Goal: Transaction & Acquisition: Purchase product/service

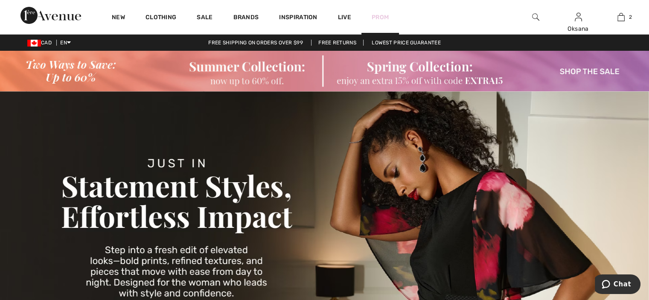
click at [379, 16] on link "Prom" at bounding box center [380, 17] width 17 height 9
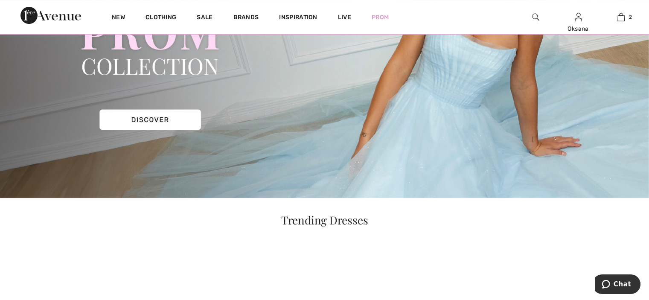
scroll to position [153, 0]
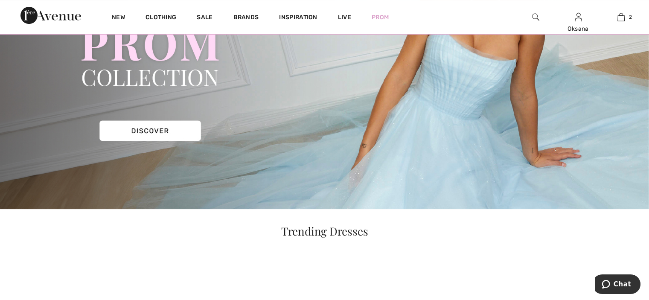
click at [164, 133] on img at bounding box center [324, 53] width 649 height 311
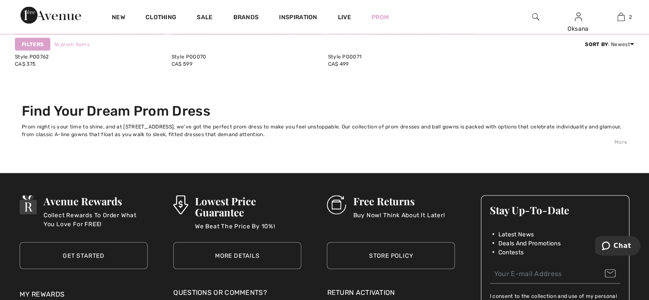
scroll to position [1690, 0]
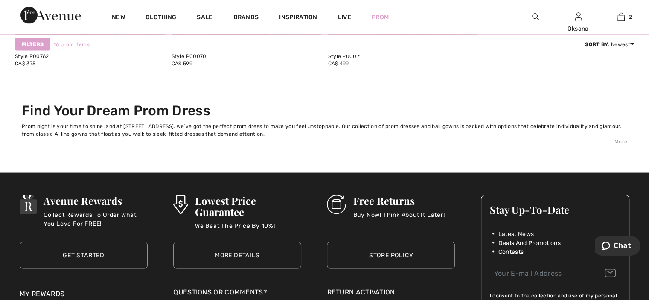
click at [618, 144] on div "More" at bounding box center [324, 142] width 605 height 8
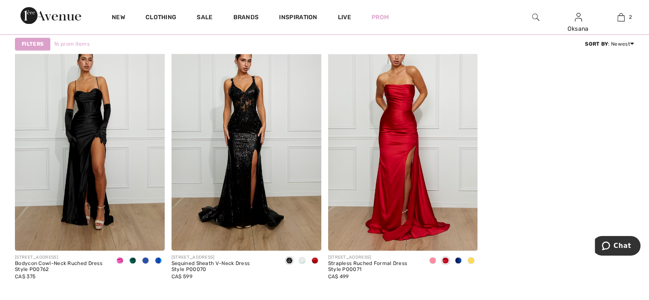
scroll to position [1471, 0]
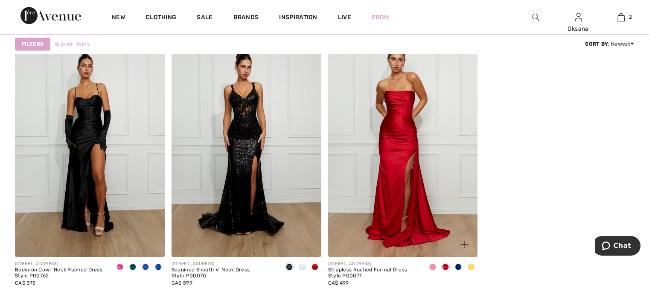
click at [456, 271] on div at bounding box center [458, 267] width 13 height 14
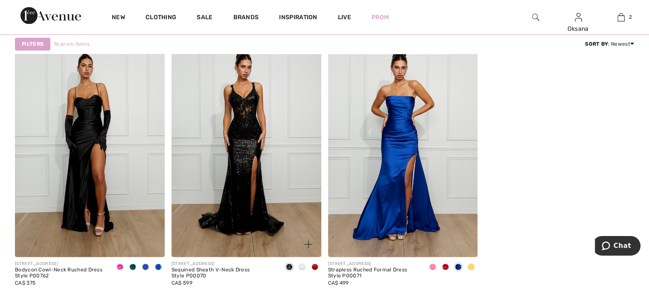
click at [314, 266] on span at bounding box center [314, 266] width 7 height 7
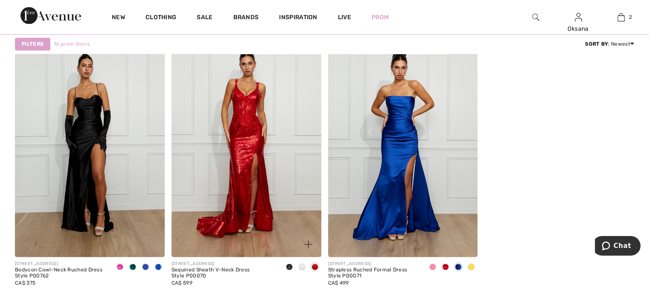
click at [305, 267] on span at bounding box center [302, 266] width 7 height 7
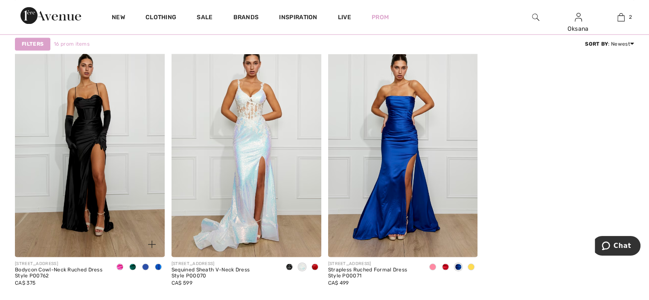
click at [158, 267] on span at bounding box center [158, 266] width 7 height 7
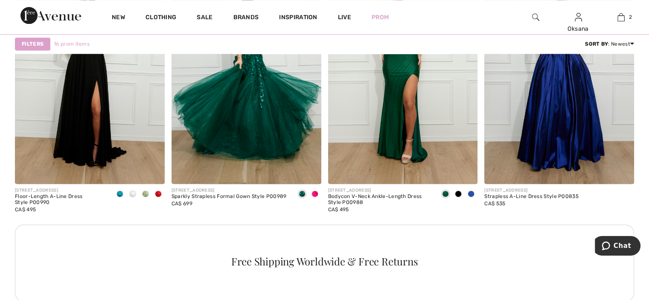
scroll to position [1176, 0]
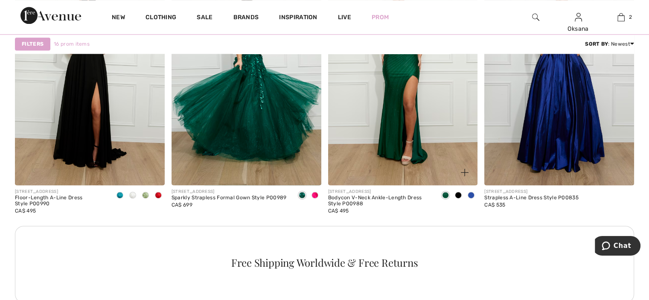
click at [469, 194] on span at bounding box center [471, 195] width 7 height 7
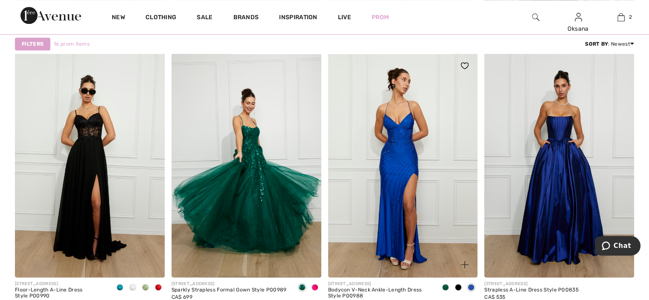
scroll to position [1083, 0]
click at [316, 290] on div at bounding box center [314, 288] width 13 height 14
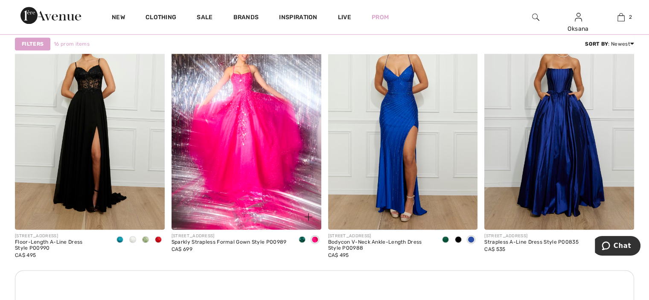
scroll to position [1159, 0]
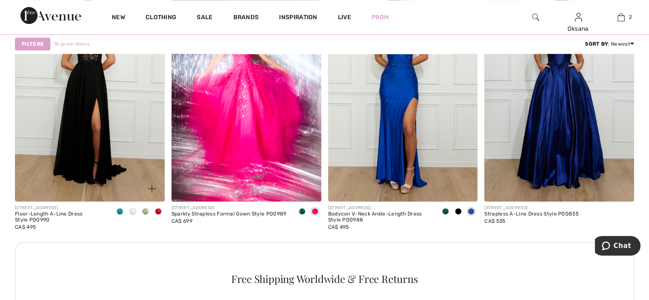
click at [116, 215] on div at bounding box center [119, 212] width 13 height 14
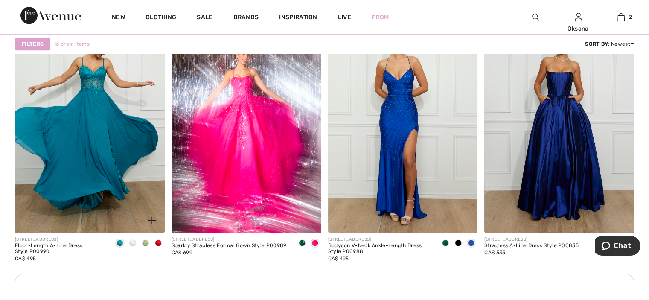
scroll to position [1118, 0]
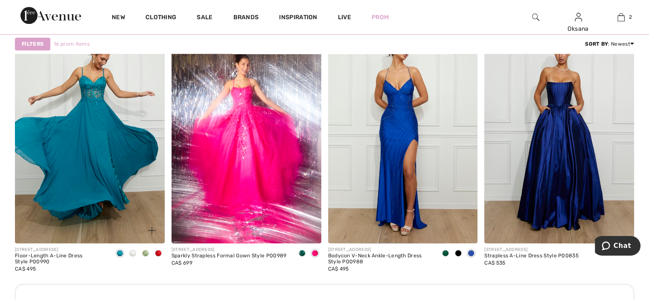
click at [129, 251] on div at bounding box center [132, 254] width 13 height 14
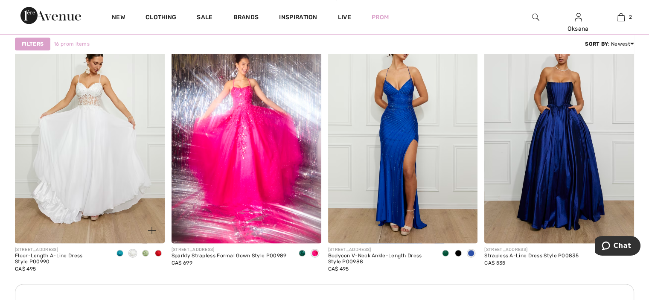
click at [133, 166] on img at bounding box center [90, 131] width 150 height 224
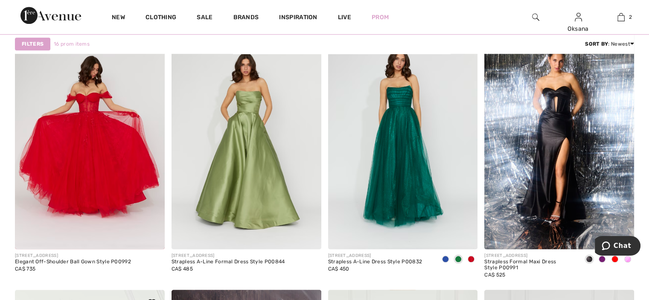
scroll to position [856, 0]
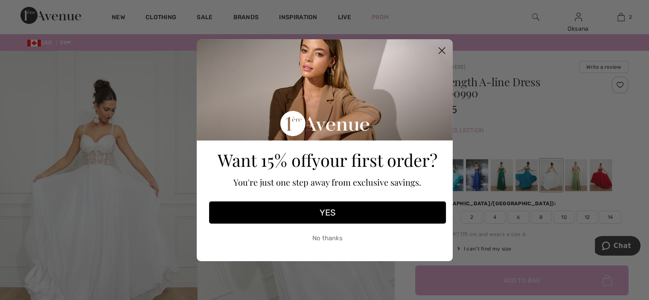
click at [441, 49] on circle "Close dialog" at bounding box center [441, 50] width 14 height 14
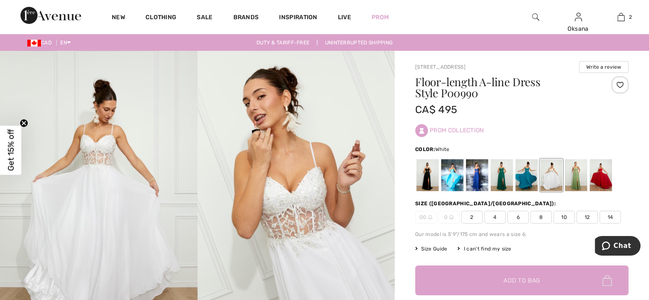
click at [575, 176] on div at bounding box center [576, 175] width 22 height 32
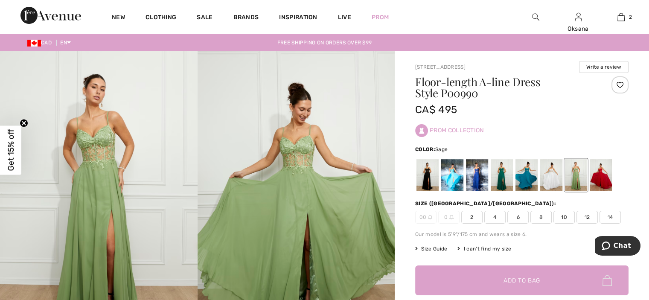
click at [519, 172] on div at bounding box center [526, 175] width 22 height 32
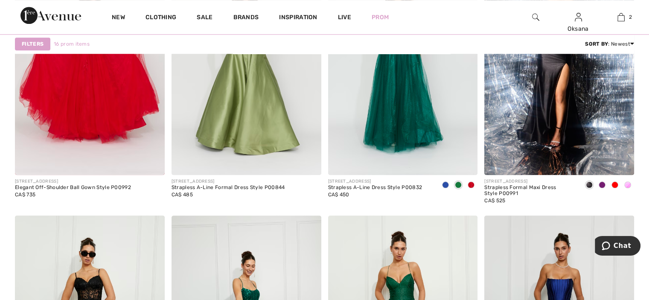
scroll to position [921, 0]
click at [599, 185] on span at bounding box center [601, 184] width 7 height 7
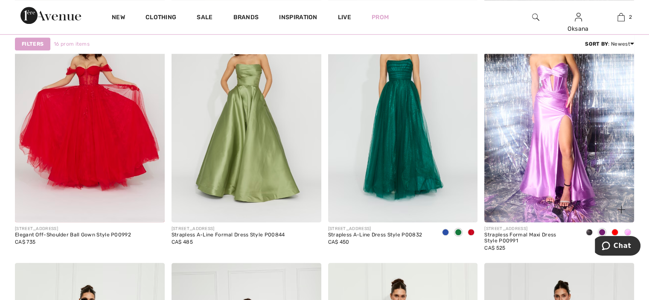
scroll to position [874, 0]
click at [627, 234] on span at bounding box center [627, 232] width 7 height 7
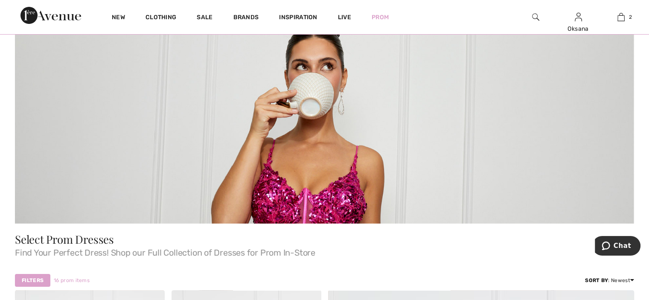
scroll to position [51, 0]
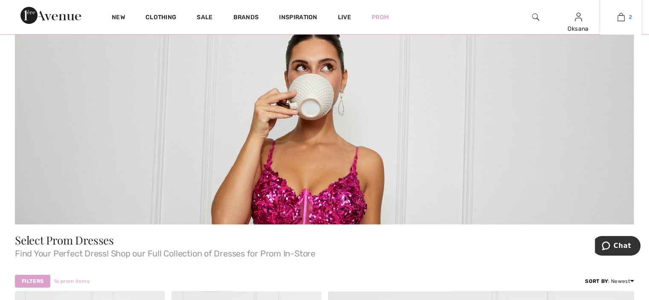
click at [617, 14] on img at bounding box center [620, 17] width 7 height 10
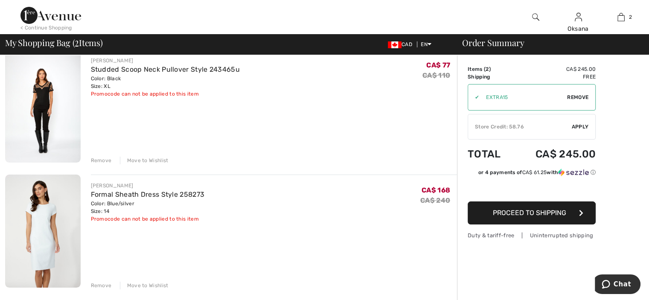
scroll to position [75, 0]
click at [523, 127] on div "Store Credit: 58.76" at bounding box center [520, 127] width 104 height 8
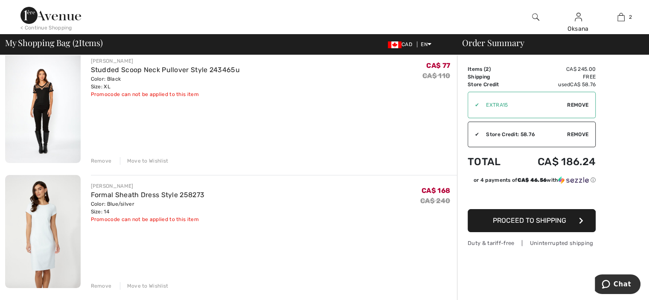
click at [523, 137] on div "Store Credit: 58.76" at bounding box center [523, 135] width 88 height 8
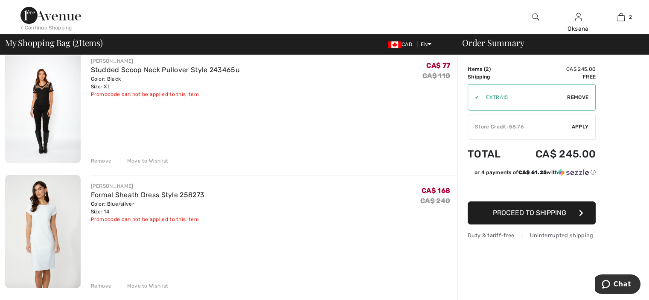
click at [529, 128] on div "Store Credit: 58.76" at bounding box center [520, 127] width 104 height 8
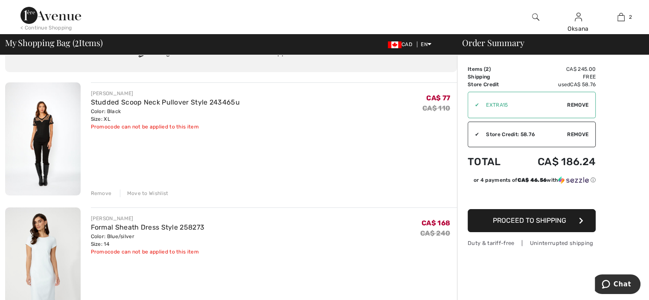
scroll to position [42, 0]
click at [577, 221] on button "Proceed to Shipping" at bounding box center [532, 220] width 128 height 23
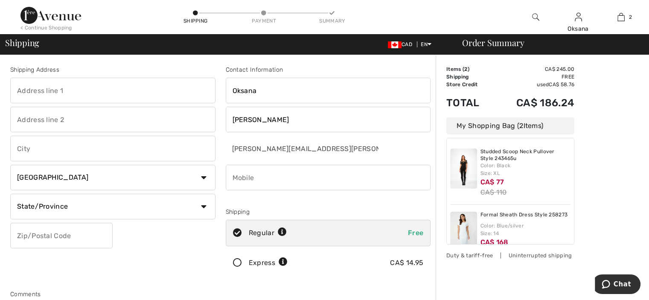
click at [26, 92] on input "text" at bounding box center [112, 91] width 205 height 26
type input "[STREET_ADDRESS][PERSON_NAME]"
click at [26, 145] on input "text" at bounding box center [112, 149] width 205 height 26
click at [49, 149] on input "text" at bounding box center [112, 149] width 205 height 26
type input "[GEOGRAPHIC_DATA]"
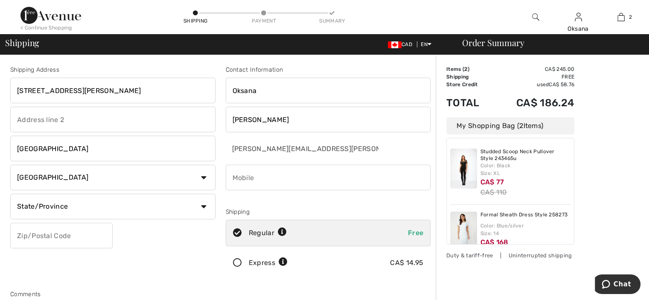
select select "ON"
type input "L5E 2B6"
type input "4166244649"
type input "L5E2B6"
click at [93, 90] on input "[STREET_ADDRESS][PERSON_NAME]" at bounding box center [112, 91] width 205 height 26
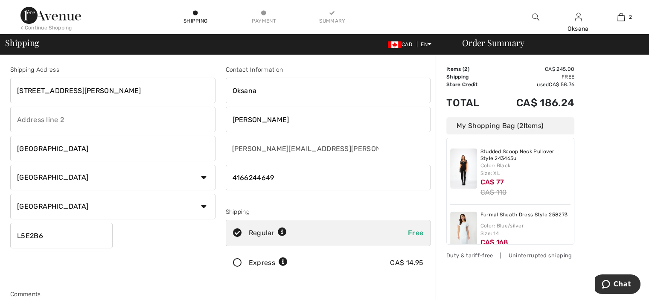
type input "[STREET_ADDRESS][PERSON_NAME]"
click at [166, 250] on div "Shipping Address [STREET_ADDRESS][PERSON_NAME] [GEOGRAPHIC_DATA] Country [GEOGR…" at bounding box center [112, 172] width 215 height 214
click at [296, 179] on input "phone" at bounding box center [328, 178] width 205 height 26
type input "4"
type input "6476187909"
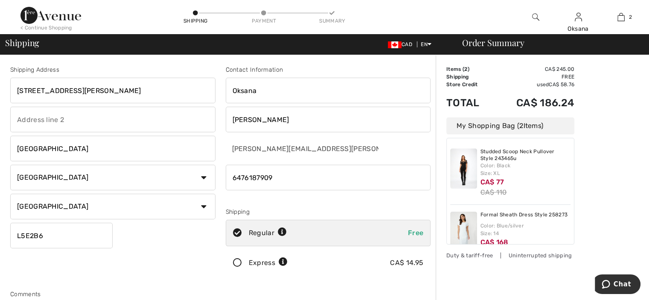
click at [374, 205] on div "Contact Information Oksana Lipowski oksana.lipowski@gmail.com Shipping Regular …" at bounding box center [328, 172] width 215 height 214
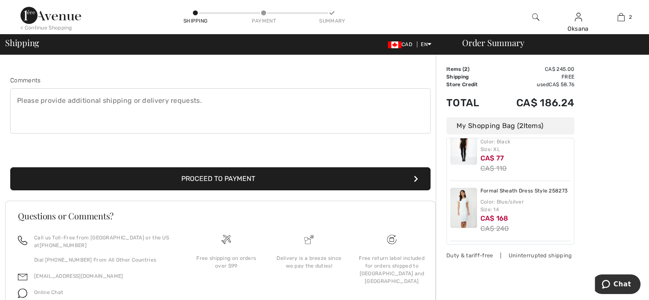
scroll to position [215, 0]
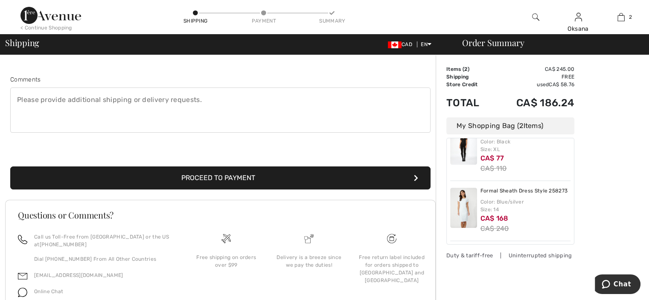
click at [274, 179] on button "Proceed to Payment" at bounding box center [220, 177] width 420 height 23
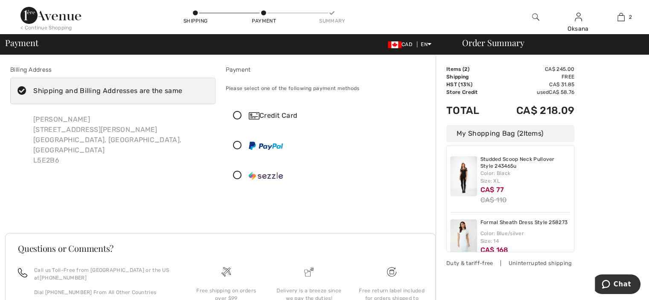
click at [236, 111] on icon at bounding box center [237, 115] width 23 height 9
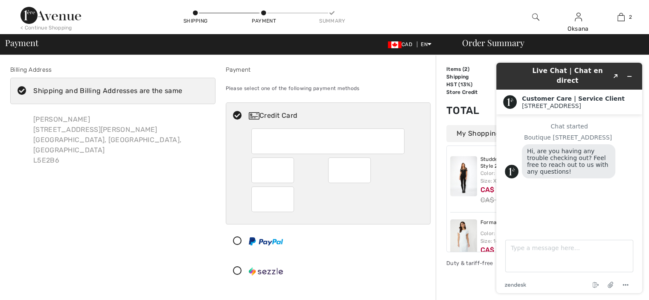
click at [284, 181] on div at bounding box center [272, 170] width 43 height 26
click at [412, 246] on div at bounding box center [325, 241] width 198 height 26
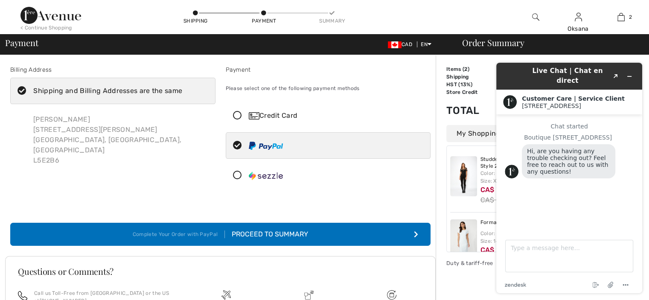
click at [236, 113] on icon at bounding box center [237, 115] width 23 height 9
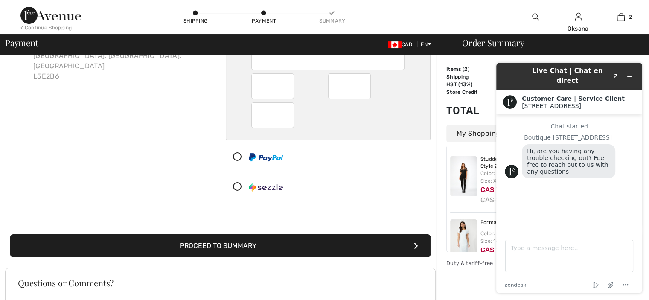
scroll to position [84, 0]
click at [390, 247] on button "Proceed to Summary" at bounding box center [220, 245] width 420 height 23
click at [481, 96] on td "Total" at bounding box center [469, 110] width 46 height 29
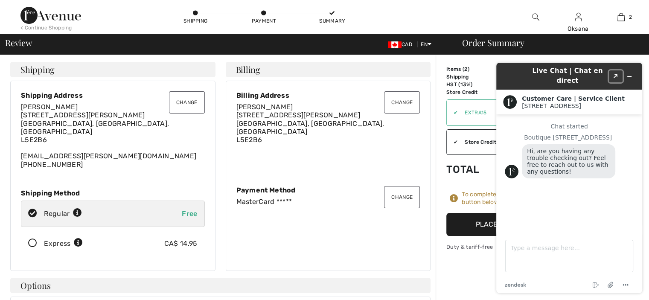
click at [614, 74] on icon "Created with Sketch." at bounding box center [615, 76] width 5 height 4
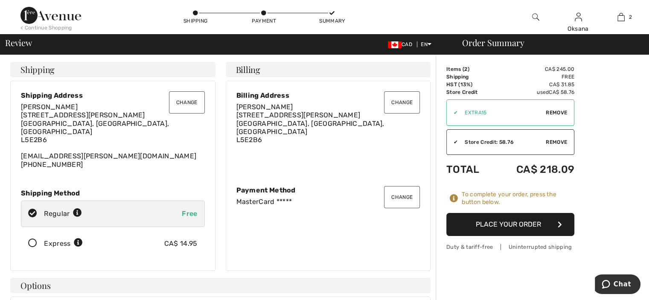
click at [547, 223] on button "Place Your Order" at bounding box center [510, 224] width 128 height 23
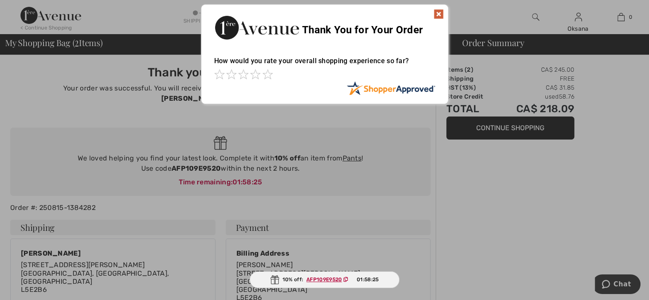
click at [436, 13] on img at bounding box center [438, 14] width 10 height 10
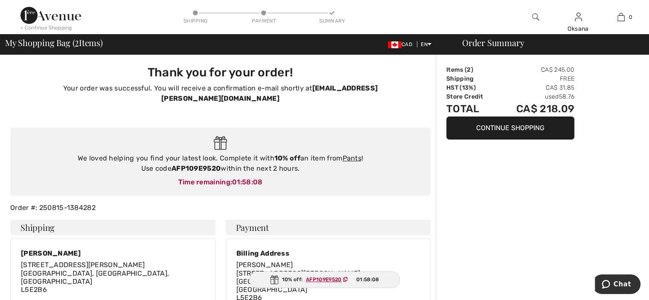
click at [180, 164] on strong "AFP109E9520" at bounding box center [195, 168] width 49 height 8
copy strong "AFP109E9520"
click at [57, 18] on img at bounding box center [50, 15] width 61 height 17
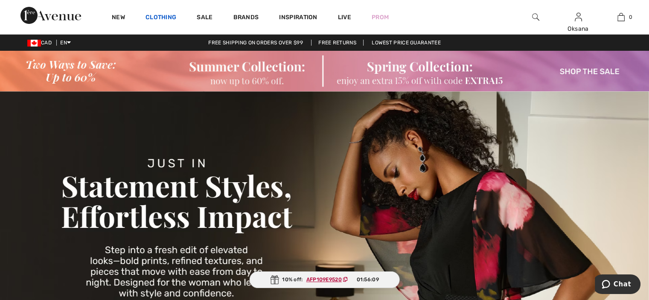
click at [162, 17] on link "Clothing" at bounding box center [160, 18] width 31 height 9
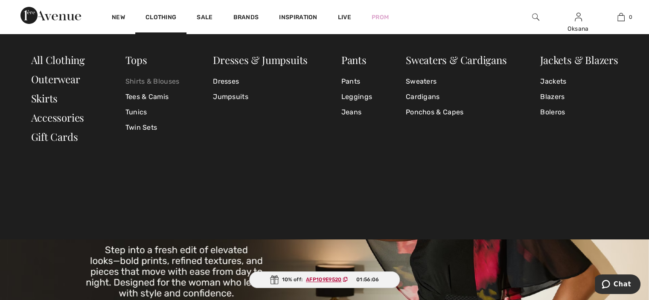
click at [173, 79] on link "Shirts & Blouses" at bounding box center [152, 81] width 54 height 15
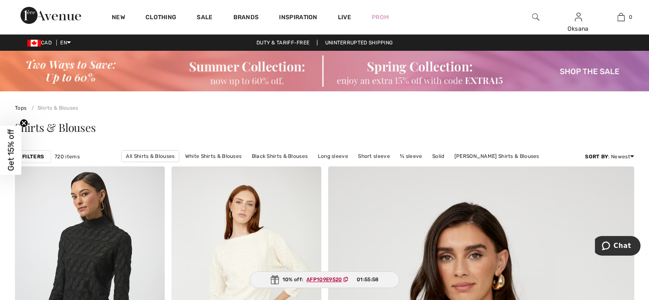
click at [35, 153] on strong "Filters" at bounding box center [33, 157] width 22 height 8
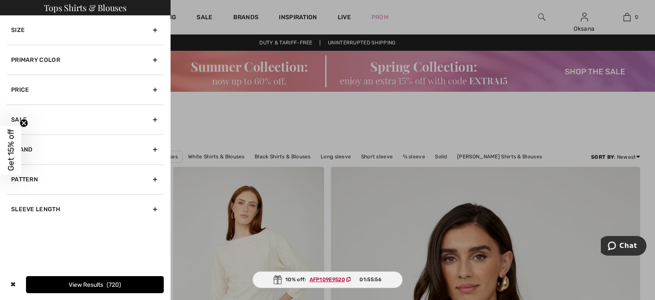
click at [154, 30] on div "Size" at bounding box center [85, 29] width 157 height 29
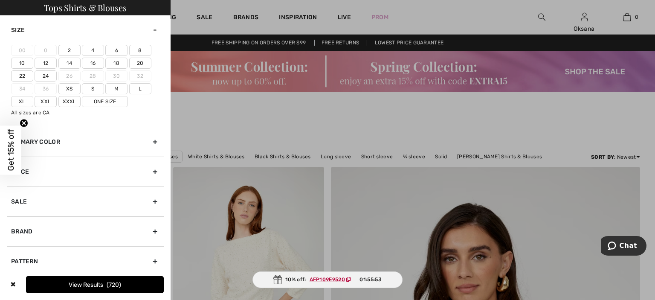
click at [71, 64] on label "14" at bounding box center [69, 63] width 22 height 11
click at [0, 0] on input"] "14" at bounding box center [0, 0] width 0 height 0
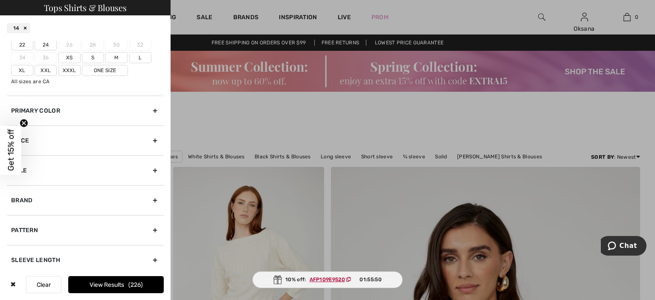
scroll to position [57, 0]
click at [20, 67] on label "Xl" at bounding box center [22, 70] width 22 height 11
click at [0, 0] on input"] "Xl" at bounding box center [0, 0] width 0 height 0
click at [114, 285] on button "View Results 356" at bounding box center [116, 284] width 96 height 17
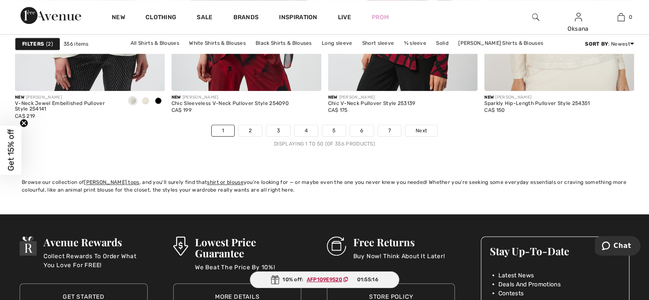
scroll to position [4072, 0]
click at [203, 16] on link "Sale" at bounding box center [205, 18] width 16 height 9
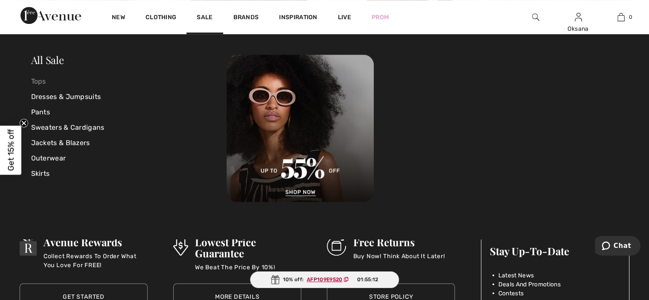
click at [41, 81] on link "Tops" at bounding box center [129, 81] width 196 height 15
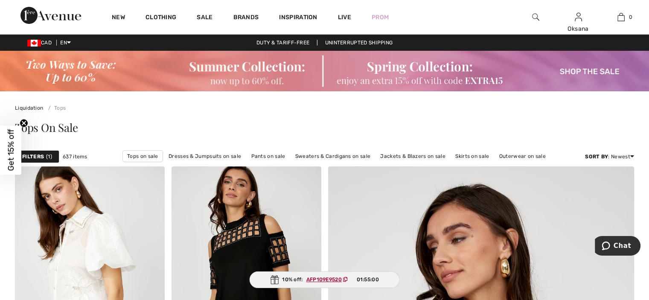
click at [32, 156] on strong "Filters" at bounding box center [33, 157] width 22 height 8
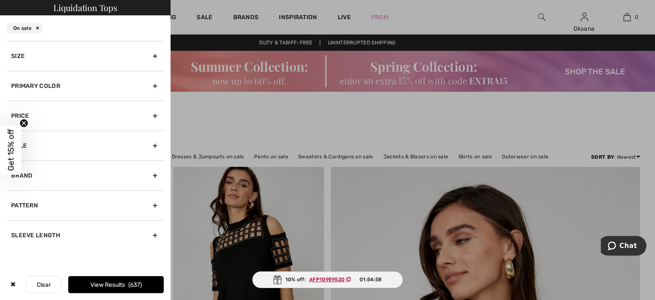
click at [150, 58] on div "Size" at bounding box center [85, 56] width 157 height 30
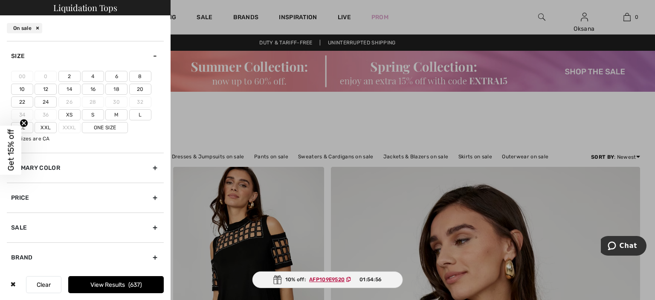
click at [70, 87] on label "14" at bounding box center [69, 89] width 22 height 11
click at [0, 0] on input"] "14" at bounding box center [0, 0] width 0 height 0
click at [24, 123] on icon "Close teaser" at bounding box center [23, 122] width 3 height 3
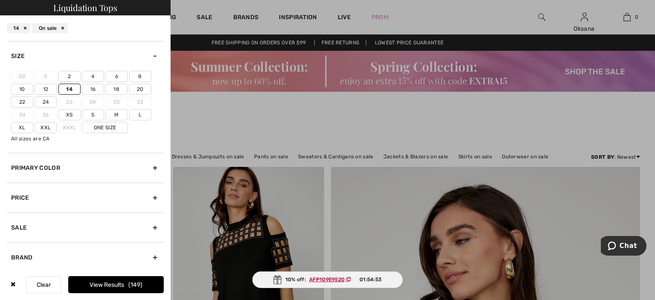
click at [21, 126] on label "Xl" at bounding box center [22, 127] width 22 height 11
click at [0, 0] on input"] "Xl" at bounding box center [0, 0] width 0 height 0
click at [97, 285] on button "View Results 197" at bounding box center [116, 284] width 96 height 17
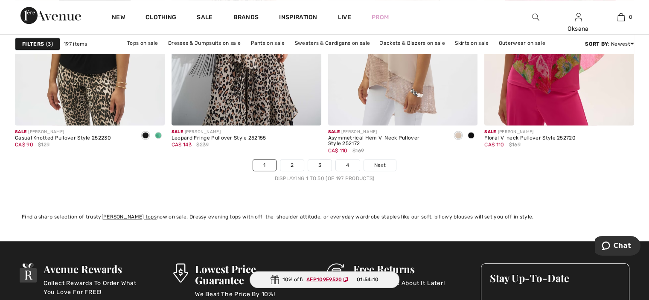
scroll to position [4038, 0]
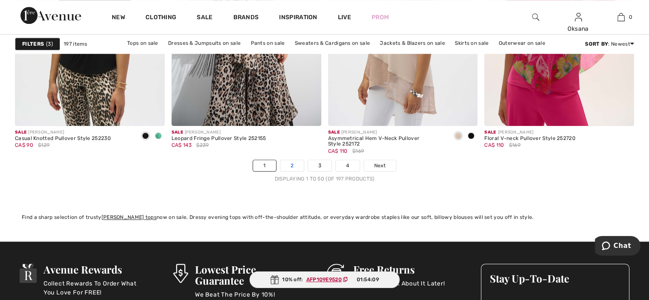
click at [291, 163] on link "2" at bounding box center [291, 165] width 23 height 11
click at [292, 163] on link "2" at bounding box center [291, 165] width 23 height 11
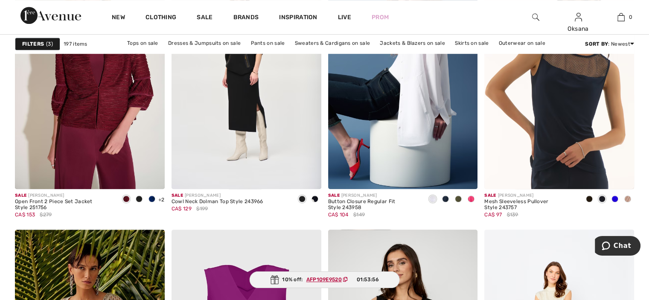
scroll to position [735, 0]
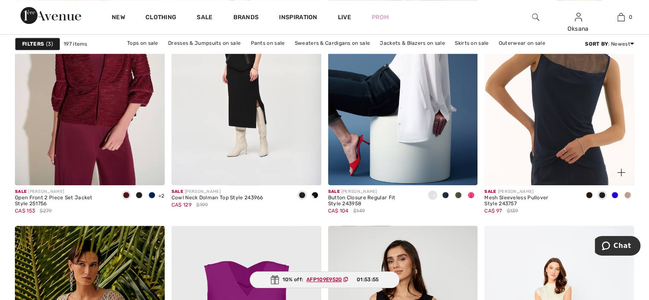
click at [613, 198] on span at bounding box center [614, 195] width 7 height 7
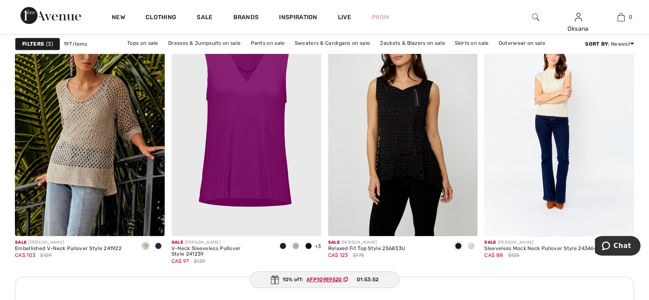
scroll to position [936, 0]
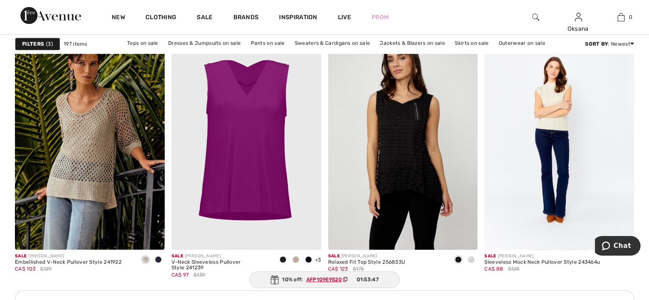
click at [147, 231] on span at bounding box center [151, 236] width 17 height 17
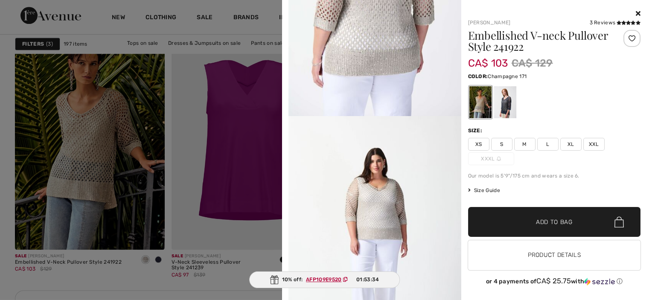
scroll to position [1953, 0]
click at [636, 10] on icon at bounding box center [638, 13] width 5 height 7
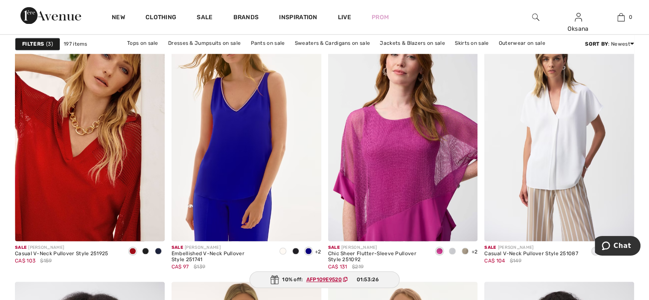
scroll to position [1313, 0]
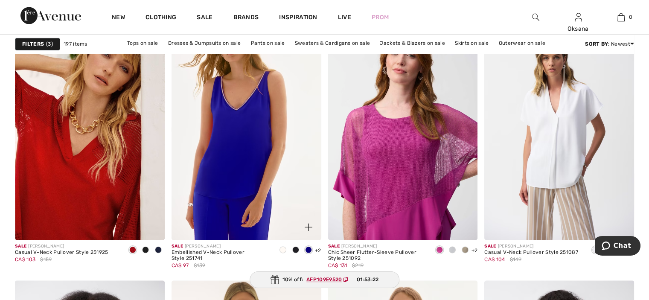
click at [280, 253] on span at bounding box center [282, 249] width 7 height 7
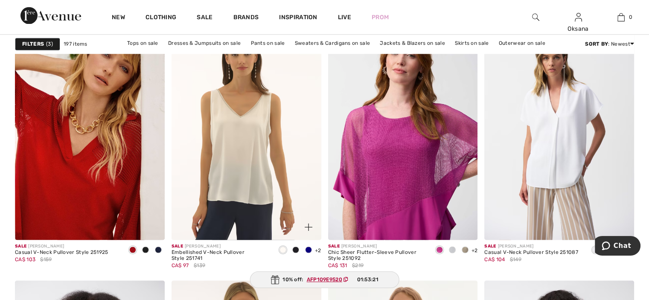
click at [293, 250] on span at bounding box center [295, 249] width 7 height 7
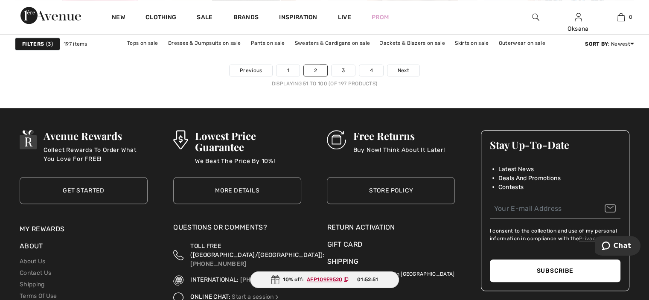
scroll to position [4133, 0]
click at [343, 68] on link "3" at bounding box center [342, 69] width 23 height 11
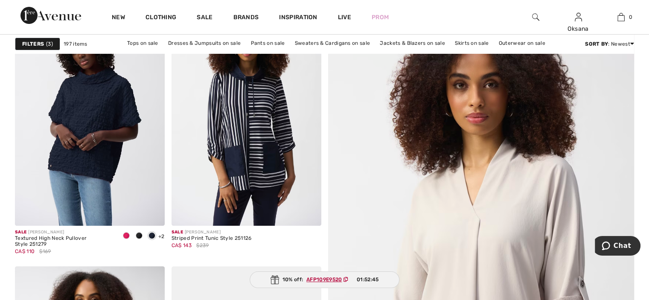
scroll to position [166, 0]
click at [309, 214] on img at bounding box center [309, 213] width 8 height 8
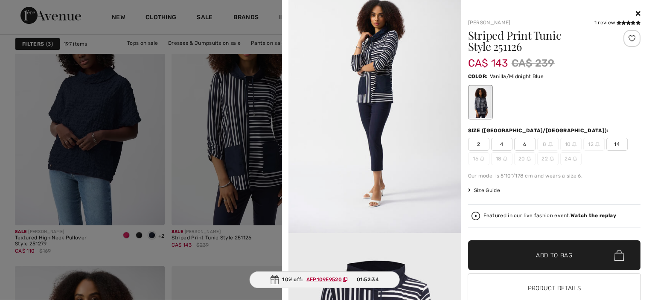
scroll to position [888, 0]
click at [229, 203] on div at bounding box center [324, 150] width 649 height 300
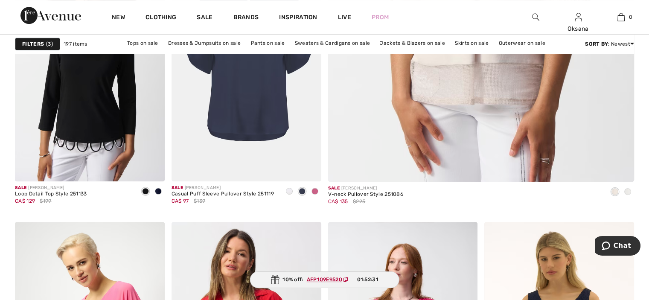
scroll to position [477, 0]
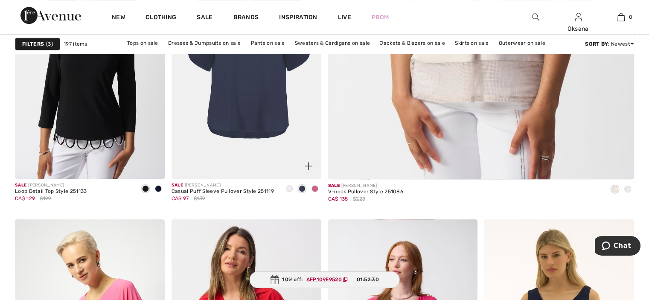
click at [310, 189] on div at bounding box center [314, 189] width 13 height 14
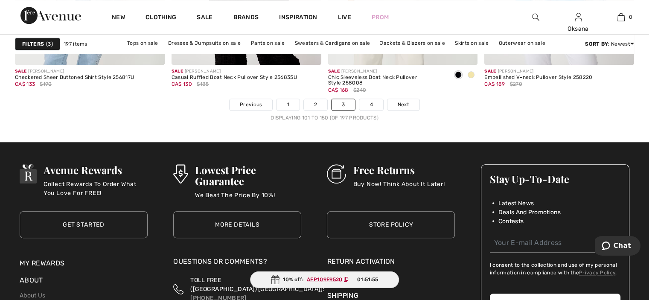
scroll to position [4099, 0]
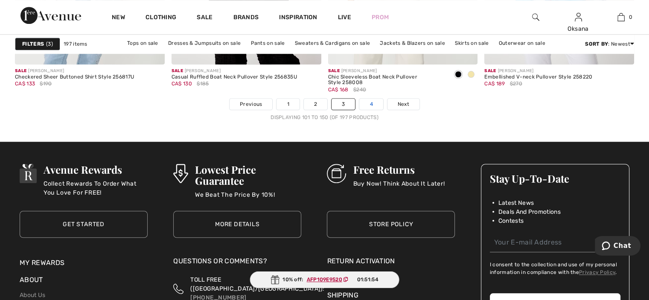
click at [368, 103] on link "4" at bounding box center [370, 104] width 23 height 11
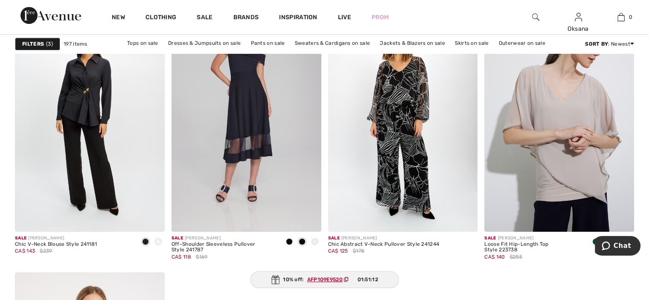
scroll to position [3672, 0]
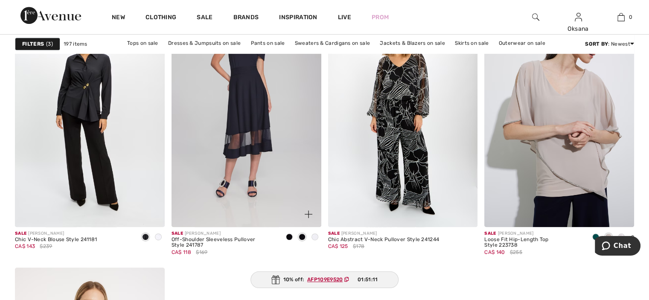
click at [314, 237] on span at bounding box center [314, 236] width 7 height 7
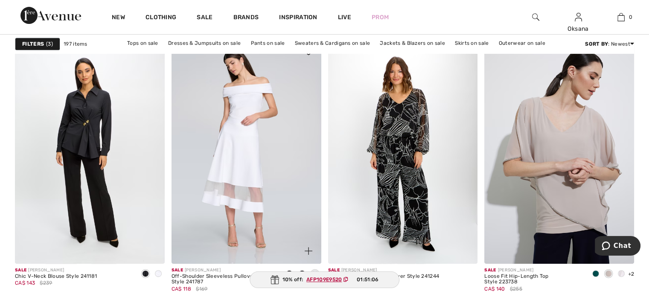
scroll to position [3658, 0]
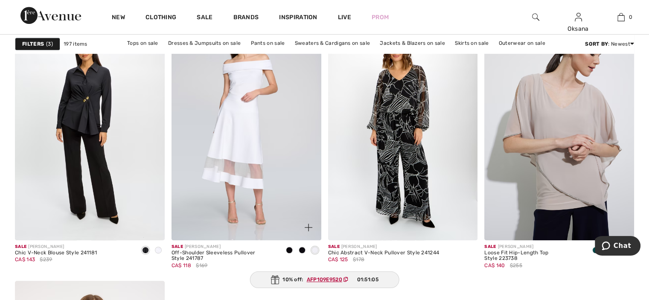
click at [275, 174] on img at bounding box center [246, 127] width 150 height 224
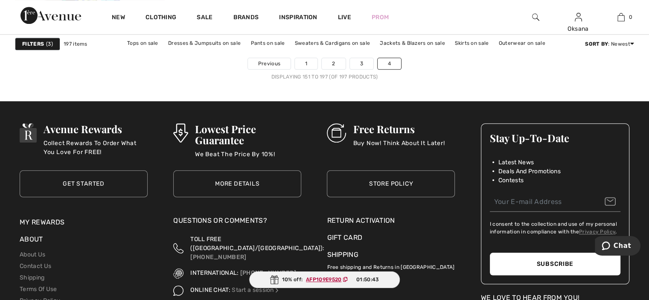
scroll to position [4112, 0]
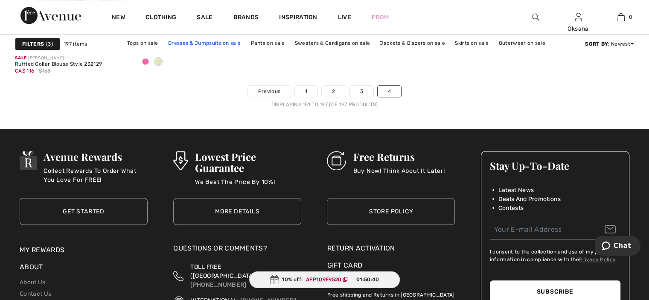
click at [196, 42] on link "Dresses & Jumpsuits on sale" at bounding box center [204, 43] width 81 height 11
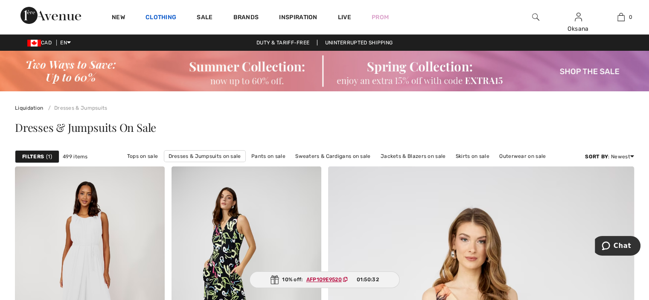
click at [163, 19] on link "Clothing" at bounding box center [160, 18] width 31 height 9
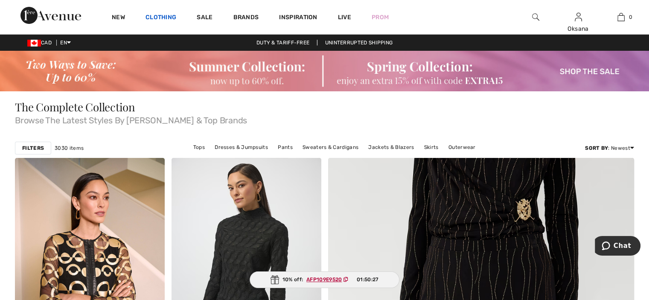
click at [168, 18] on link "Clothing" at bounding box center [160, 18] width 31 height 9
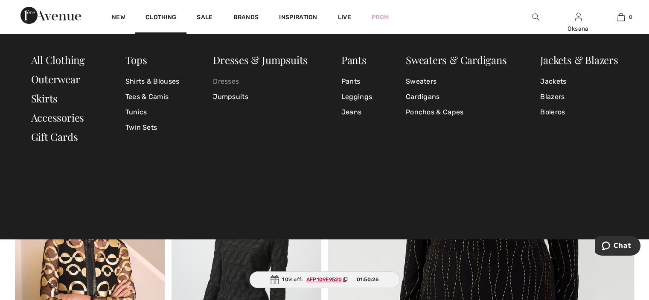
click at [229, 79] on link "Dresses" at bounding box center [260, 81] width 95 height 15
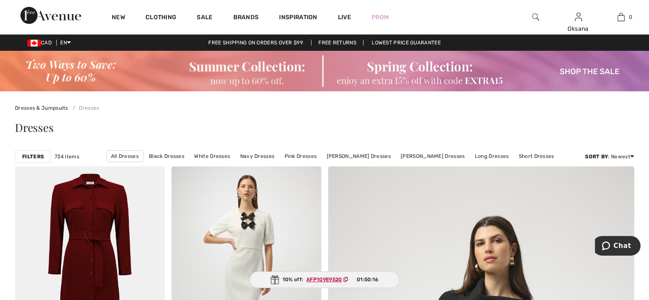
click at [30, 154] on strong "Filters" at bounding box center [33, 157] width 22 height 8
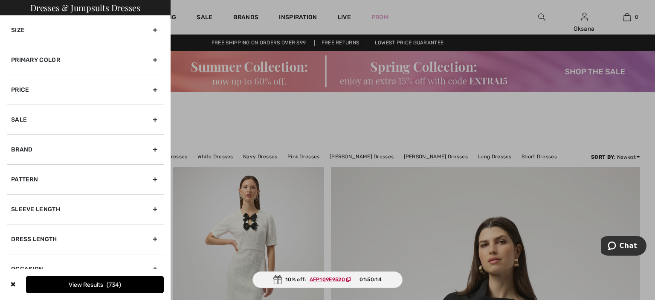
click at [146, 28] on div "Size" at bounding box center [85, 29] width 157 height 29
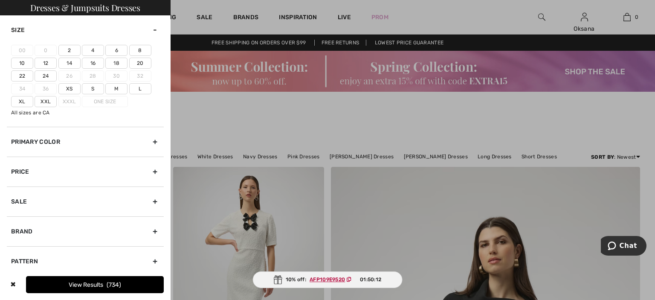
click at [73, 62] on label "14" at bounding box center [69, 63] width 22 height 11
click at [0, 0] on input"] "14" at bounding box center [0, 0] width 0 height 0
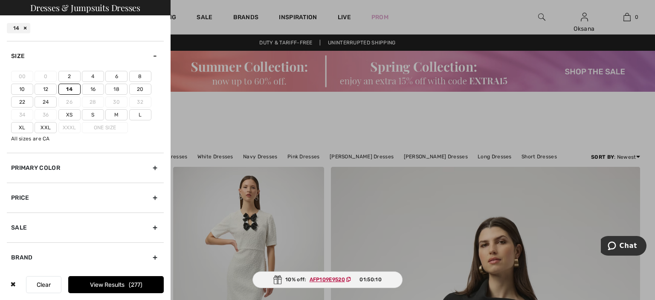
click at [99, 287] on button "View Results 277" at bounding box center [116, 284] width 96 height 17
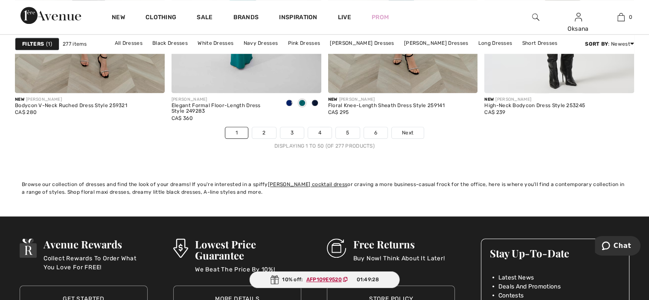
scroll to position [4072, 0]
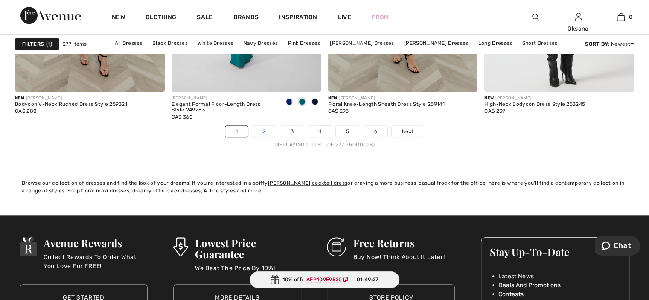
click at [264, 128] on link "2" at bounding box center [263, 131] width 23 height 11
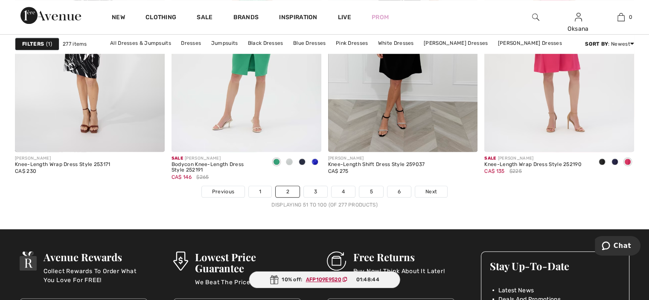
scroll to position [4012, 0]
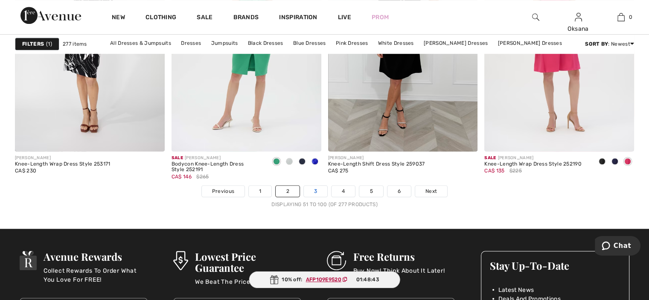
click at [311, 188] on link "3" at bounding box center [315, 191] width 23 height 11
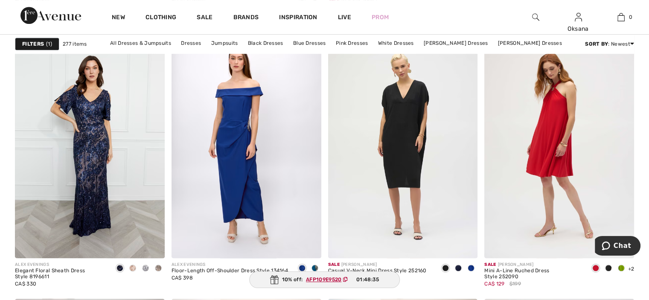
scroll to position [663, 0]
click at [310, 267] on div at bounding box center [314, 268] width 13 height 14
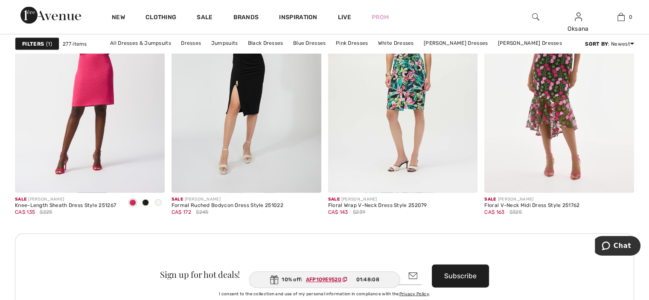
scroll to position [1891, 0]
click at [158, 201] on span at bounding box center [158, 201] width 7 height 7
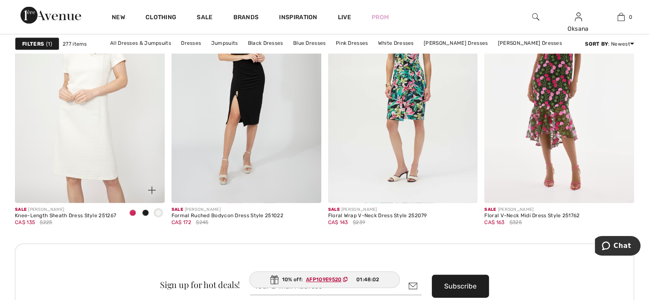
scroll to position [1881, 0]
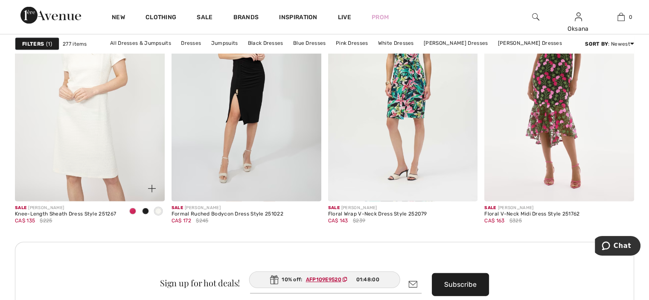
click at [153, 190] on img at bounding box center [152, 189] width 8 height 8
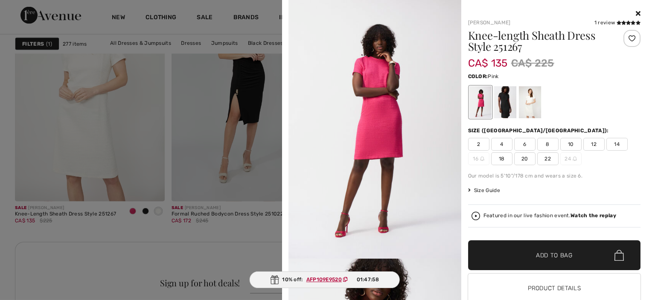
click at [531, 96] on div at bounding box center [529, 102] width 22 height 32
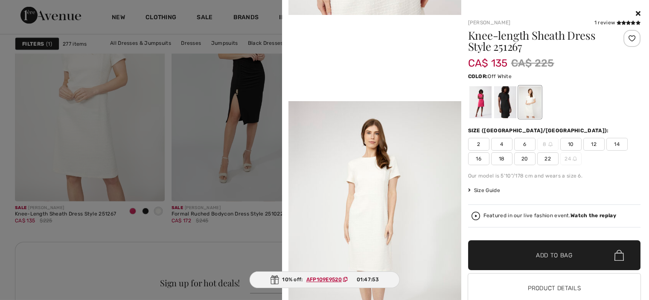
scroll to position [505, 0]
click at [636, 15] on icon at bounding box center [638, 13] width 5 height 7
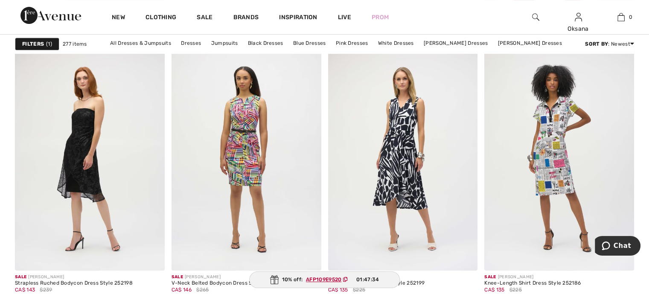
scroll to position [3683, 0]
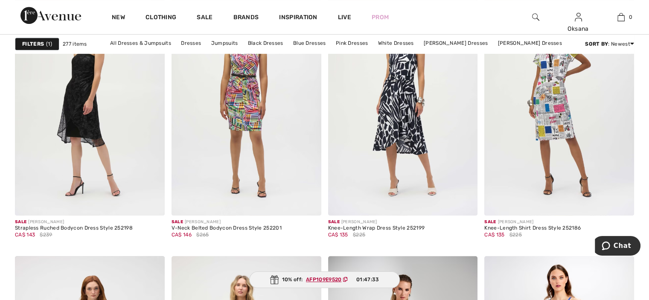
click at [153, 199] on img at bounding box center [152, 203] width 8 height 8
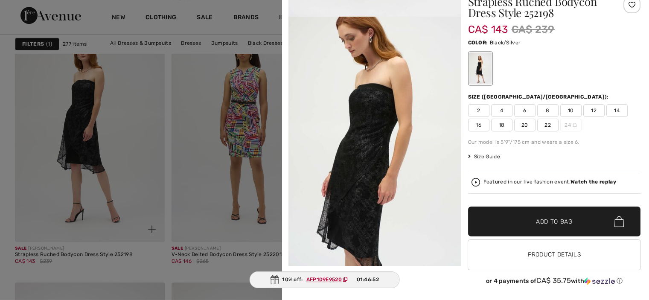
scroll to position [0, 0]
click at [231, 189] on div at bounding box center [324, 150] width 649 height 300
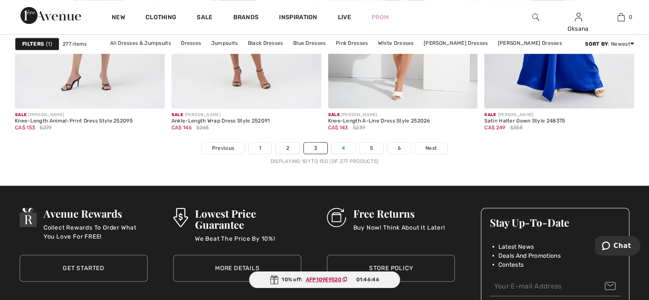
click at [345, 146] on link "4" at bounding box center [342, 147] width 23 height 11
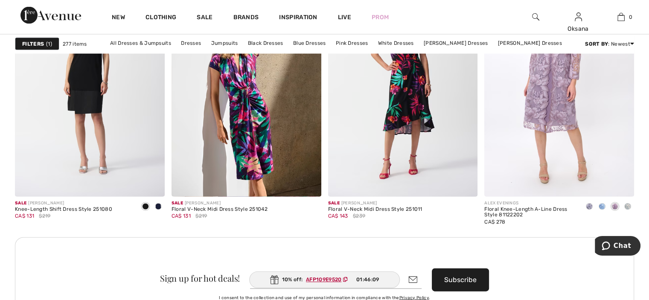
scroll to position [1886, 0]
click at [604, 206] on span at bounding box center [601, 206] width 7 height 7
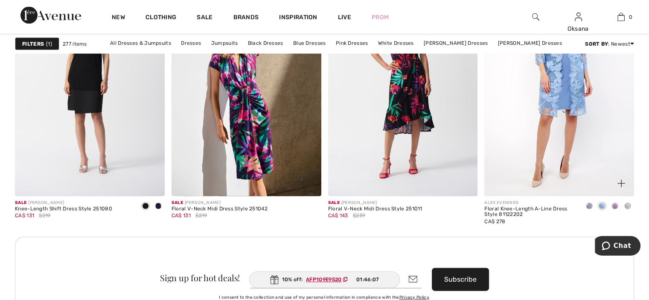
click at [592, 206] on span at bounding box center [589, 206] width 7 height 7
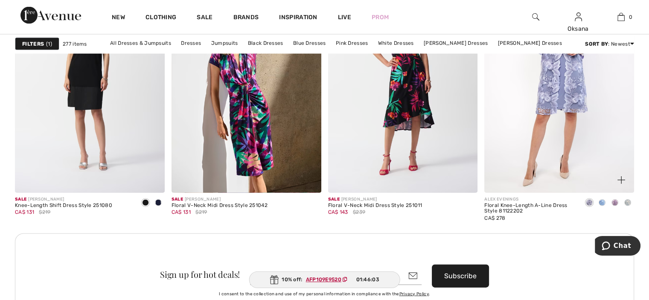
scroll to position [1890, 0]
click at [602, 200] on span at bounding box center [601, 202] width 7 height 7
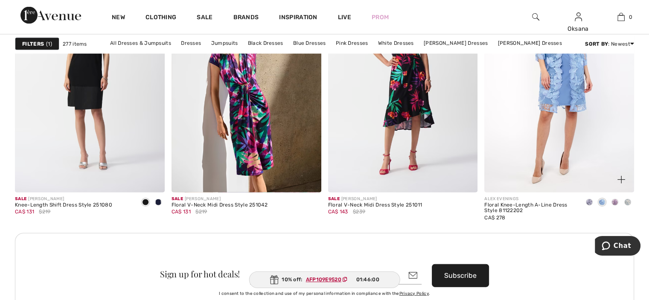
click at [625, 200] on span at bounding box center [627, 202] width 7 height 7
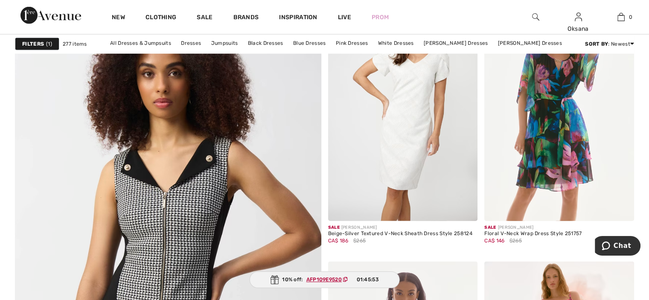
scroll to position [2254, 0]
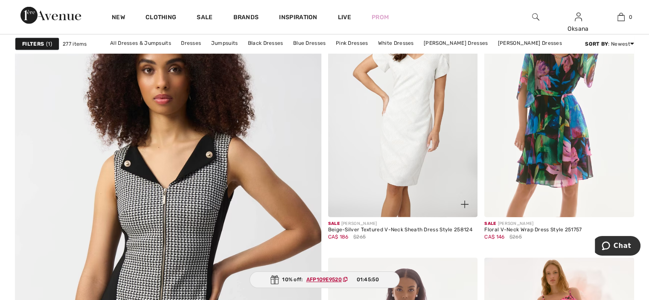
click at [459, 215] on div at bounding box center [459, 199] width 35 height 35
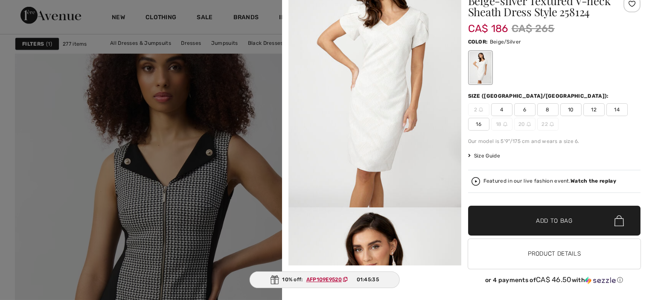
scroll to position [0, 0]
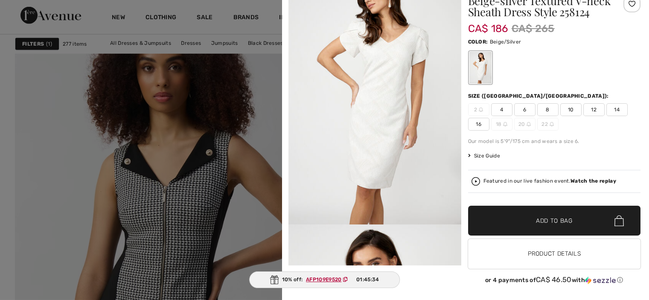
click at [411, 114] on img at bounding box center [374, 94] width 173 height 259
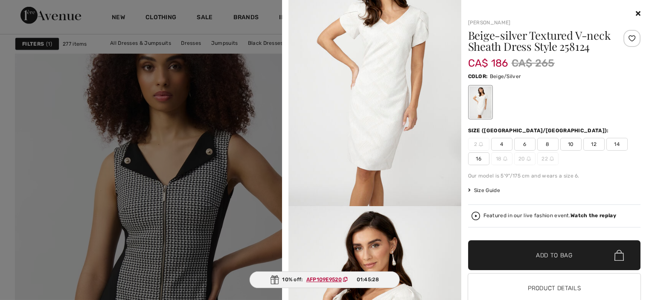
scroll to position [2262, 0]
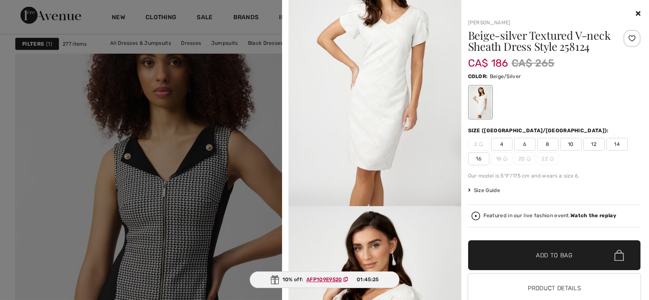
click at [636, 13] on icon at bounding box center [638, 13] width 5 height 7
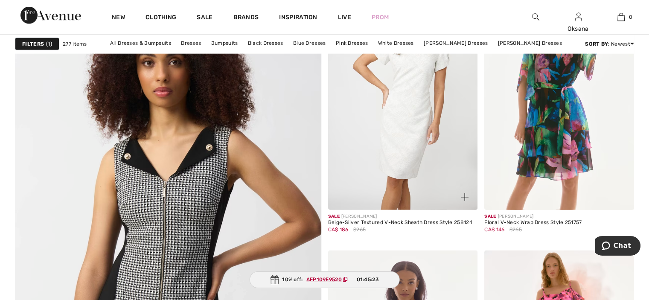
click at [400, 134] on img at bounding box center [403, 97] width 150 height 224
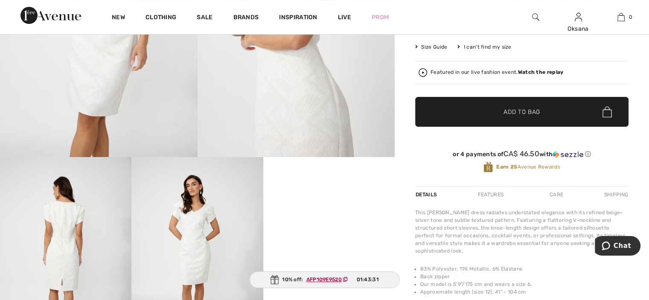
scroll to position [232, 0]
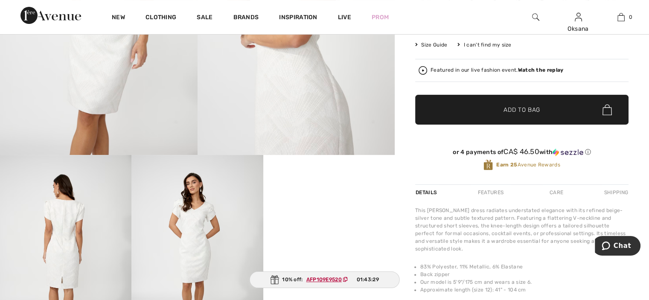
click at [206, 239] on img at bounding box center [196, 253] width 131 height 197
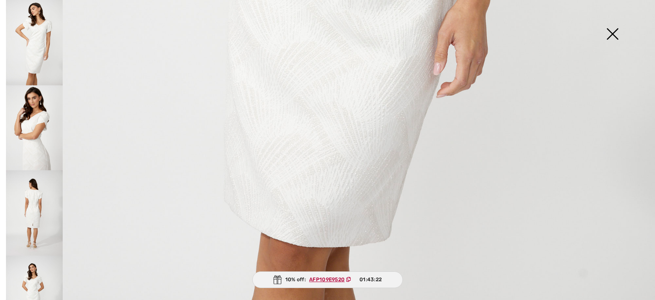
scroll to position [608, 0]
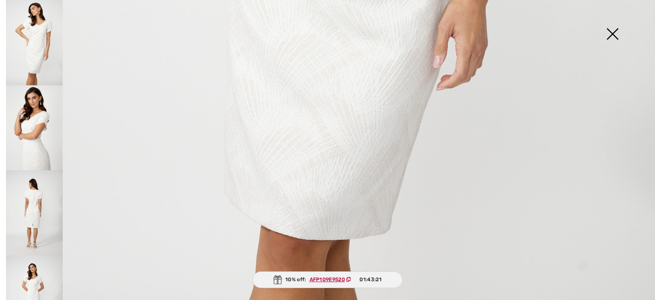
click at [39, 126] on img at bounding box center [34, 127] width 57 height 85
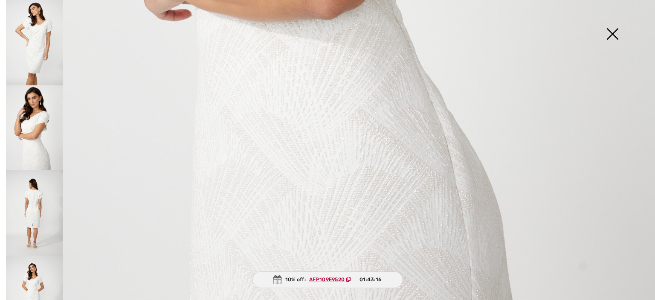
click at [29, 203] on img at bounding box center [34, 212] width 57 height 85
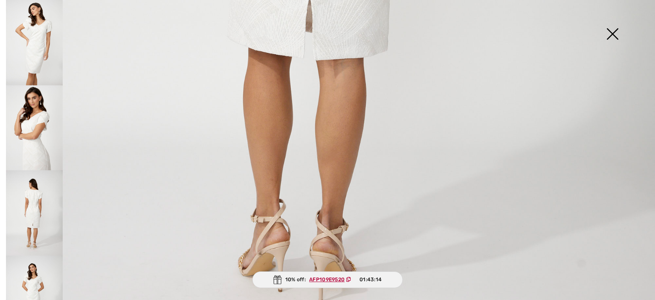
click at [35, 264] on img at bounding box center [34, 298] width 57 height 85
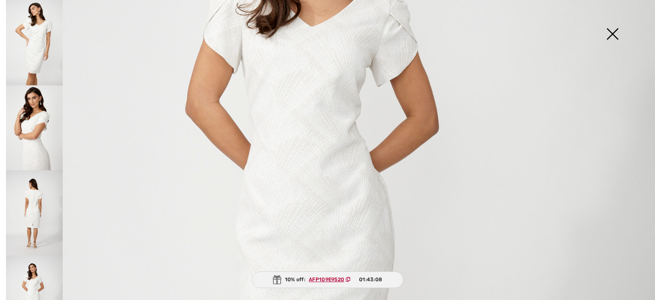
scroll to position [247, 0]
click at [607, 33] on img at bounding box center [612, 35] width 43 height 44
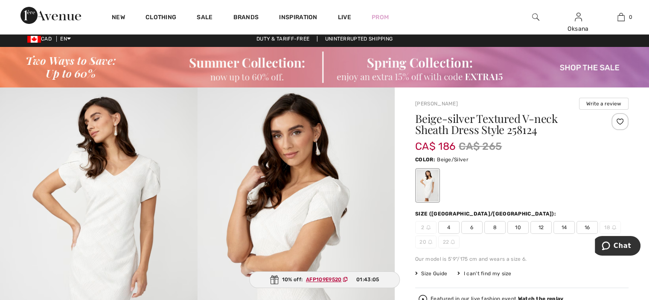
scroll to position [0, 0]
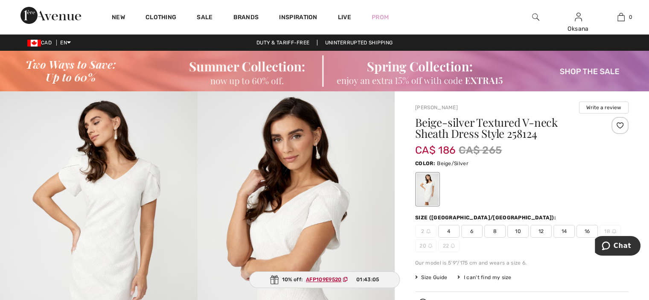
click at [562, 229] on span "14" at bounding box center [563, 231] width 21 height 13
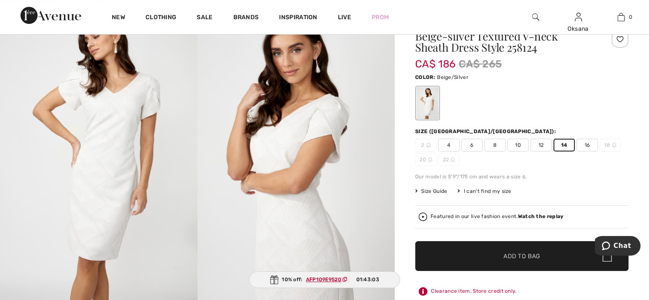
scroll to position [86, 0]
click at [524, 255] on span "Add to Bag" at bounding box center [521, 256] width 37 height 9
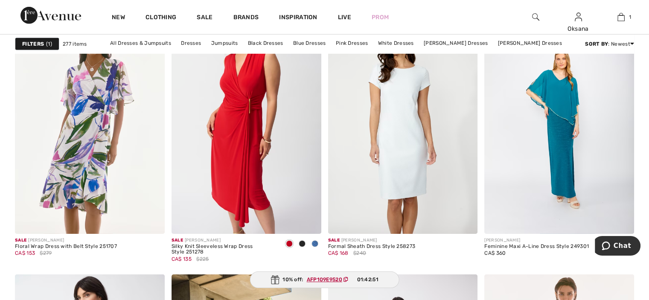
scroll to position [2769, 0]
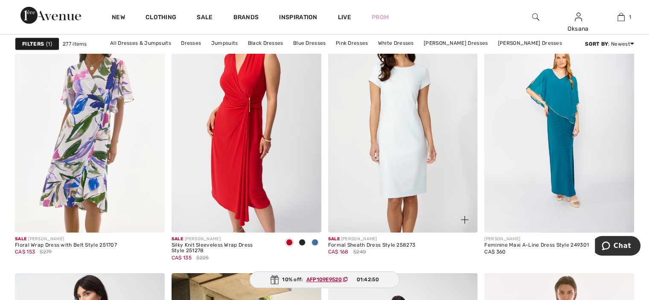
click at [401, 162] on img at bounding box center [403, 120] width 150 height 224
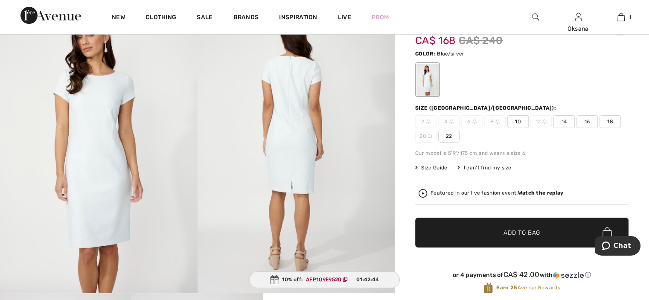
scroll to position [96, 0]
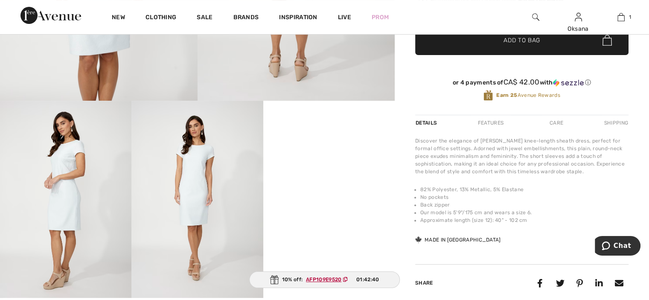
click at [206, 215] on img at bounding box center [196, 199] width 131 height 197
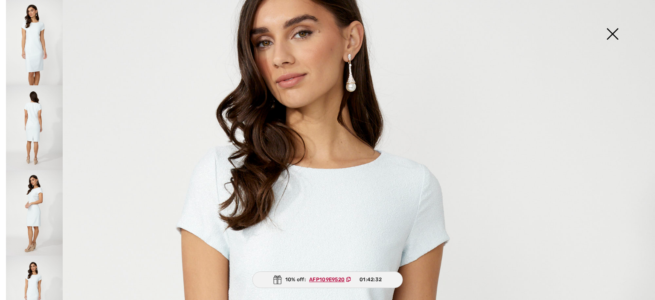
scroll to position [0, 0]
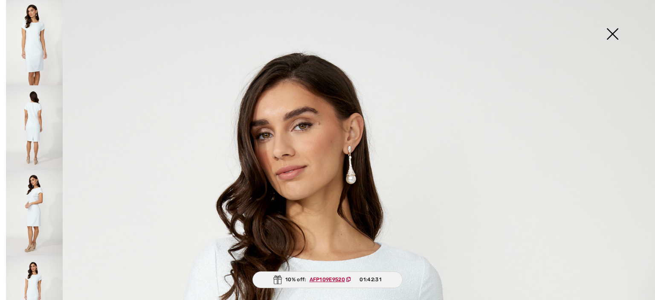
click at [32, 124] on img at bounding box center [34, 127] width 57 height 85
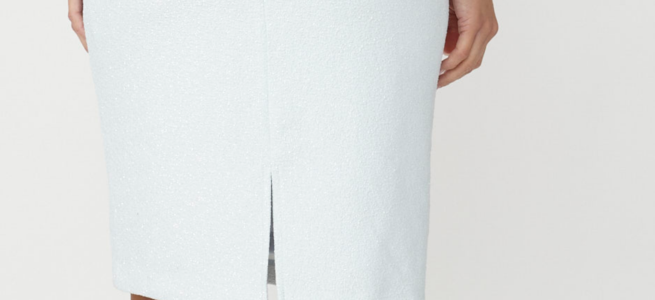
scroll to position [287, 0]
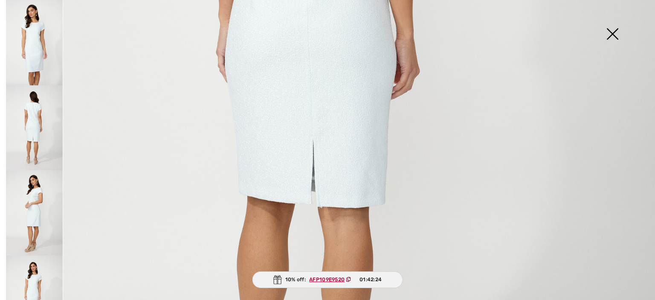
click at [32, 198] on img at bounding box center [34, 212] width 57 height 85
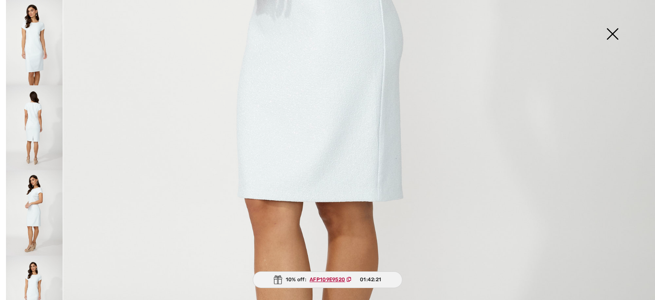
click at [40, 274] on img at bounding box center [34, 298] width 57 height 85
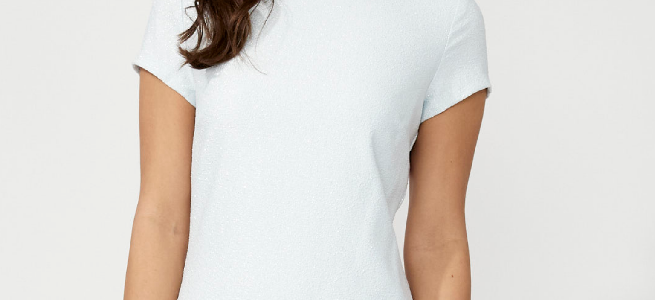
scroll to position [161, 0]
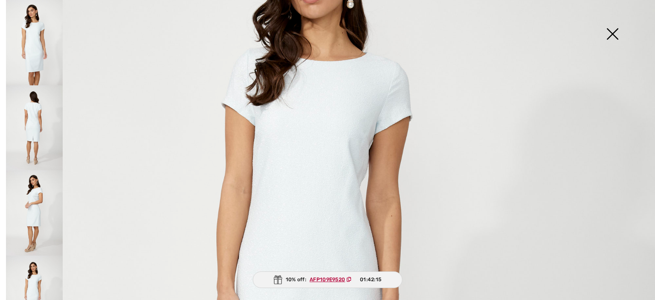
click at [606, 38] on img at bounding box center [612, 35] width 43 height 44
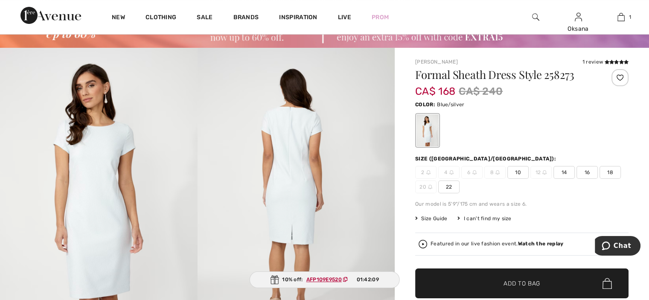
scroll to position [42, 0]
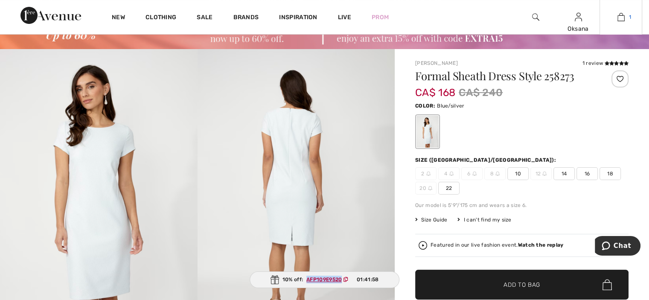
click at [623, 21] on img at bounding box center [620, 17] width 7 height 10
click at [567, 123] on div at bounding box center [521, 131] width 213 height 35
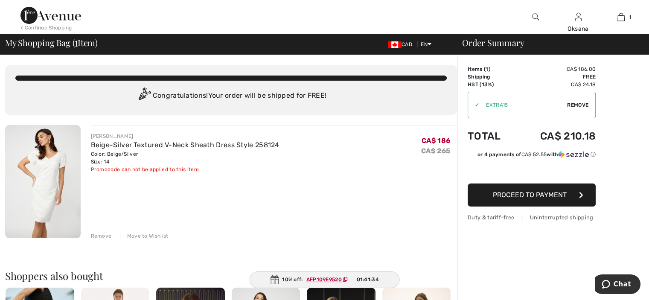
click at [581, 195] on icon "button" at bounding box center [581, 195] width 4 height 7
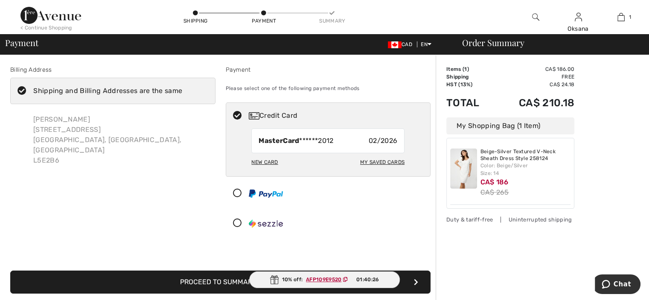
click at [322, 279] on ins "AFP109E9520" at bounding box center [323, 279] width 35 height 6
click at [622, 19] on img at bounding box center [620, 17] width 7 height 10
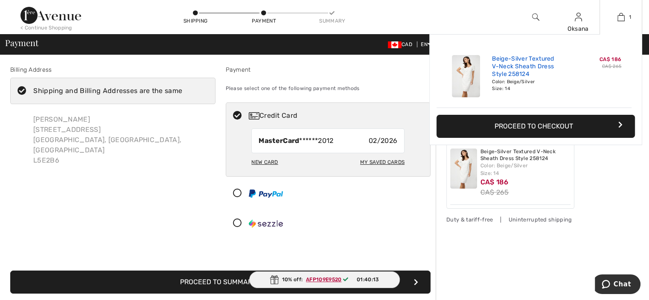
click at [526, 71] on link "Beige-Silver Textured V-Neck Sheath Dress Style 258124" at bounding box center [534, 66] width 84 height 23
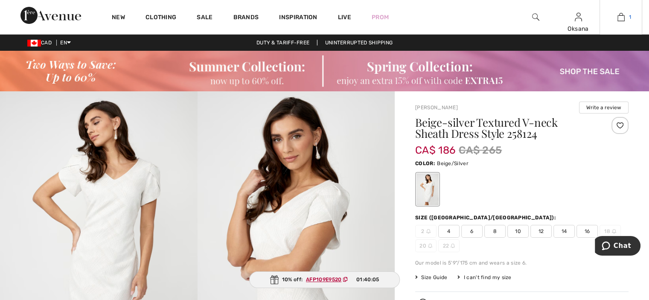
click at [621, 15] on img at bounding box center [620, 17] width 7 height 10
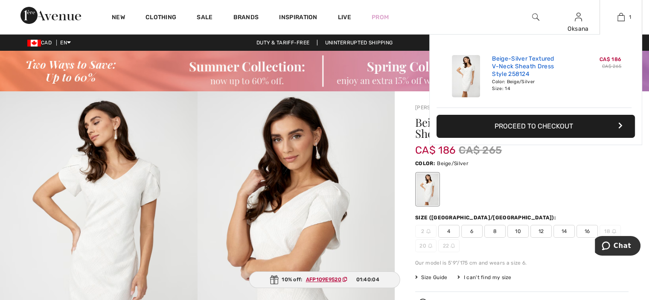
click at [535, 63] on link "Beige-Silver Textured V-Neck Sheath Dress Style 258124" at bounding box center [534, 66] width 84 height 23
click at [578, 125] on button "Proceed to Checkout" at bounding box center [535, 126] width 198 height 23
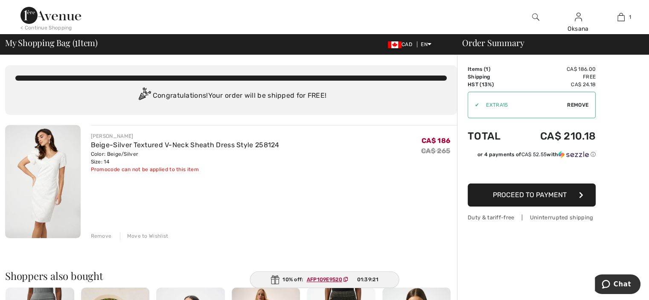
click at [179, 167] on div "Promocode can not be applied to this item" at bounding box center [185, 170] width 189 height 8
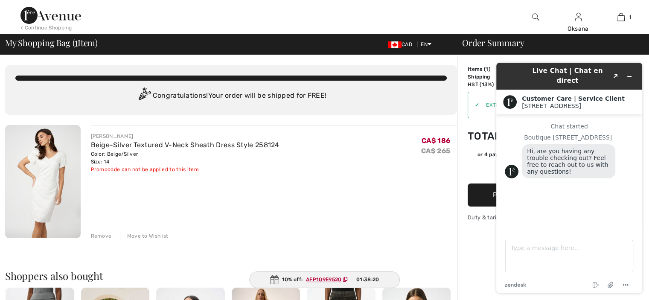
click at [359, 210] on div "[PERSON_NAME]-Silver Textured V-Neck Sheath Dress Style 258124 Color: Beige/Sil…" at bounding box center [274, 182] width 366 height 115
click at [324, 279] on ins "AFP109E9520" at bounding box center [323, 279] width 35 height 6
click at [421, 218] on div "[PERSON_NAME]-Silver Textured V-Neck Sheath Dress Style 258124 Color: Beige/Sil…" at bounding box center [274, 182] width 366 height 115
click at [628, 76] on icon "Minimize widget" at bounding box center [629, 76] width 4 height 0
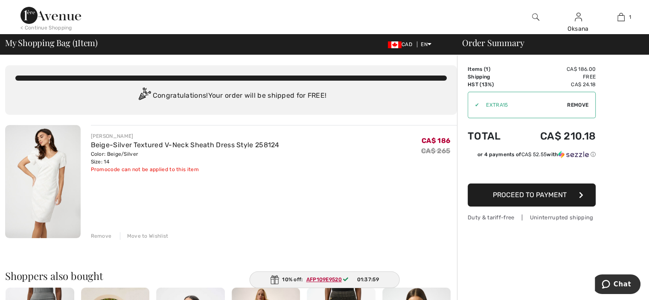
click at [576, 103] on span "Remove" at bounding box center [577, 105] width 21 height 8
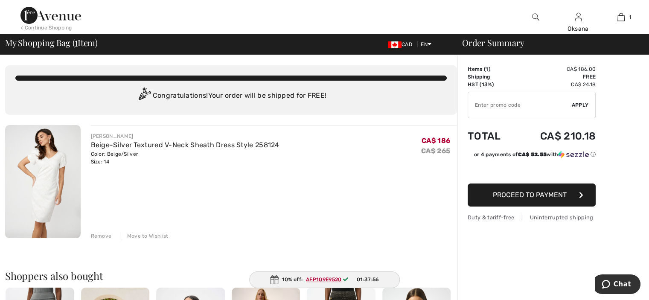
paste input "AFP109E9520"
click at [569, 105] on input "TEXT" at bounding box center [520, 105] width 104 height 26
type input "AFP109E9520"
click at [583, 105] on span "Apply" at bounding box center [580, 105] width 17 height 8
click at [557, 196] on span "Proceed to Payment" at bounding box center [530, 195] width 74 height 8
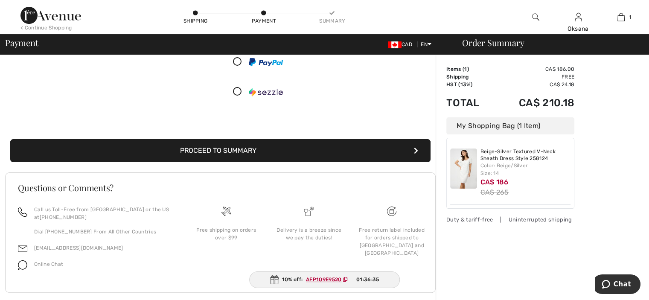
scroll to position [132, 0]
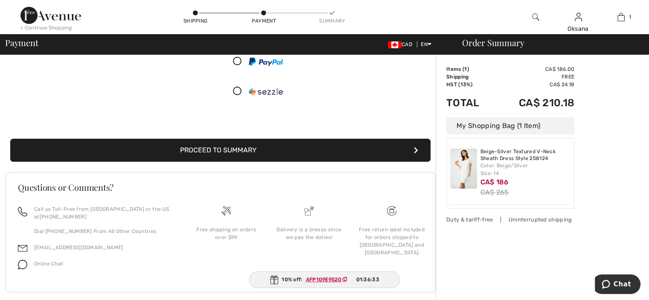
click at [416, 151] on icon "submit" at bounding box center [416, 150] width 4 height 7
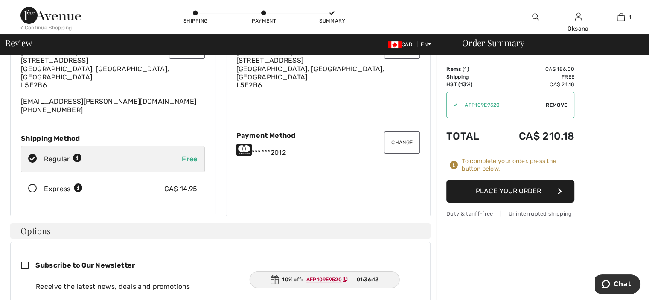
scroll to position [61, 0]
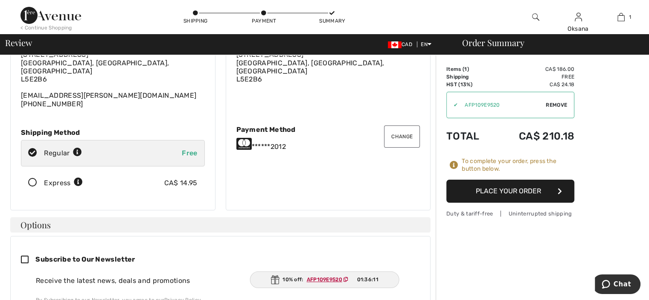
click at [324, 286] on div "10% off: AFP109E9520 01:36:11" at bounding box center [325, 279] width 150 height 17
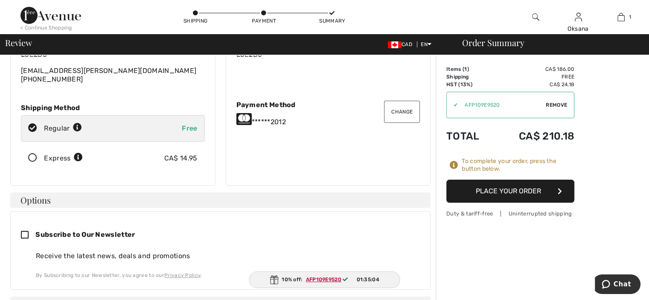
scroll to position [86, 0]
click at [559, 191] on icon "button" at bounding box center [560, 191] width 4 height 7
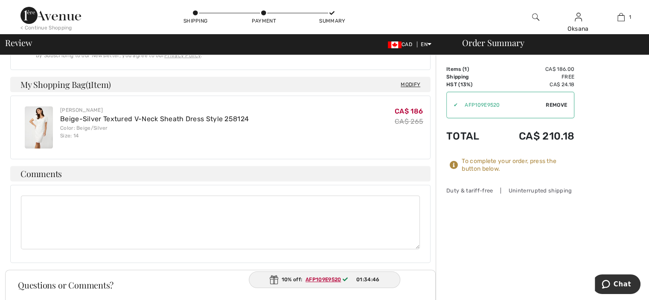
scroll to position [305, 0]
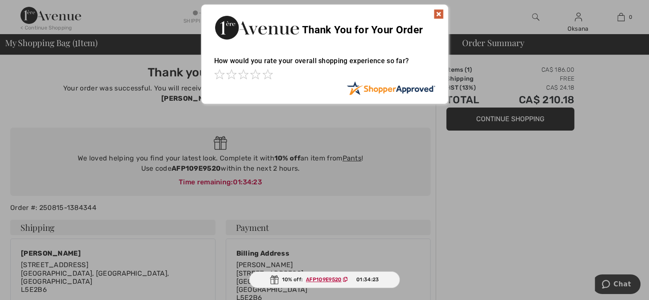
click at [441, 16] on img at bounding box center [438, 14] width 10 height 10
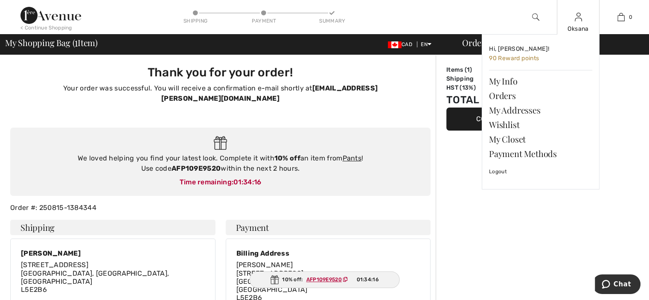
click at [578, 22] on img at bounding box center [578, 17] width 7 height 10
click at [511, 93] on link "Orders" at bounding box center [540, 95] width 103 height 15
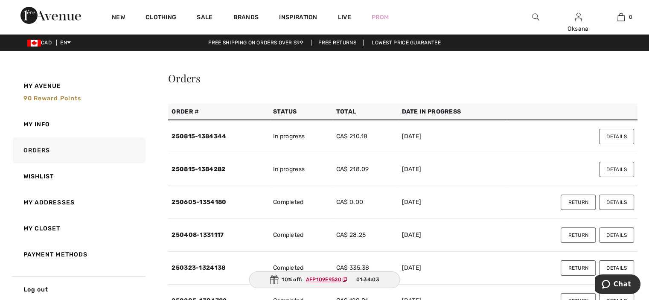
click at [616, 138] on button "Details" at bounding box center [616, 136] width 35 height 15
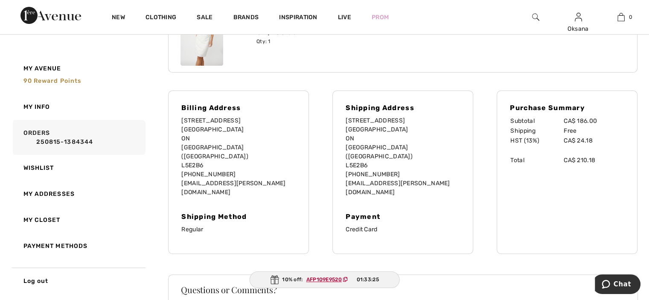
scroll to position [175, 0]
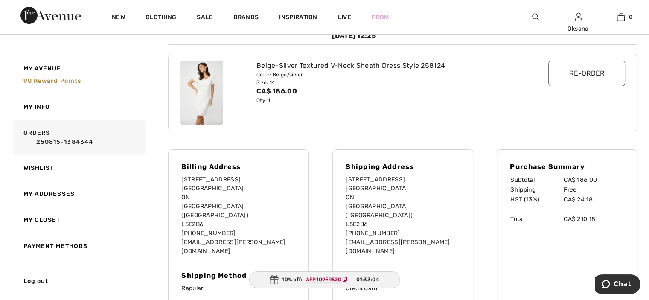
scroll to position [0, 0]
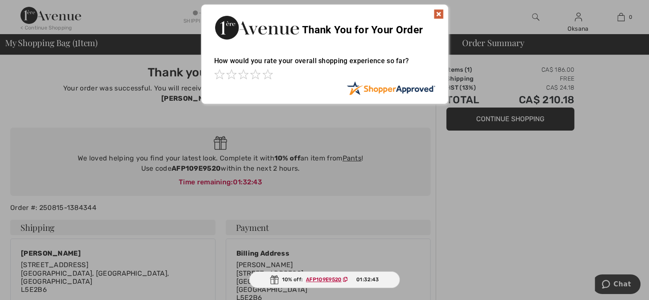
click at [442, 16] on img at bounding box center [438, 14] width 10 height 10
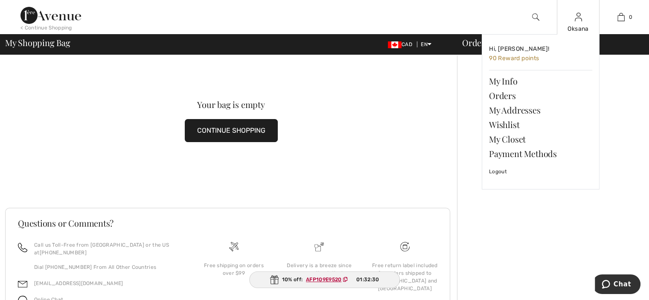
click at [578, 19] on img at bounding box center [578, 17] width 7 height 10
click at [509, 95] on link "Orders" at bounding box center [540, 95] width 103 height 15
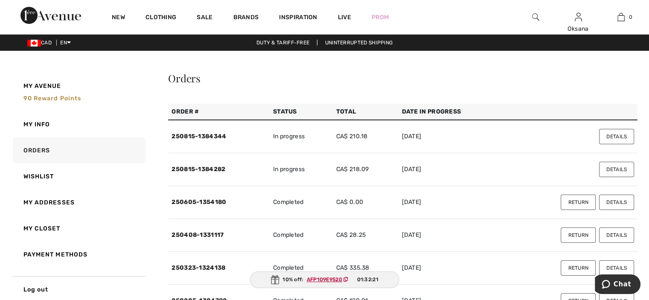
click at [616, 169] on button "Details" at bounding box center [616, 169] width 35 height 15
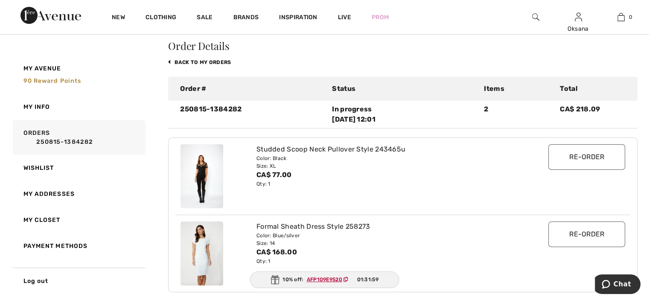
scroll to position [32, 0]
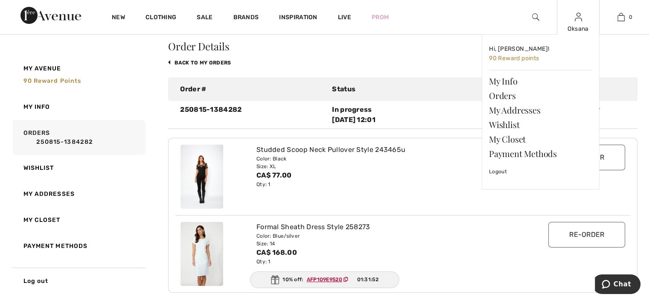
click at [575, 17] on img at bounding box center [578, 17] width 7 height 10
click at [508, 97] on link "Orders" at bounding box center [540, 95] width 103 height 15
click at [503, 96] on link "Orders" at bounding box center [540, 95] width 103 height 15
click at [507, 94] on link "Orders" at bounding box center [540, 95] width 103 height 15
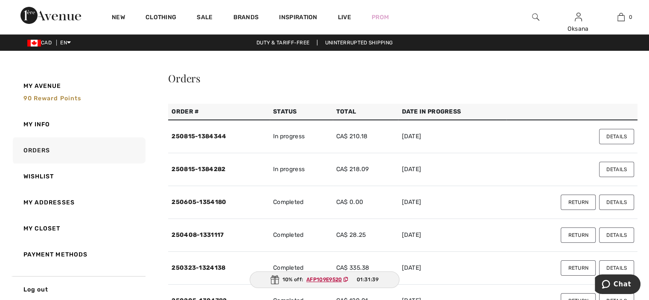
click at [495, 134] on td "2025-08-15" at bounding box center [452, 136] width 108 height 33
click at [613, 134] on button "Details" at bounding box center [616, 136] width 35 height 15
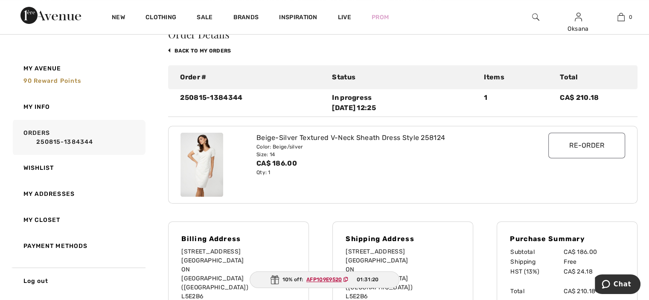
scroll to position [43, 0]
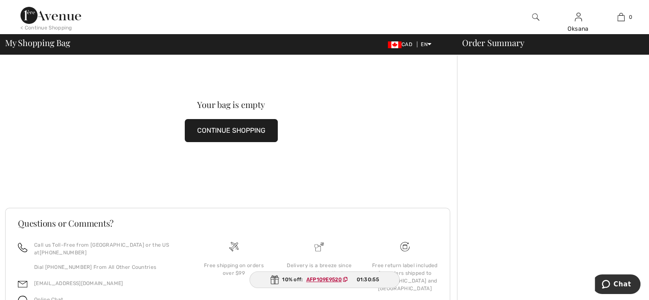
click at [37, 16] on img at bounding box center [50, 15] width 61 height 17
click at [44, 18] on img at bounding box center [50, 15] width 61 height 17
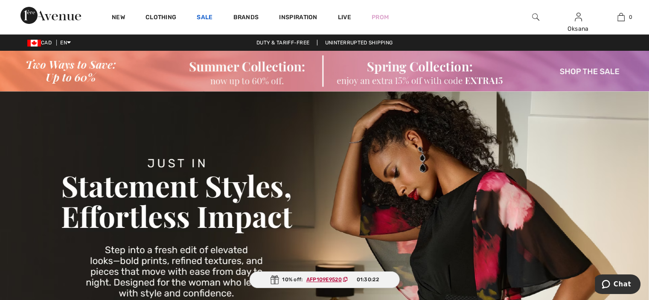
click at [205, 17] on link "Sale" at bounding box center [205, 18] width 16 height 9
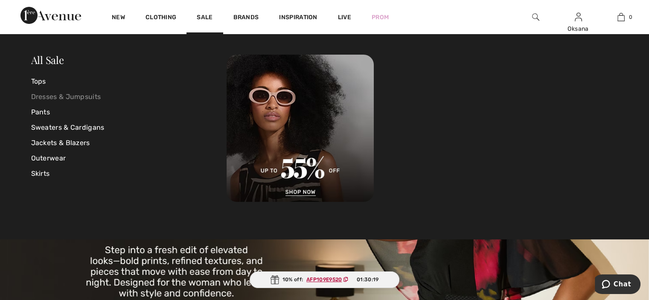
click at [89, 97] on link "Dresses & Jumpsuits" at bounding box center [129, 96] width 196 height 15
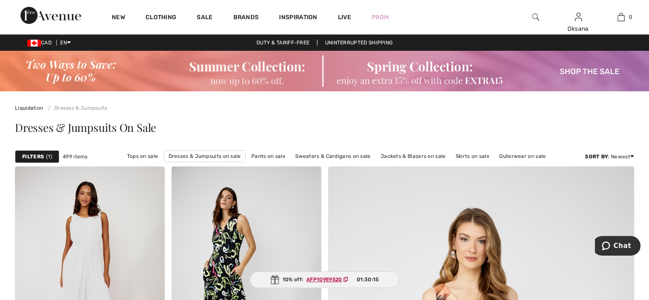
click at [38, 154] on strong "Filters" at bounding box center [33, 157] width 22 height 8
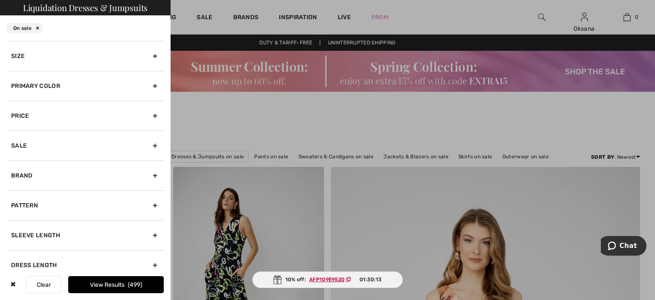
click at [34, 57] on div "Size" at bounding box center [85, 56] width 157 height 30
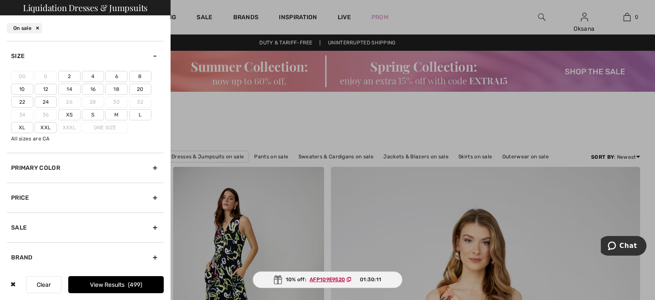
click at [66, 90] on label "14" at bounding box center [69, 89] width 22 height 11
click at [0, 0] on input"] "14" at bounding box center [0, 0] width 0 height 0
click at [115, 281] on button "View Results 148" at bounding box center [116, 284] width 96 height 17
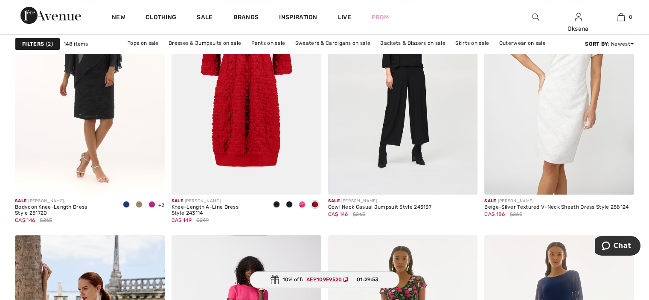
scroll to position [3439, 0]
click at [574, 148] on img at bounding box center [559, 82] width 150 height 224
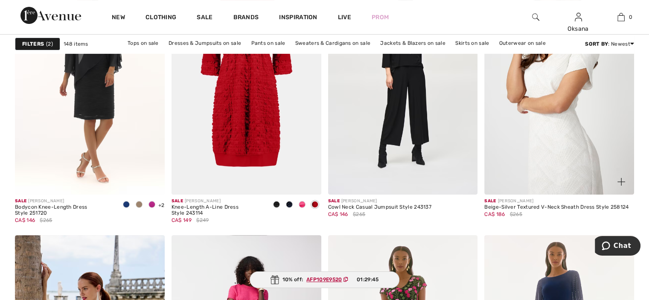
click at [617, 181] on img at bounding box center [621, 182] width 8 height 8
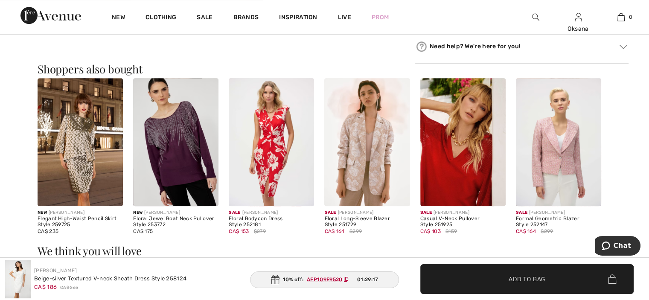
scroll to position [575, 0]
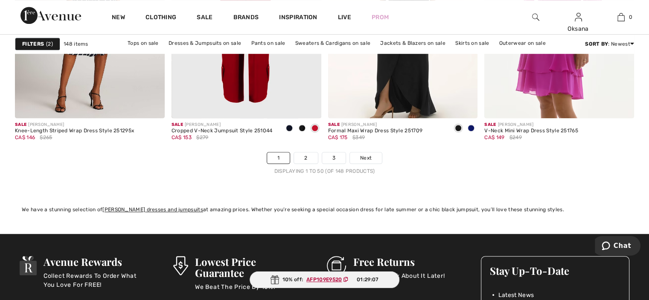
scroll to position [4046, 0]
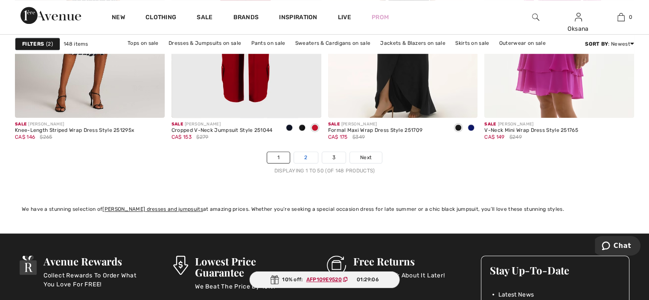
click at [303, 156] on link "2" at bounding box center [305, 157] width 23 height 11
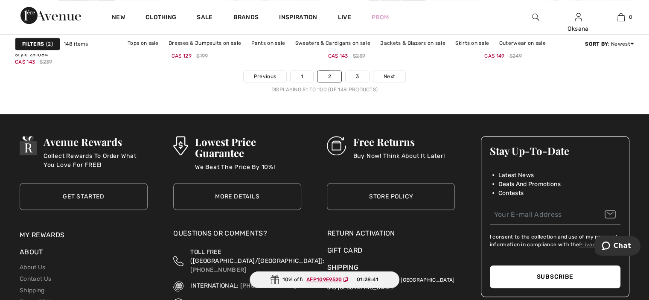
scroll to position [4127, 0]
click at [355, 76] on link "3" at bounding box center [357, 76] width 23 height 11
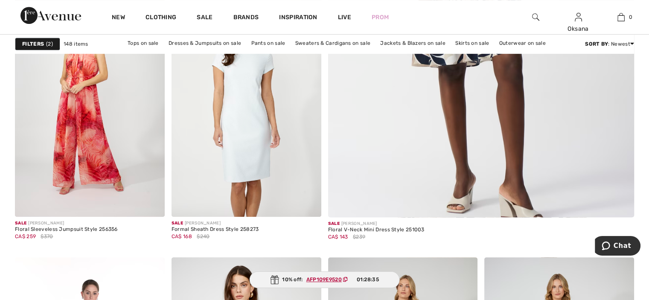
scroll to position [439, 0]
click at [241, 169] on img at bounding box center [246, 104] width 150 height 224
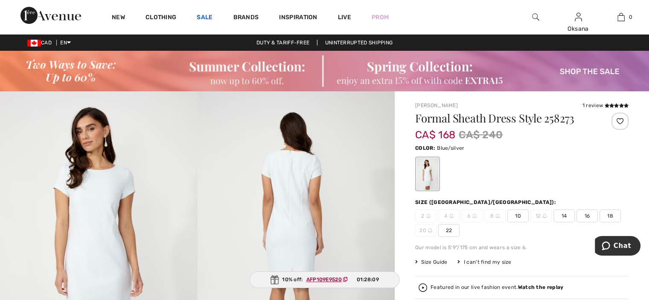
click at [202, 19] on link "Sale" at bounding box center [205, 18] width 16 height 9
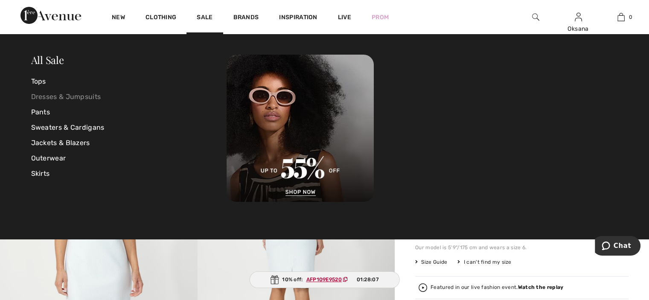
click at [84, 96] on link "Dresses & Jumpsuits" at bounding box center [129, 96] width 196 height 15
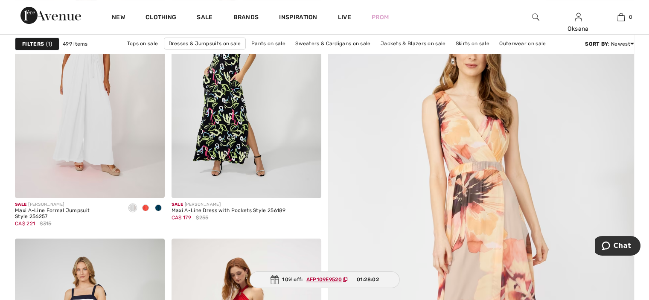
scroll to position [193, 0]
click at [222, 144] on img at bounding box center [246, 85] width 150 height 224
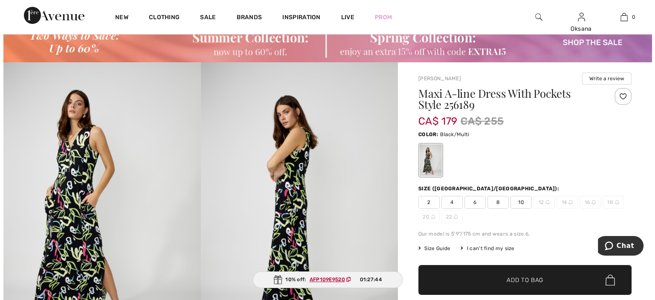
scroll to position [29, 0]
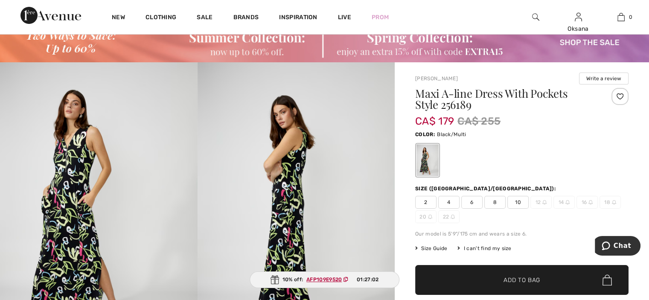
click at [531, 16] on div at bounding box center [535, 17] width 43 height 34
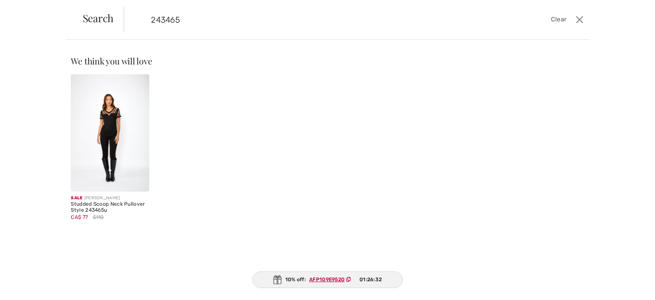
type input "243465"
click at [114, 155] on img at bounding box center [110, 132] width 78 height 117
click at [106, 137] on img at bounding box center [110, 132] width 78 height 117
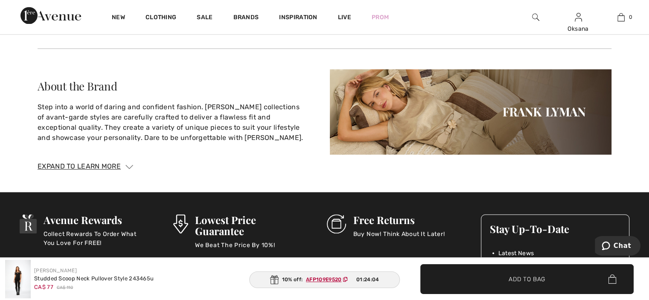
scroll to position [1524, 0]
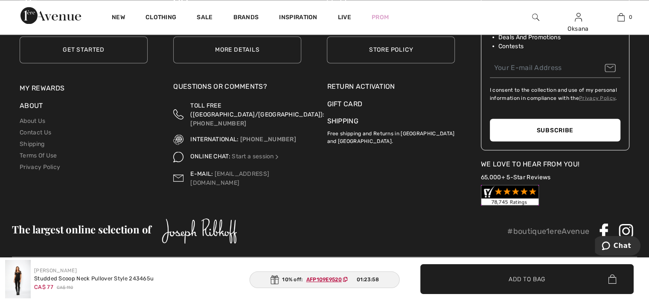
click at [381, 85] on div "Return Activation" at bounding box center [391, 86] width 128 height 10
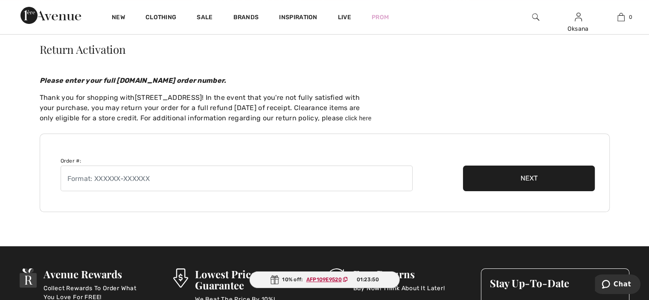
scroll to position [72, 0]
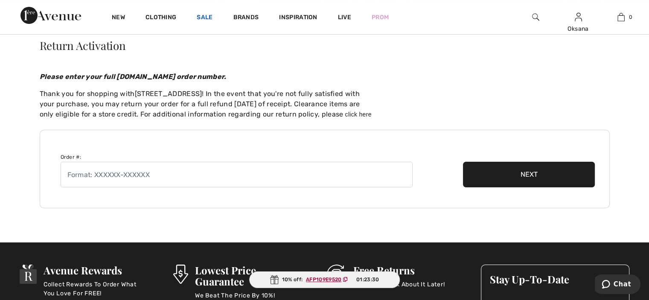
click at [209, 19] on link "Sale" at bounding box center [205, 18] width 16 height 9
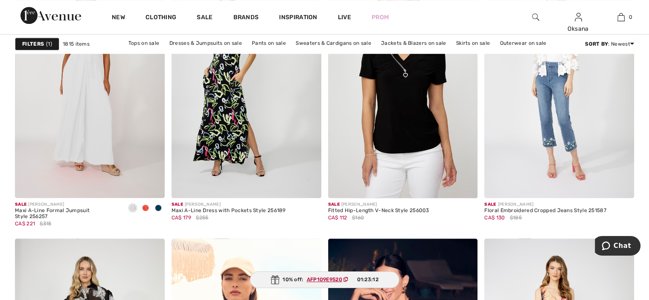
scroll to position [735, 0]
click at [422, 166] on img at bounding box center [403, 86] width 150 height 224
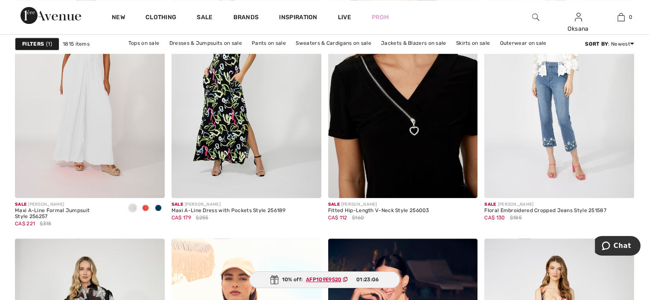
click at [414, 208] on div "Fitted Hip-Length V-Neck Style 256003" at bounding box center [378, 211] width 101 height 6
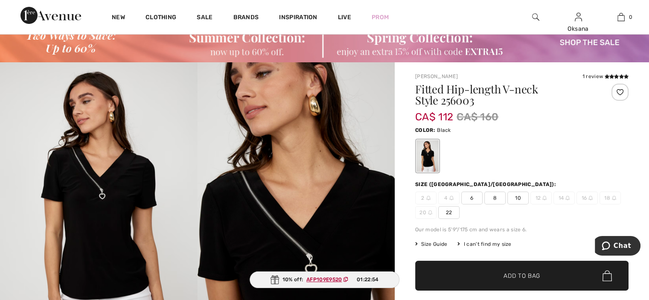
scroll to position [29, 0]
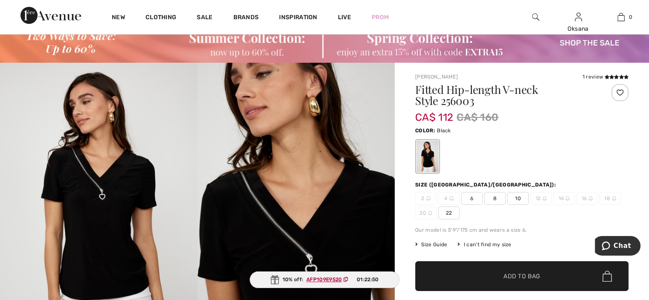
click at [526, 272] on span "Add to Bag" at bounding box center [521, 276] width 37 height 9
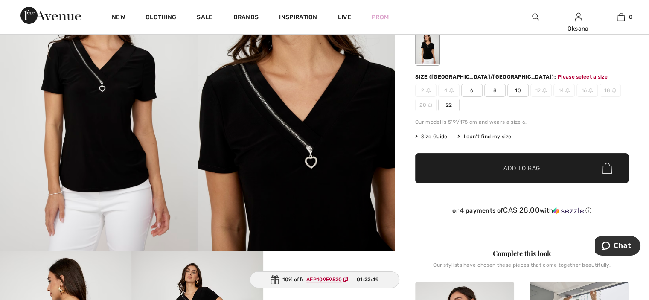
scroll to position [141, 0]
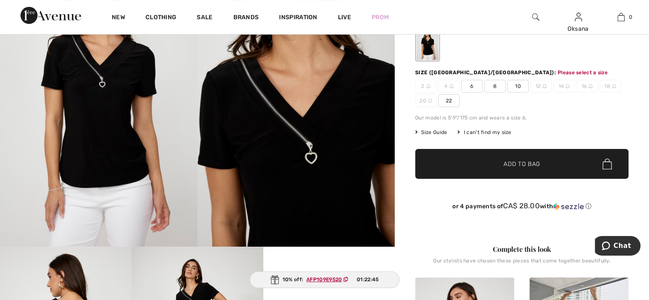
click at [516, 80] on span "10" at bounding box center [517, 86] width 21 height 13
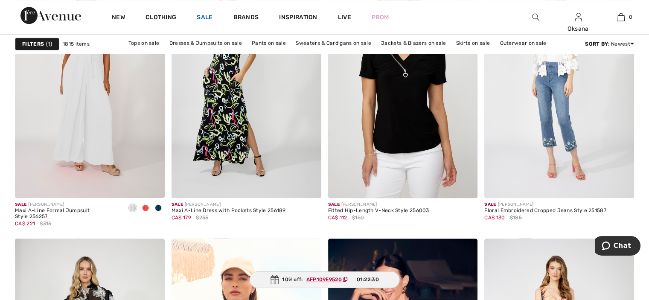
click at [210, 20] on link "Sale" at bounding box center [205, 18] width 16 height 9
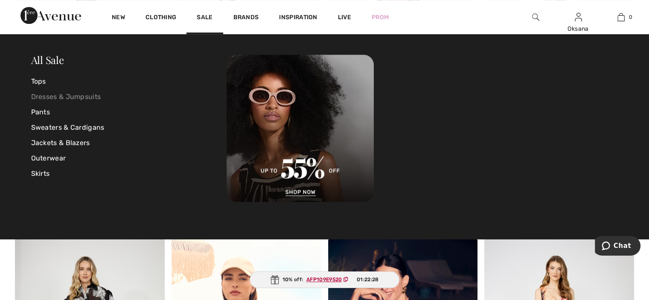
click at [87, 97] on link "Dresses & Jumpsuits" at bounding box center [129, 96] width 196 height 15
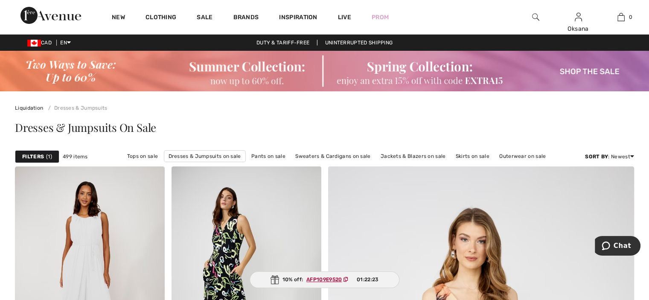
click at [35, 157] on strong "Filters" at bounding box center [33, 157] width 22 height 8
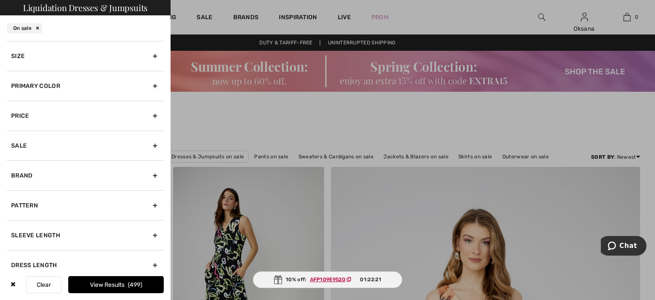
click at [149, 56] on div "Size" at bounding box center [85, 56] width 157 height 30
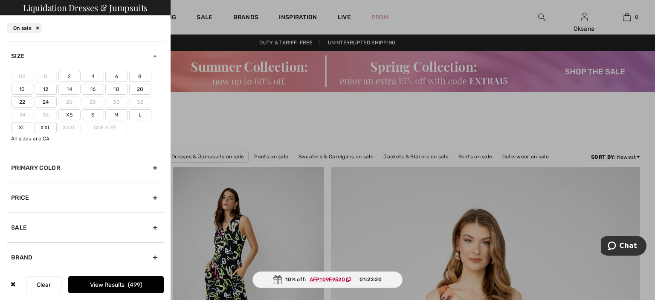
click at [71, 90] on label "14" at bounding box center [69, 89] width 22 height 11
click at [0, 0] on input"] "14" at bounding box center [0, 0] width 0 height 0
click at [114, 282] on button "View Results 148" at bounding box center [116, 284] width 96 height 17
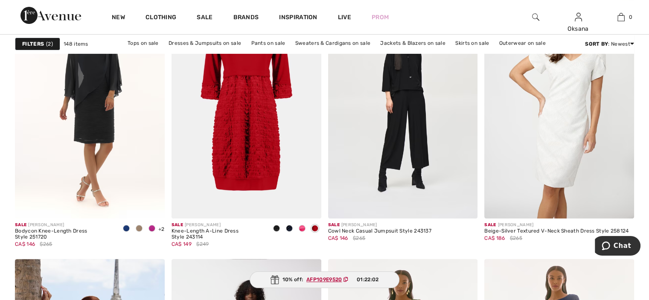
scroll to position [3420, 0]
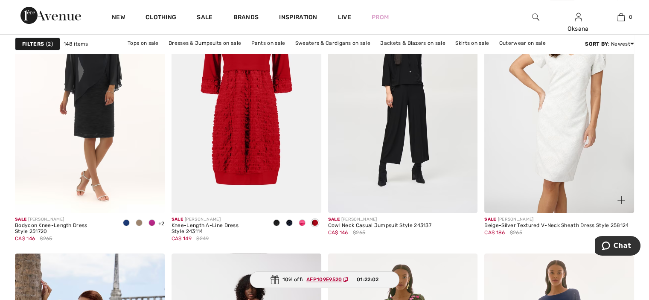
click at [576, 151] on img at bounding box center [559, 100] width 150 height 224
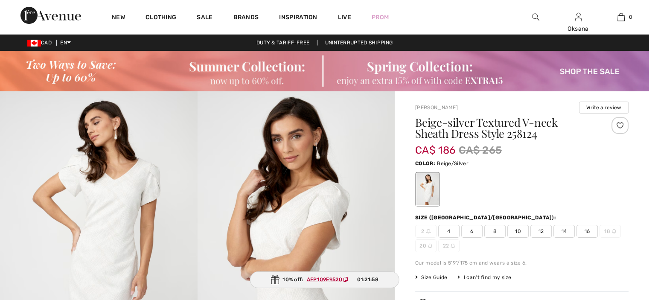
click at [562, 227] on span "14" at bounding box center [563, 231] width 21 height 13
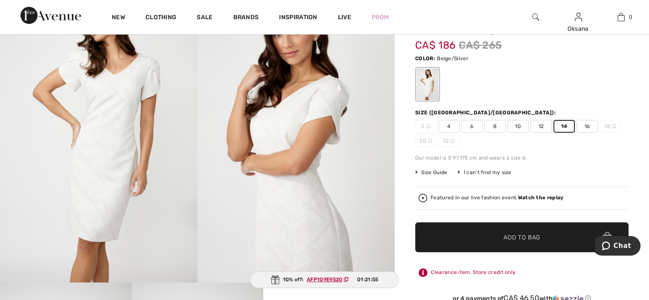
scroll to position [125, 0]
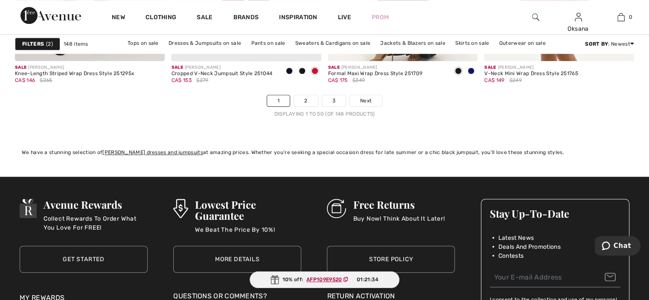
scroll to position [4103, 0]
click at [303, 100] on link "2" at bounding box center [305, 100] width 23 height 11
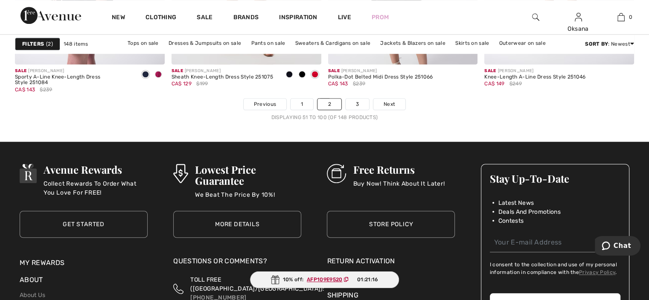
scroll to position [4099, 0]
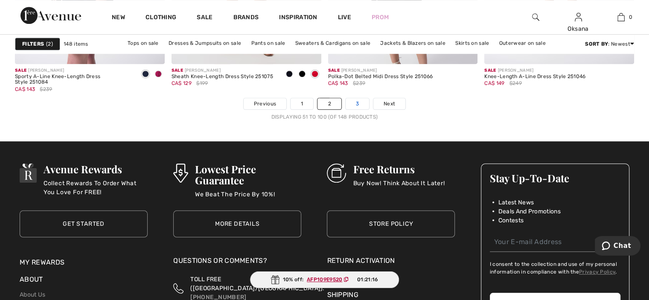
click at [357, 104] on link "3" at bounding box center [357, 103] width 23 height 11
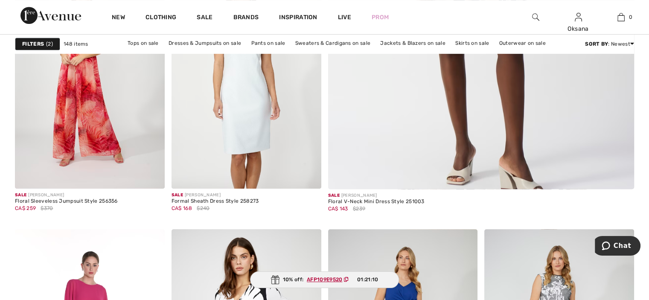
scroll to position [468, 0]
click at [255, 132] on img at bounding box center [246, 76] width 150 height 224
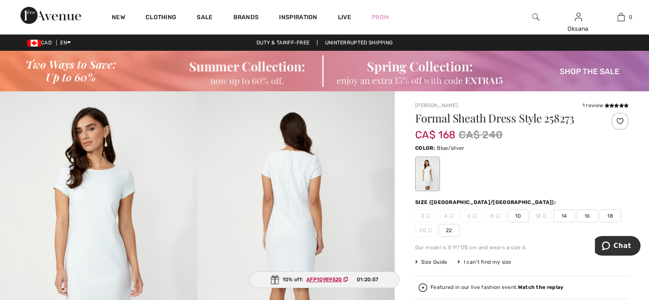
click at [565, 215] on span "14" at bounding box center [563, 215] width 21 height 13
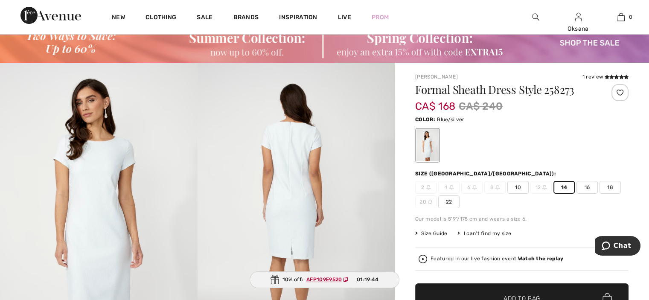
scroll to position [28, 0]
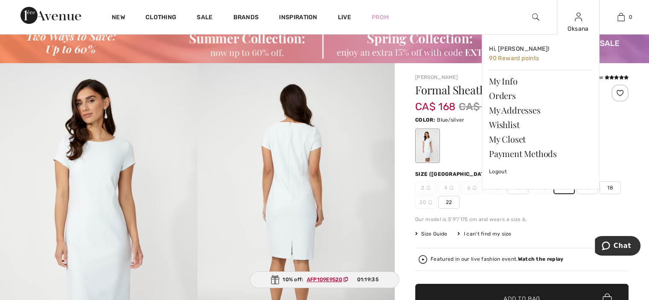
click at [578, 17] on img at bounding box center [578, 17] width 7 height 10
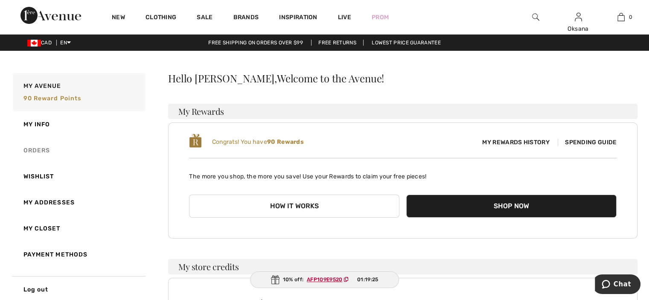
click at [43, 154] on link "Orders" at bounding box center [78, 150] width 134 height 26
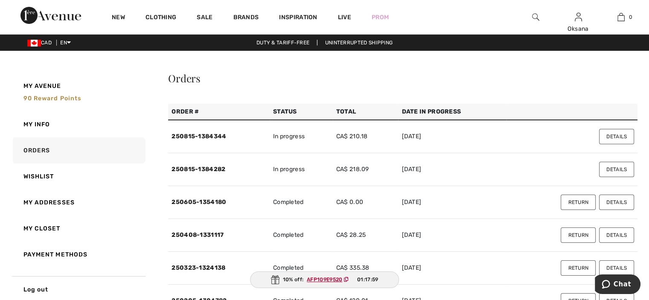
click at [612, 169] on button "Details" at bounding box center [616, 169] width 35 height 15
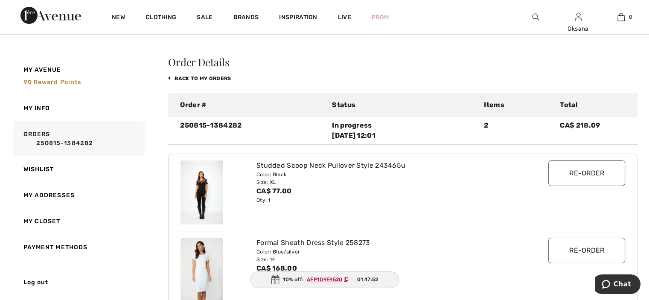
scroll to position [39, 0]
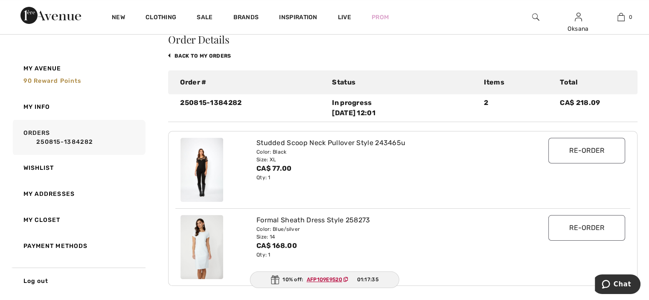
click at [203, 250] on img at bounding box center [201, 247] width 43 height 64
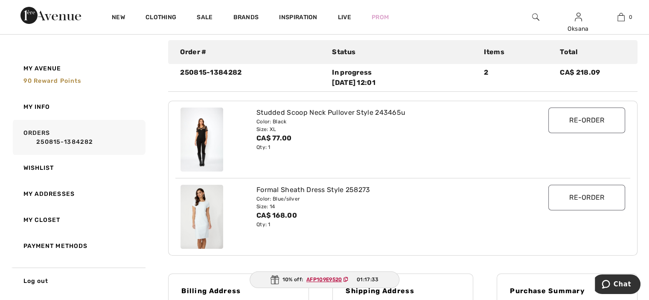
scroll to position [74, 0]
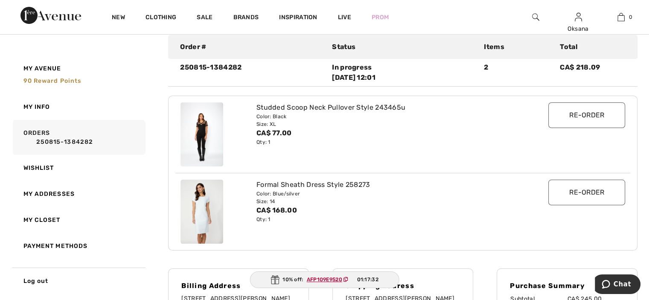
click at [331, 190] on div "Color: Blue/silver" at bounding box center [383, 194] width 255 height 8
click at [400, 215] on div "Qty: 1" at bounding box center [383, 219] width 255 height 8
click at [204, 216] on img at bounding box center [201, 212] width 43 height 64
click at [206, 208] on img at bounding box center [201, 212] width 43 height 64
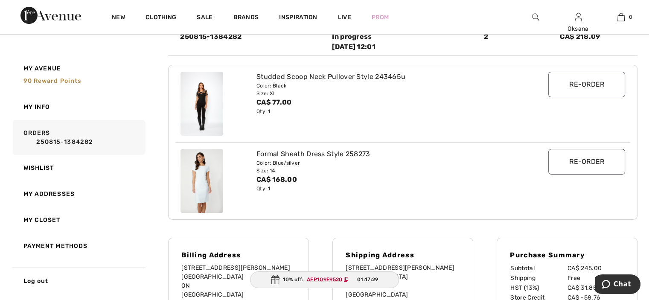
scroll to position [105, 0]
click at [352, 189] on div "Qty: 1" at bounding box center [383, 188] width 255 height 8
click at [358, 182] on div "CA$ 168.00" at bounding box center [383, 179] width 255 height 10
click at [200, 178] on img at bounding box center [201, 180] width 43 height 64
click at [200, 174] on img at bounding box center [201, 180] width 43 height 64
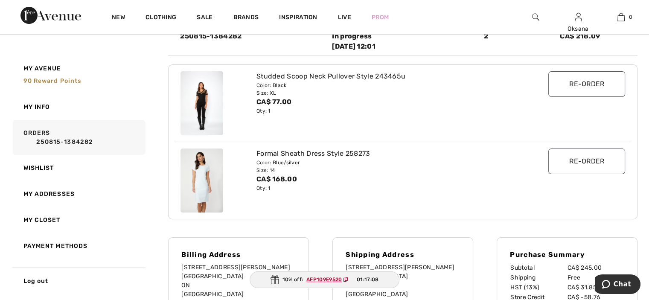
scroll to position [0, 0]
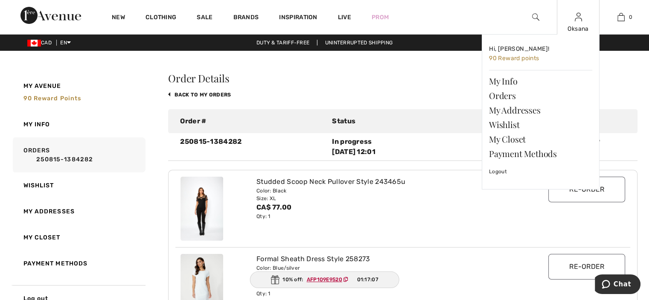
click at [577, 18] on img at bounding box center [578, 17] width 7 height 10
click at [507, 94] on link "Orders" at bounding box center [540, 95] width 103 height 15
click at [504, 98] on link "Orders" at bounding box center [540, 95] width 103 height 15
click at [512, 98] on link "Orders" at bounding box center [540, 95] width 103 height 15
click at [505, 96] on link "Orders" at bounding box center [540, 95] width 103 height 15
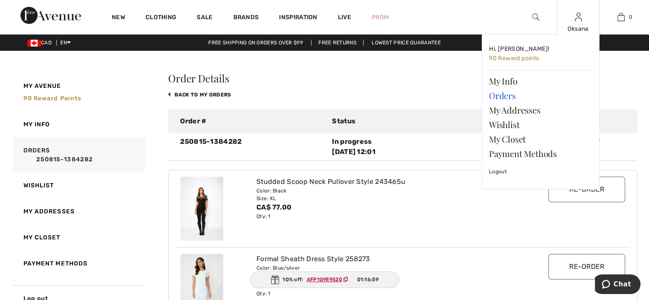
click at [506, 97] on link "Orders" at bounding box center [540, 95] width 103 height 15
click at [501, 95] on link "Orders" at bounding box center [540, 95] width 103 height 15
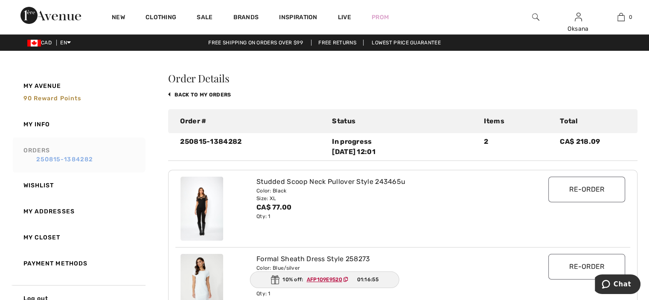
click at [79, 156] on link "250815-1384282" at bounding box center [82, 159] width 119 height 9
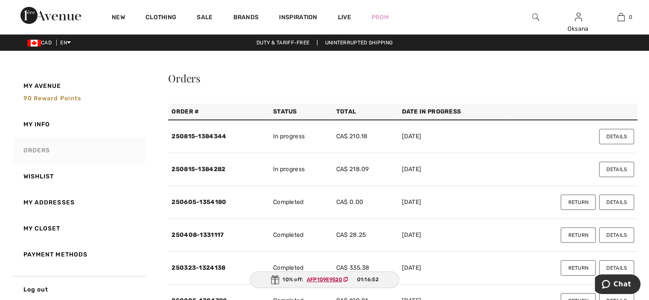
click at [618, 135] on button "Details" at bounding box center [616, 136] width 35 height 15
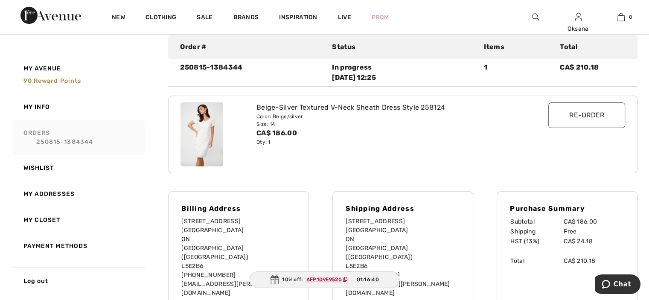
scroll to position [86, 0]
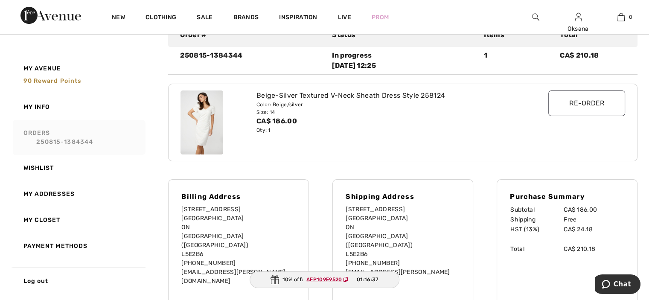
click at [204, 120] on img at bounding box center [201, 122] width 43 height 64
click at [200, 117] on img at bounding box center [201, 122] width 43 height 64
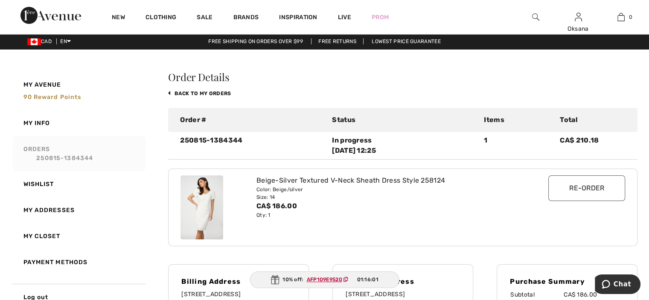
scroll to position [0, 0]
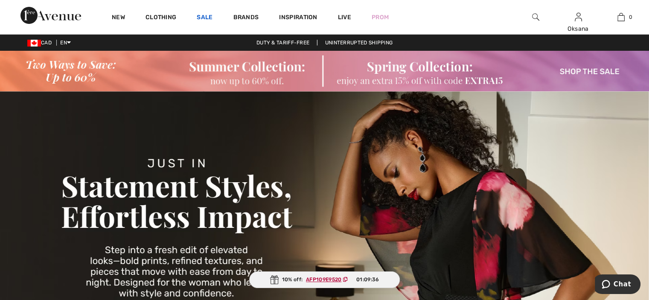
click at [206, 18] on link "Sale" at bounding box center [205, 18] width 16 height 9
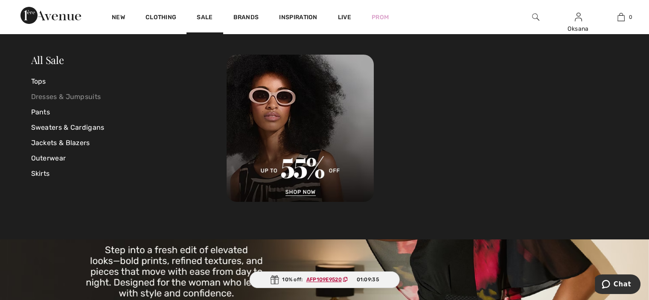
click at [73, 95] on link "Dresses & Jumpsuits" at bounding box center [129, 96] width 196 height 15
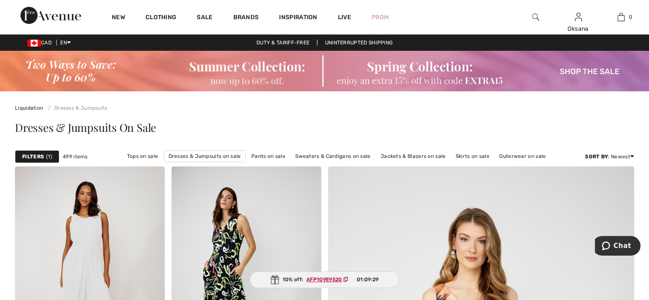
click at [36, 154] on strong "Filters" at bounding box center [33, 157] width 22 height 8
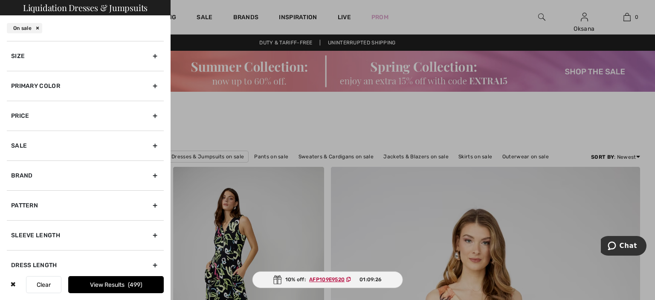
click at [149, 55] on div "Size" at bounding box center [85, 56] width 157 height 30
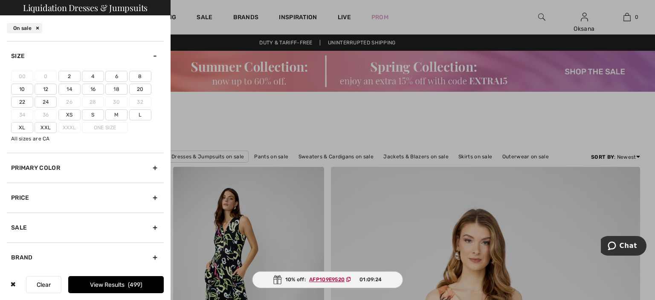
click at [68, 89] on label "14" at bounding box center [69, 89] width 22 height 11
click at [0, 0] on input"] "14" at bounding box center [0, 0] width 0 height 0
click at [113, 282] on button "View Results 148" at bounding box center [116, 284] width 96 height 17
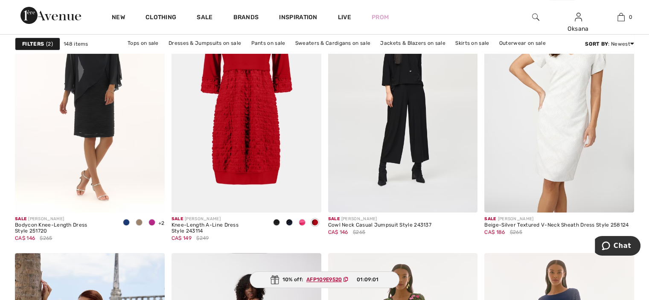
scroll to position [3422, 0]
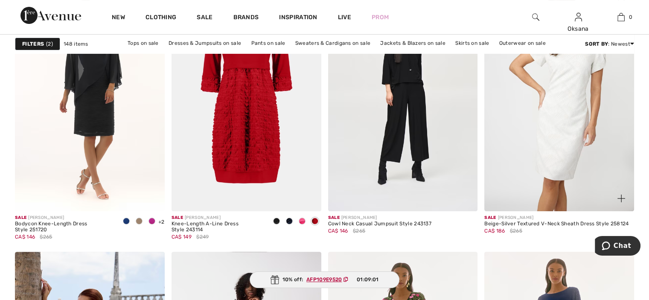
click at [566, 143] on img at bounding box center [559, 99] width 150 height 224
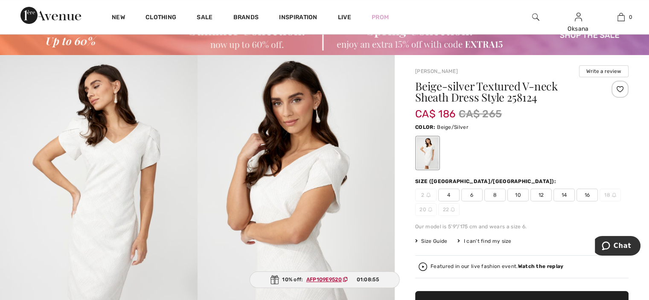
scroll to position [85, 0]
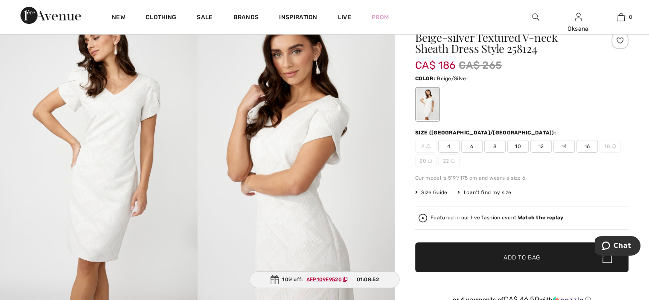
click at [115, 181] on img at bounding box center [99, 154] width 198 height 296
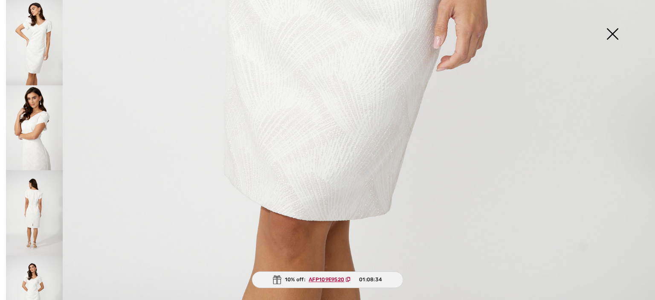
scroll to position [627, 0]
click at [24, 122] on img at bounding box center [34, 127] width 57 height 85
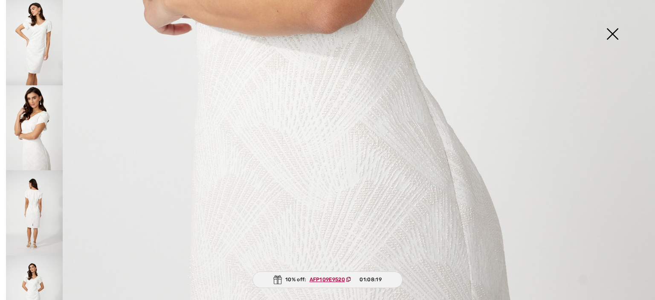
scroll to position [673, 0]
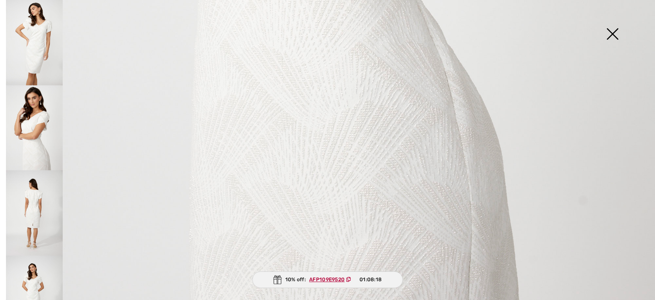
click at [41, 200] on img at bounding box center [34, 212] width 57 height 85
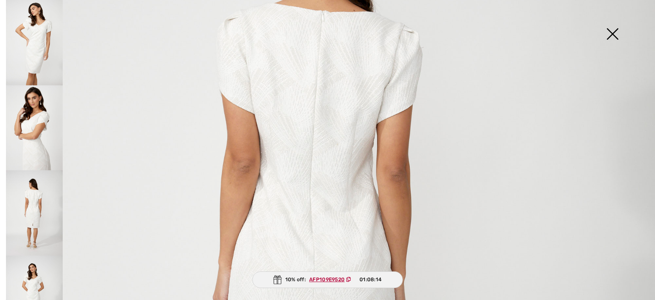
scroll to position [211, 0]
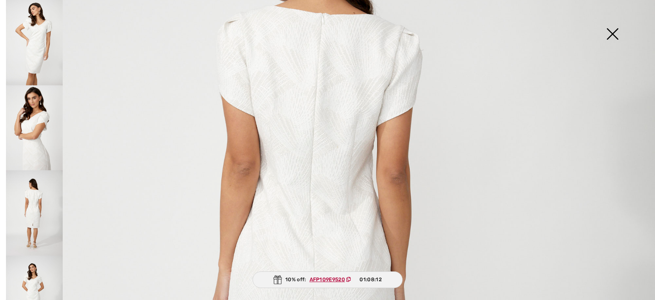
click at [34, 267] on img at bounding box center [34, 298] width 57 height 85
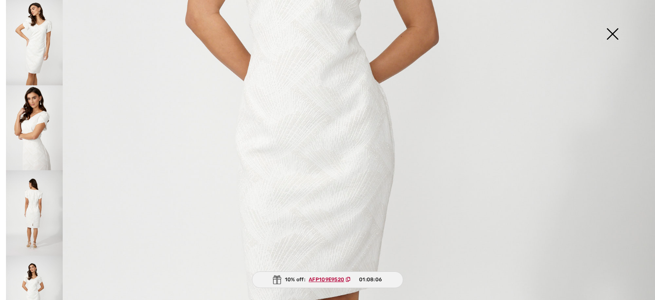
scroll to position [0, 0]
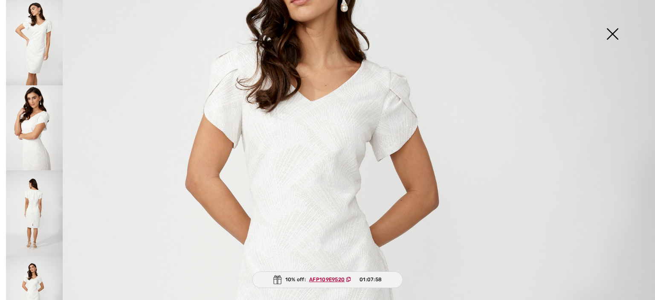
click at [606, 38] on img at bounding box center [612, 35] width 43 height 44
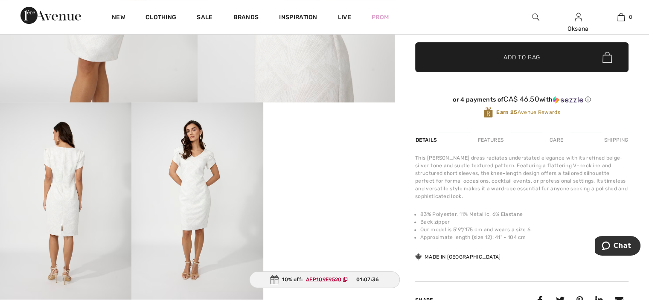
scroll to position [286, 0]
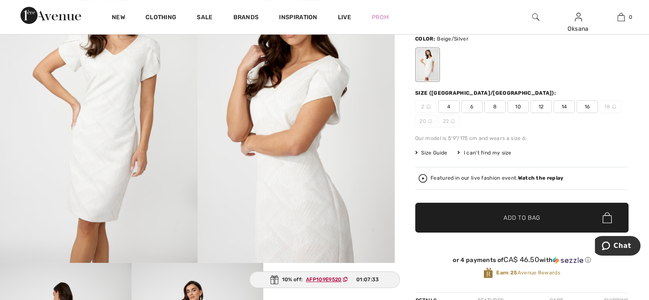
click at [298, 199] on img at bounding box center [297, 115] width 198 height 296
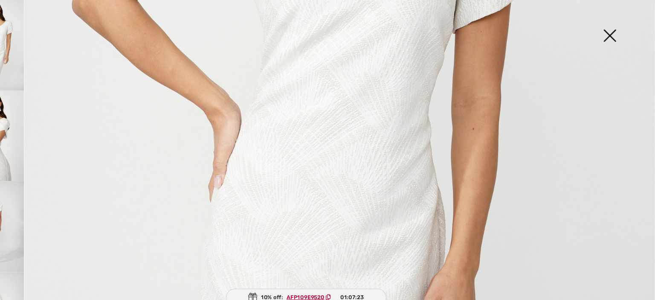
scroll to position [355, 0]
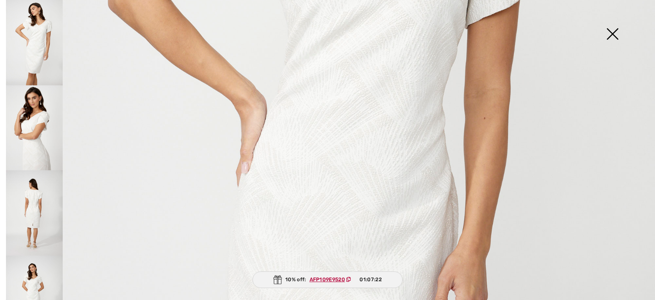
click at [39, 32] on img at bounding box center [34, 42] width 57 height 85
click at [32, 48] on img at bounding box center [34, 42] width 57 height 85
click at [35, 125] on img at bounding box center [34, 127] width 57 height 85
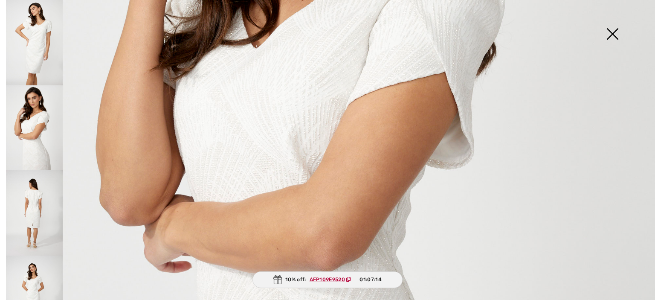
click at [26, 199] on img at bounding box center [34, 212] width 57 height 85
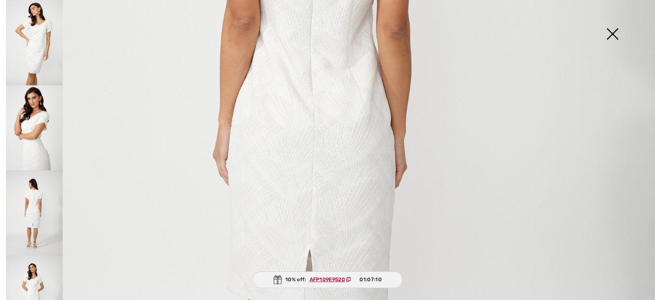
click at [36, 275] on img at bounding box center [34, 298] width 57 height 85
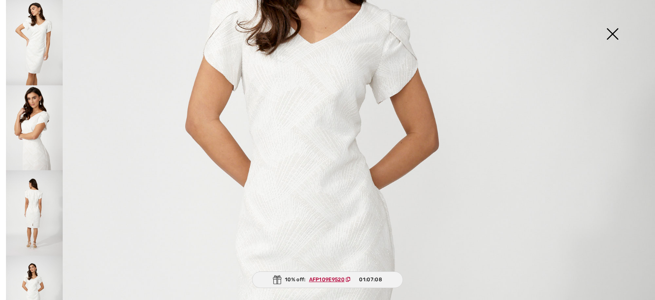
scroll to position [228, 0]
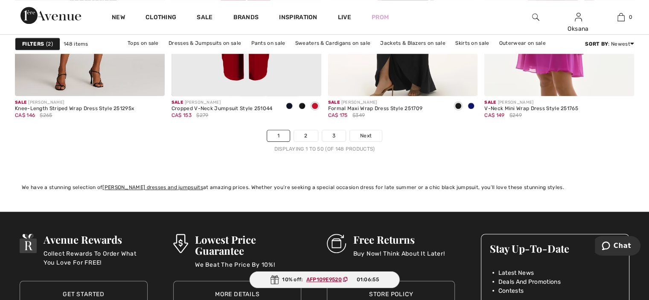
scroll to position [4074, 0]
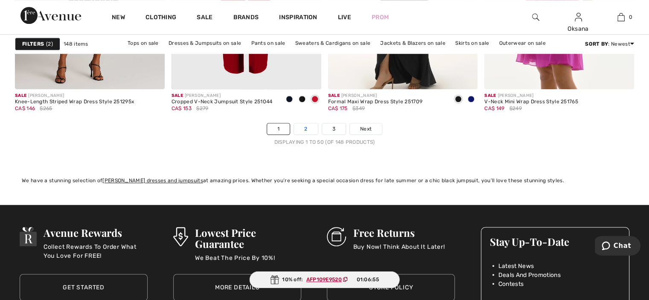
click at [304, 126] on link "2" at bounding box center [305, 128] width 23 height 11
click at [304, 128] on link "2" at bounding box center [305, 128] width 23 height 11
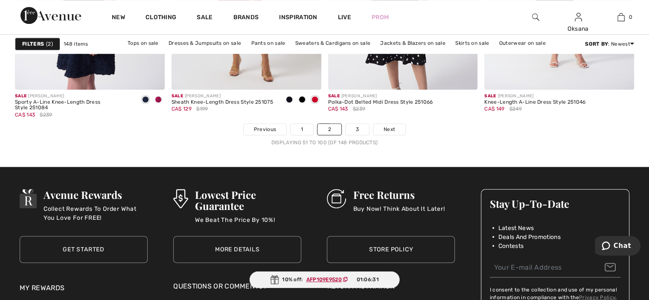
scroll to position [4074, 0]
click at [358, 125] on link "3" at bounding box center [357, 129] width 23 height 11
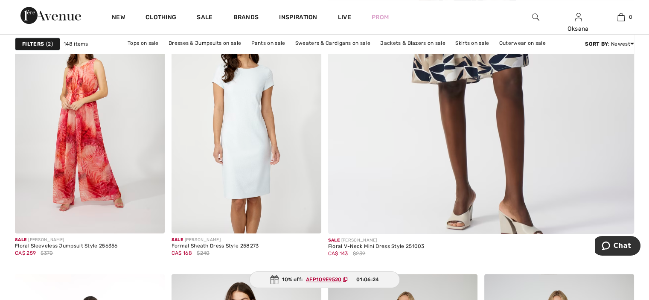
scroll to position [417, 0]
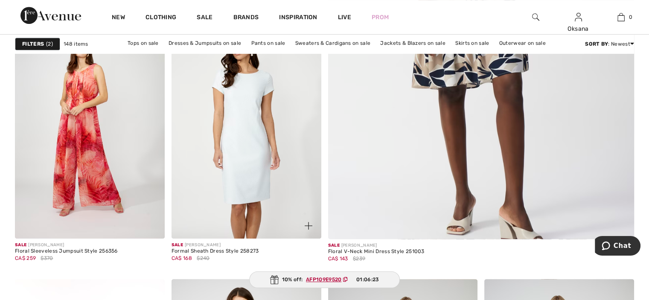
click at [263, 148] on img at bounding box center [246, 126] width 150 height 224
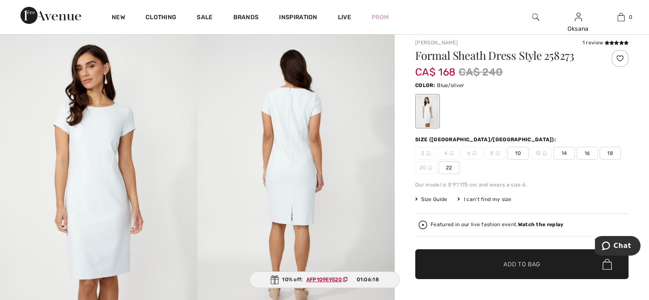
scroll to position [66, 0]
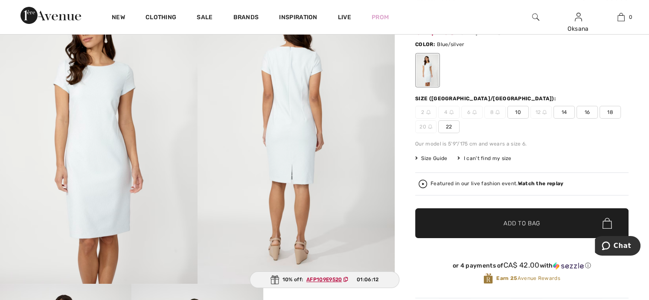
click at [118, 157] on img at bounding box center [99, 136] width 198 height 296
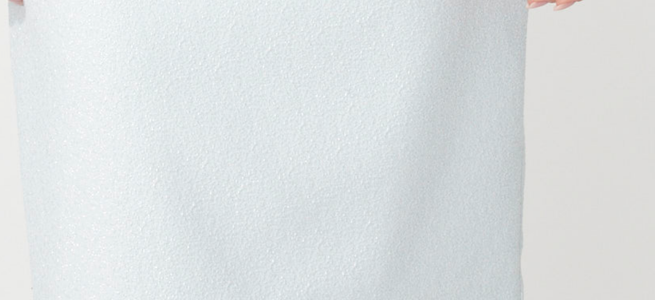
scroll to position [104, 0]
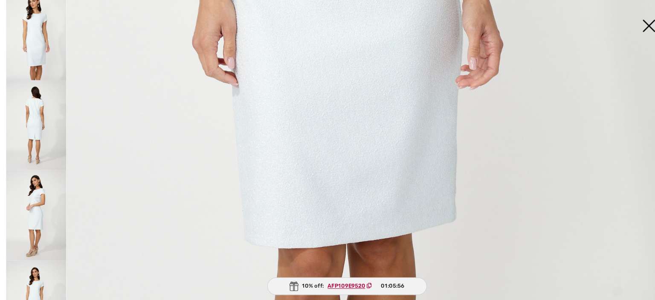
click at [40, 118] on img at bounding box center [34, 127] width 57 height 85
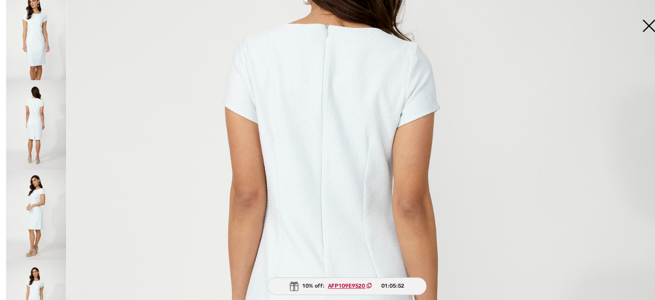
scroll to position [137, 0]
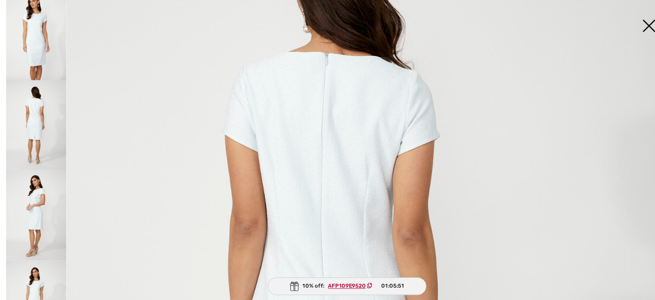
click at [34, 192] on img at bounding box center [34, 212] width 57 height 85
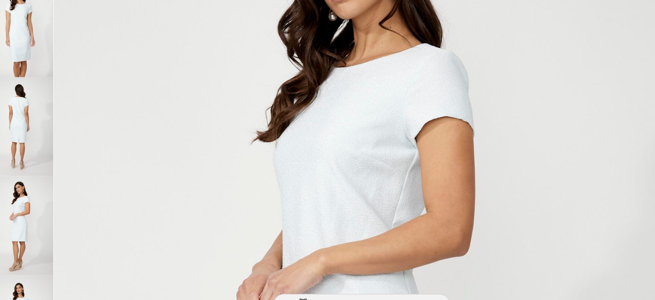
scroll to position [104, 0]
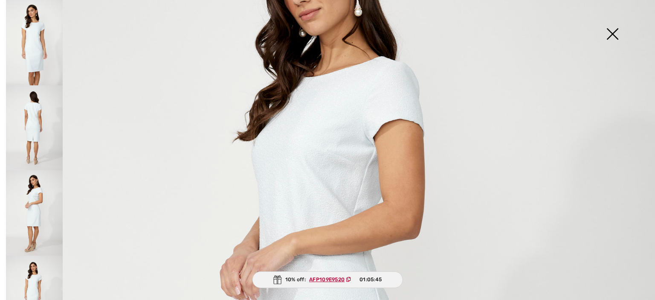
click at [40, 273] on img at bounding box center [34, 298] width 57 height 85
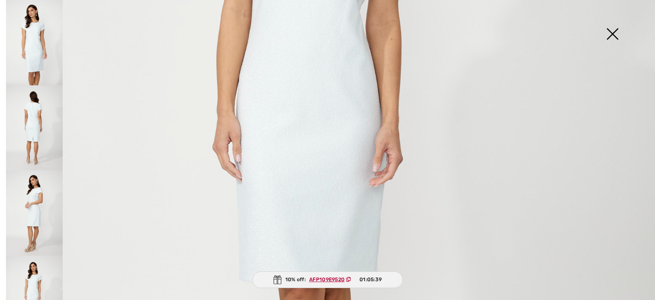
scroll to position [340, 0]
click at [35, 275] on img at bounding box center [34, 298] width 57 height 85
click at [613, 37] on img at bounding box center [612, 35] width 43 height 44
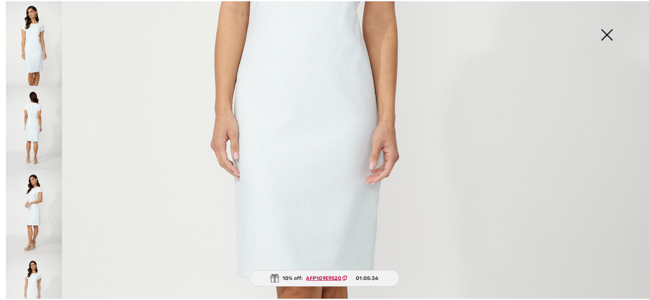
scroll to position [104, 0]
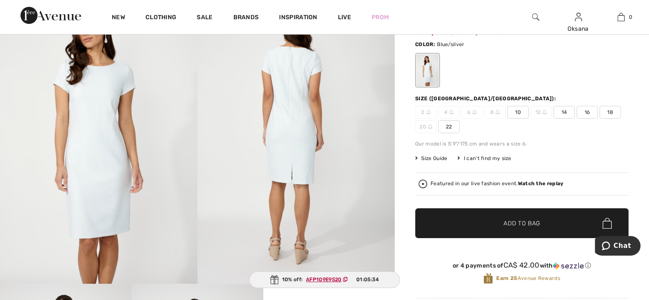
click at [112, 166] on img at bounding box center [99, 136] width 198 height 296
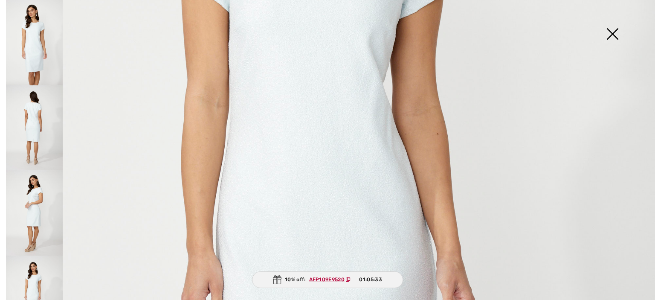
scroll to position [343, 0]
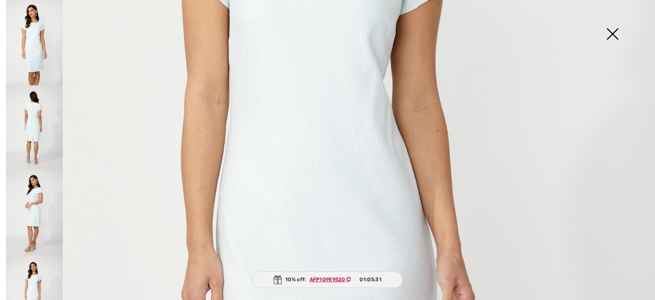
click at [37, 41] on img at bounding box center [34, 42] width 57 height 85
click at [35, 126] on img at bounding box center [34, 127] width 57 height 85
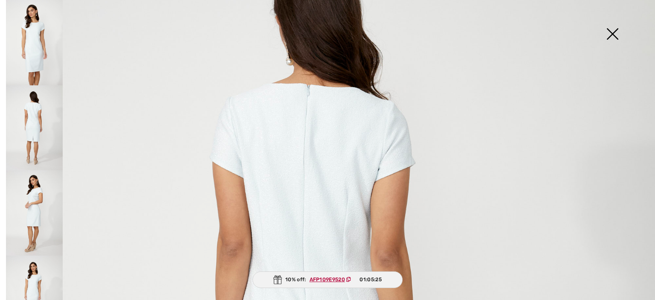
scroll to position [0, 0]
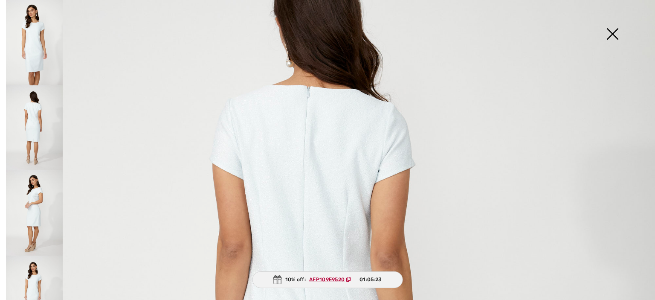
click at [38, 208] on img at bounding box center [34, 212] width 57 height 85
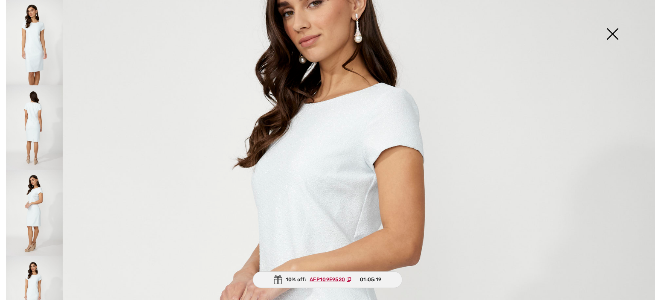
scroll to position [104, 0]
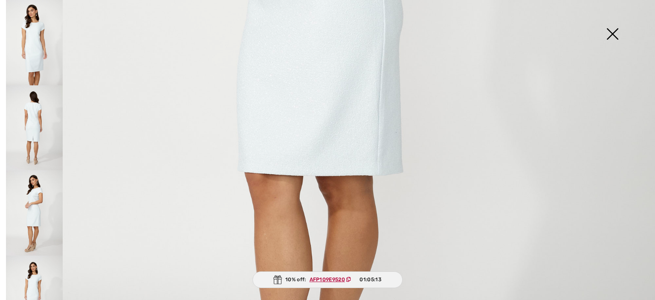
click at [32, 50] on img at bounding box center [34, 42] width 57 height 85
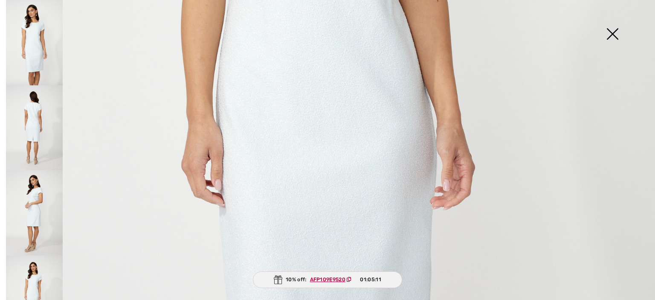
click at [615, 35] on img at bounding box center [612, 35] width 43 height 44
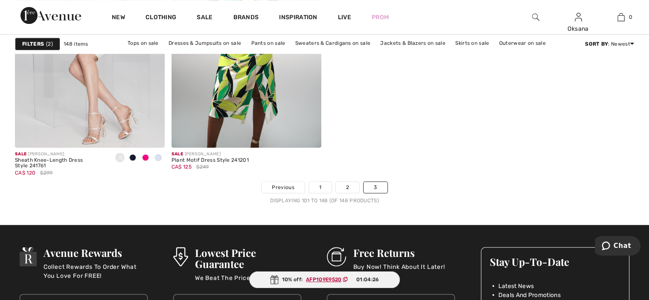
scroll to position [4014, 0]
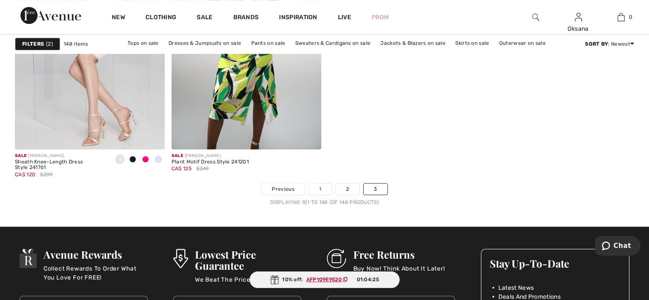
click at [320, 187] on link "1" at bounding box center [320, 188] width 23 height 11
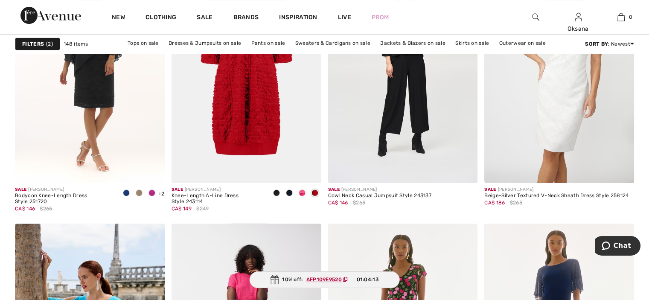
scroll to position [3451, 0]
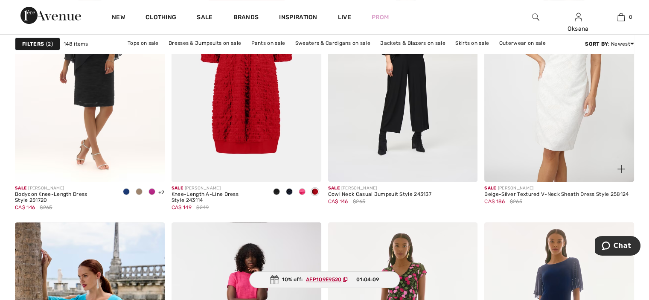
click at [570, 115] on img at bounding box center [559, 69] width 150 height 224
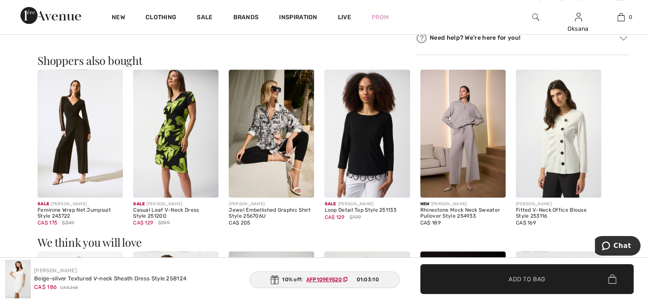
scroll to position [583, 0]
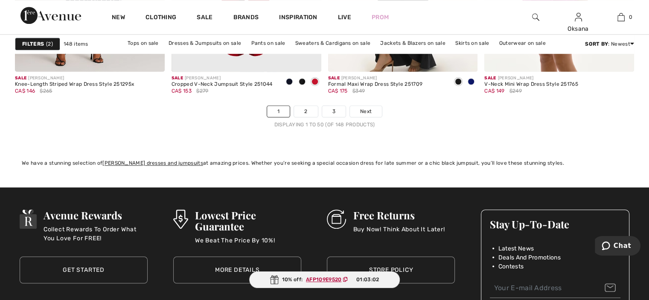
scroll to position [4091, 0]
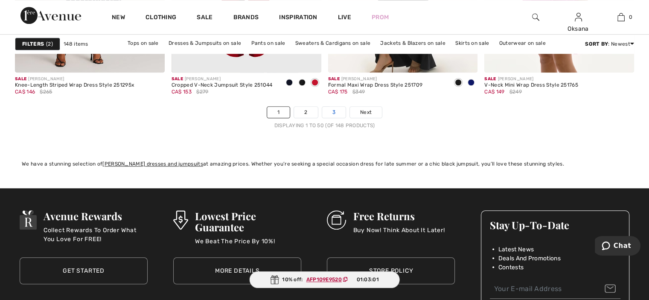
click at [334, 110] on link "3" at bounding box center [333, 112] width 23 height 11
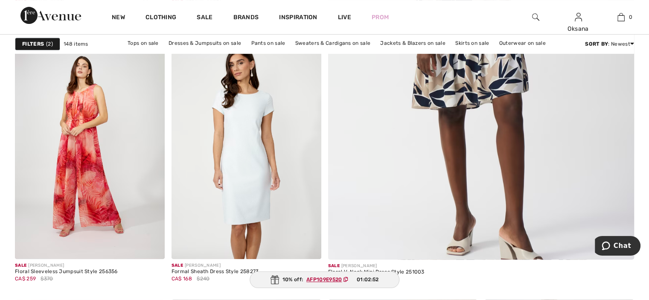
scroll to position [396, 0]
click at [253, 168] on img at bounding box center [246, 147] width 150 height 224
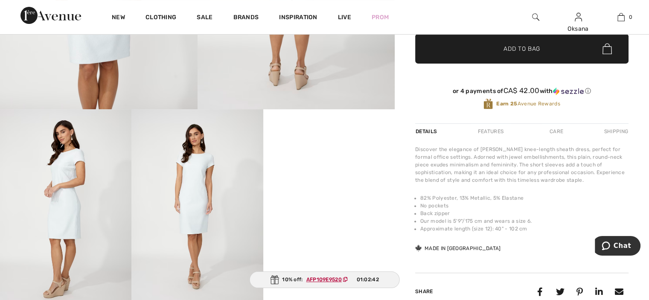
scroll to position [279, 0]
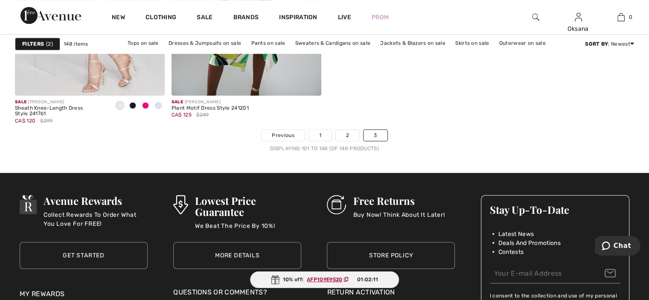
scroll to position [4067, 0]
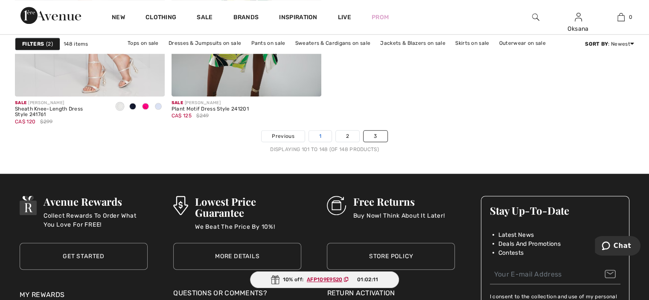
click at [320, 134] on link "1" at bounding box center [320, 136] width 23 height 11
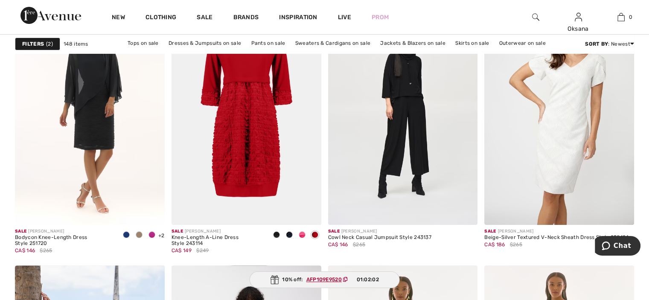
scroll to position [3409, 0]
click at [575, 195] on img at bounding box center [559, 112] width 150 height 224
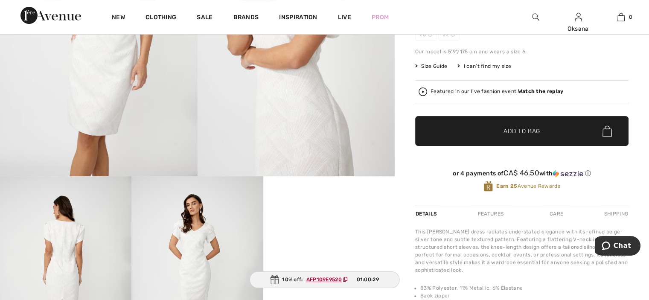
scroll to position [209, 0]
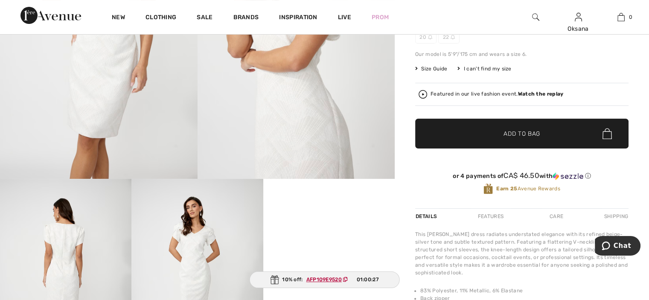
click at [501, 215] on div "Features" at bounding box center [491, 216] width 40 height 15
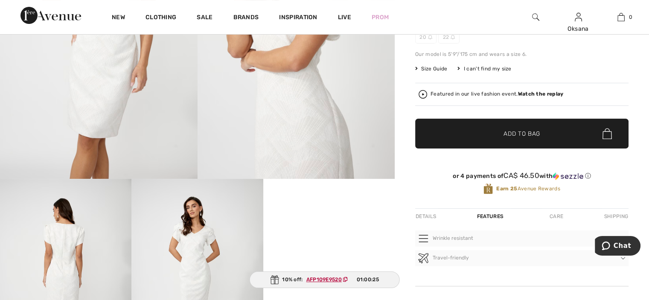
click at [559, 216] on div "Care" at bounding box center [556, 216] width 28 height 15
click at [306, 121] on img at bounding box center [297, 31] width 198 height 296
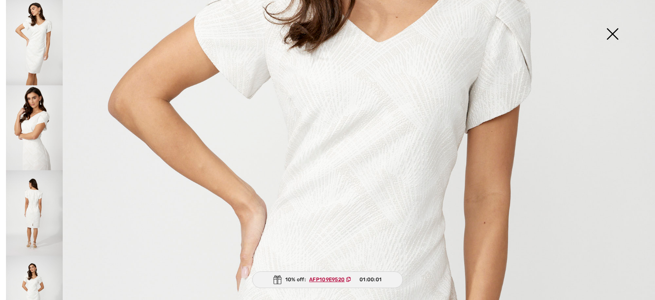
scroll to position [310, 0]
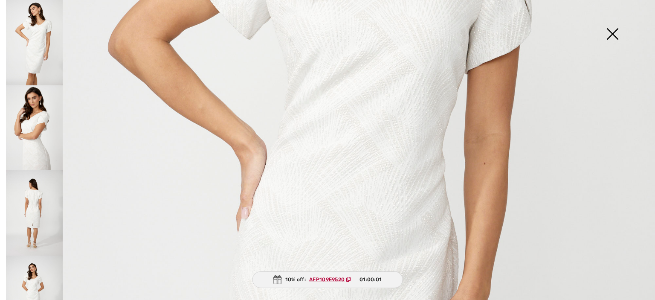
click at [39, 128] on img at bounding box center [34, 127] width 57 height 85
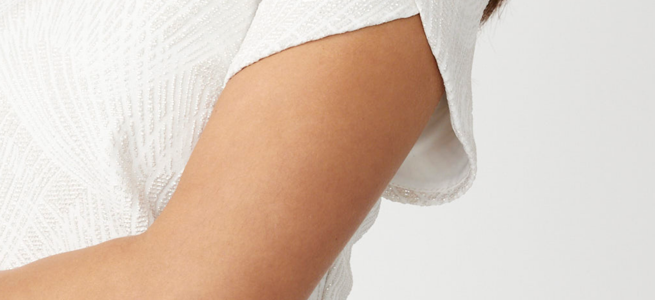
scroll to position [209, 0]
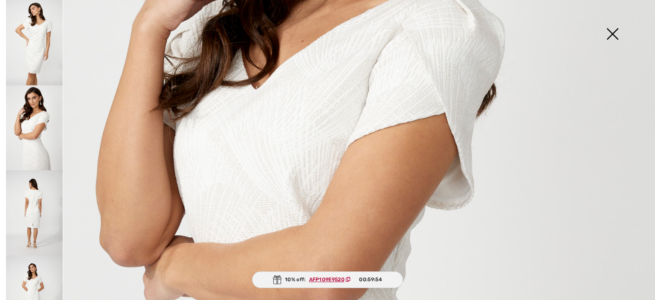
click at [34, 280] on img at bounding box center [34, 298] width 57 height 85
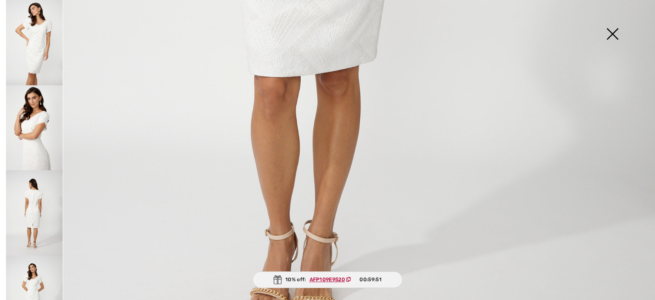
scroll to position [566, 0]
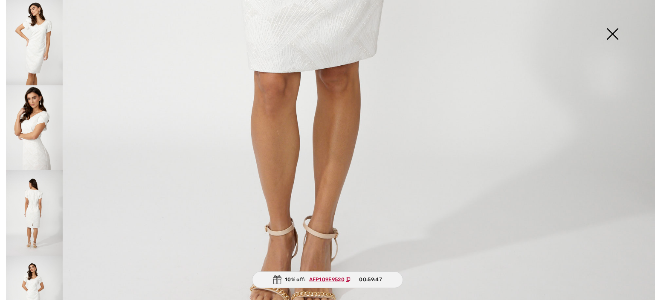
click at [612, 33] on img at bounding box center [612, 35] width 43 height 44
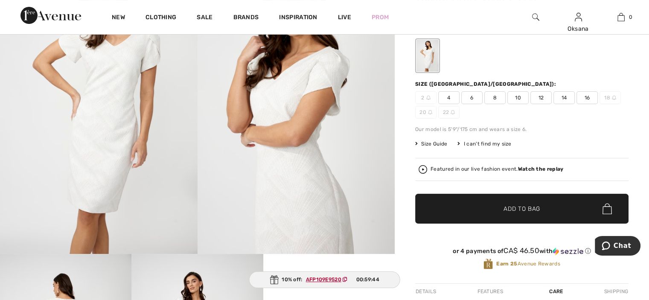
scroll to position [0, 0]
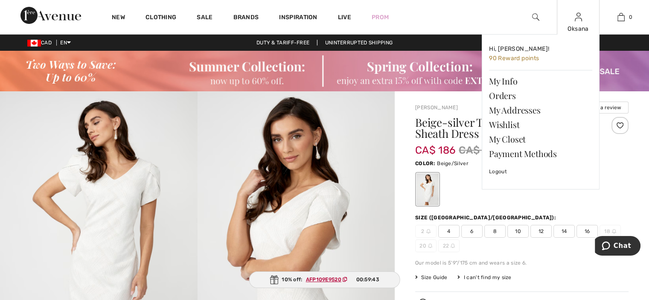
click at [580, 19] on img at bounding box center [578, 17] width 7 height 10
click at [508, 95] on link "Orders" at bounding box center [540, 95] width 103 height 15
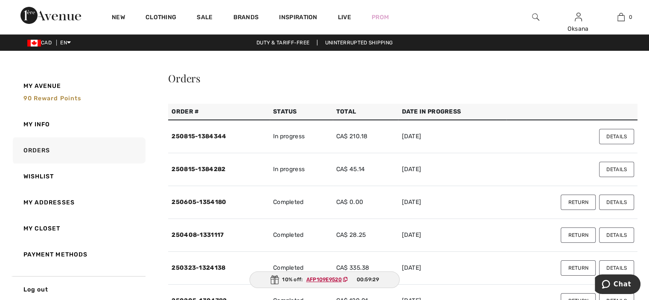
click at [612, 171] on button "Details" at bounding box center [616, 169] width 35 height 15
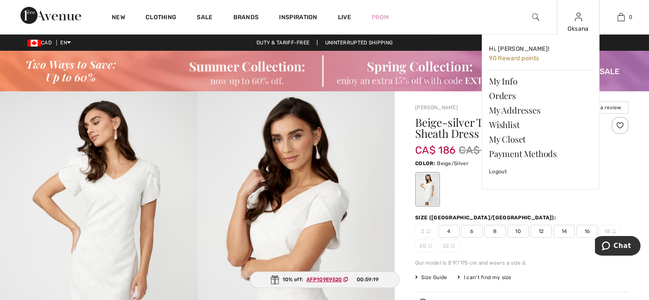
click at [578, 19] on img at bounding box center [578, 17] width 7 height 10
click at [506, 98] on link "Orders" at bounding box center [540, 95] width 103 height 15
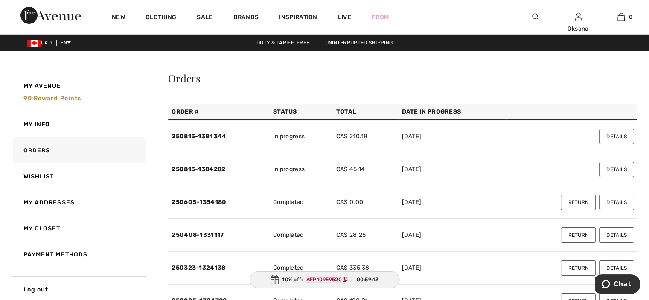
click at [613, 137] on button "Details" at bounding box center [616, 136] width 35 height 15
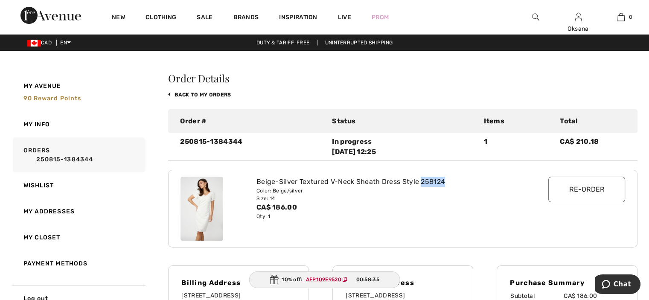
click at [532, 14] on img at bounding box center [535, 17] width 7 height 10
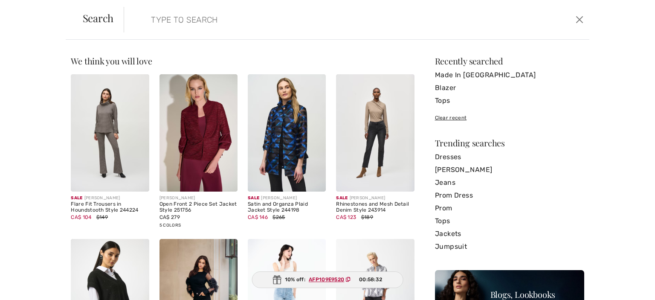
paste input "258124"
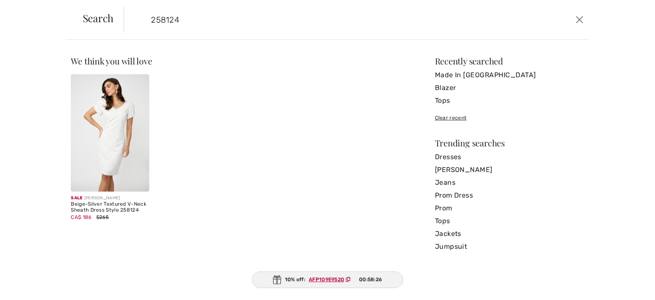
type input "258124"
click at [581, 22] on button "Close" at bounding box center [579, 20] width 13 height 14
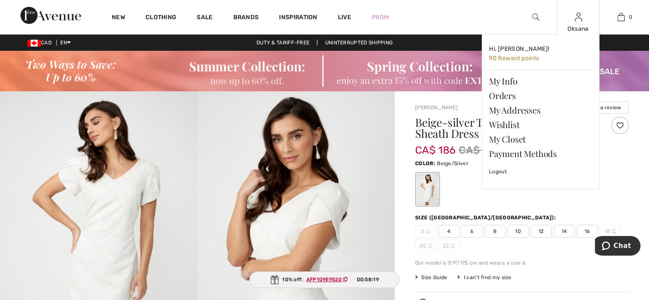
click at [578, 21] on img at bounding box center [578, 17] width 7 height 10
click at [499, 175] on link "Logout" at bounding box center [540, 171] width 103 height 21
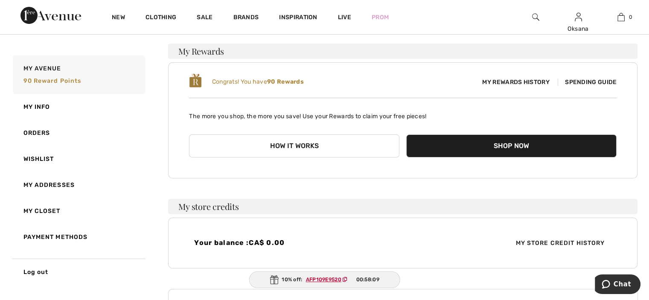
scroll to position [61, 0]
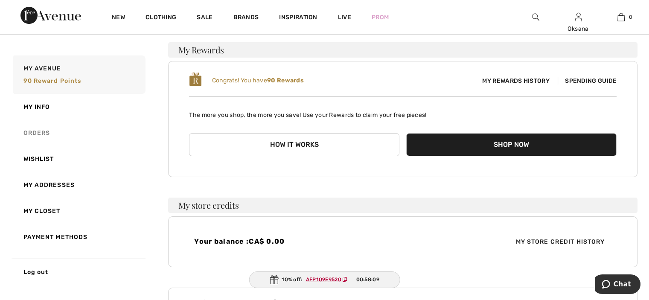
click at [41, 139] on link "Orders" at bounding box center [78, 133] width 134 height 26
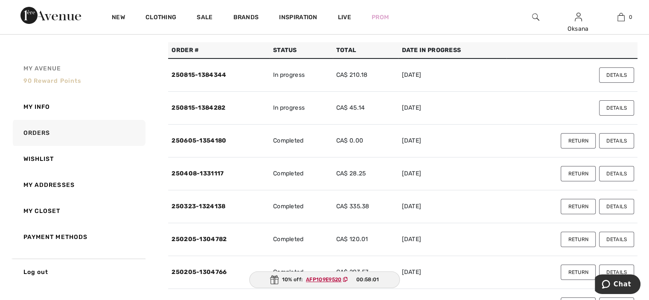
click at [70, 83] on span "90 Reward points" at bounding box center [52, 80] width 58 height 7
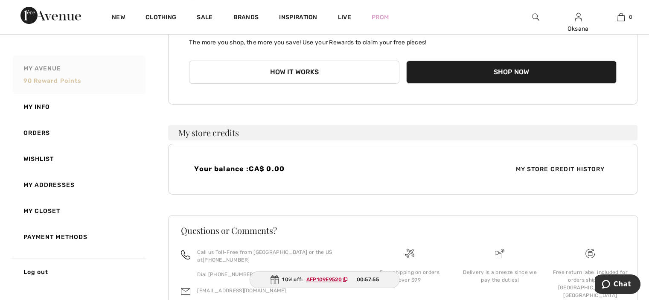
scroll to position [0, 0]
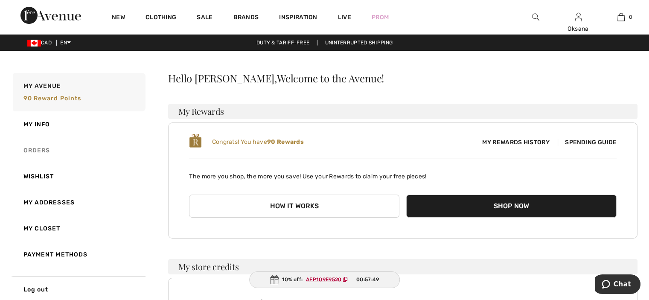
click at [44, 155] on link "Orders" at bounding box center [78, 150] width 134 height 26
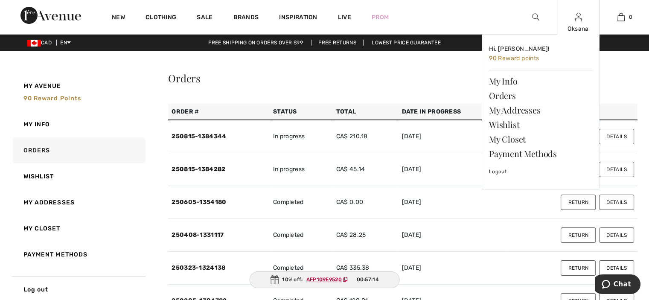
click at [578, 20] on img at bounding box center [578, 17] width 7 height 10
click at [497, 172] on link "Logout" at bounding box center [540, 171] width 103 height 21
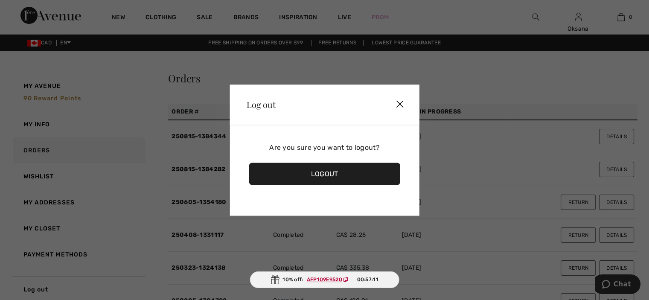
click at [329, 174] on div "Logout" at bounding box center [324, 174] width 151 height 22
